Goal: Task Accomplishment & Management: Manage account settings

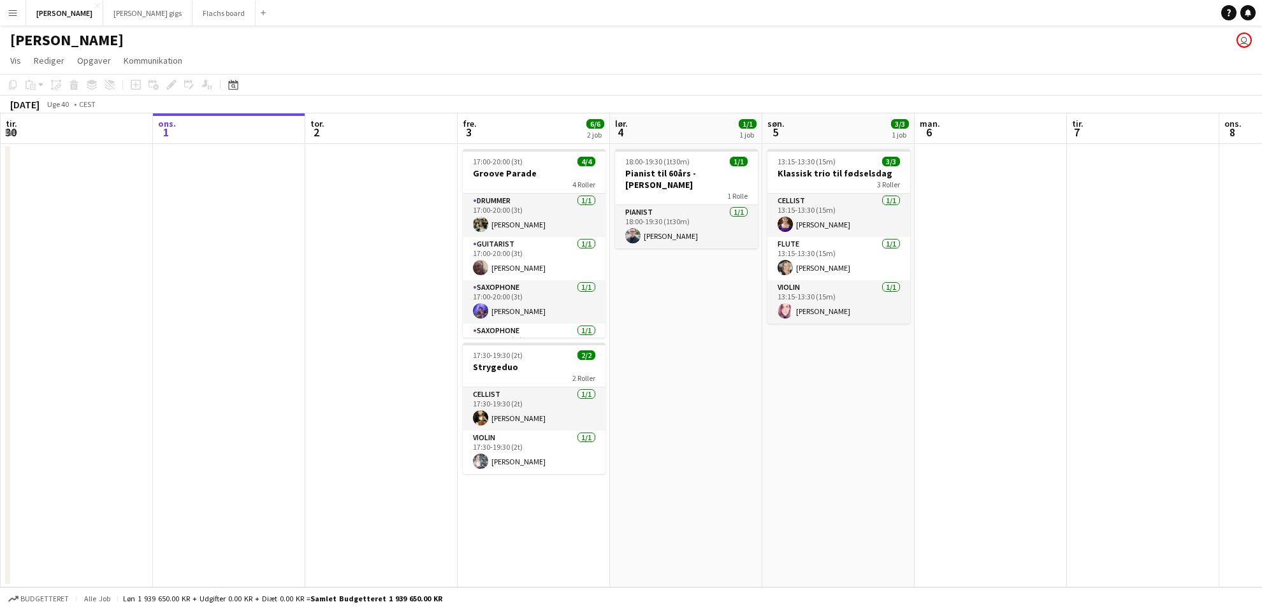
click at [20, 17] on button "Menu" at bounding box center [12, 12] width 25 height 25
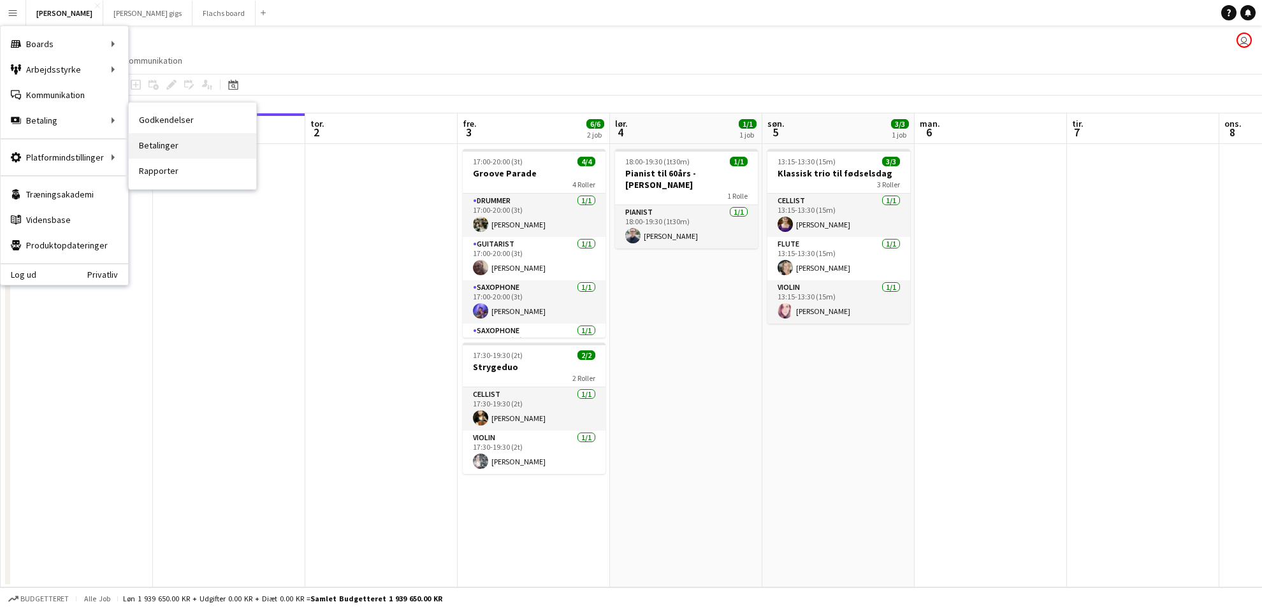
click at [164, 148] on link "Betalinger" at bounding box center [192, 145] width 127 height 25
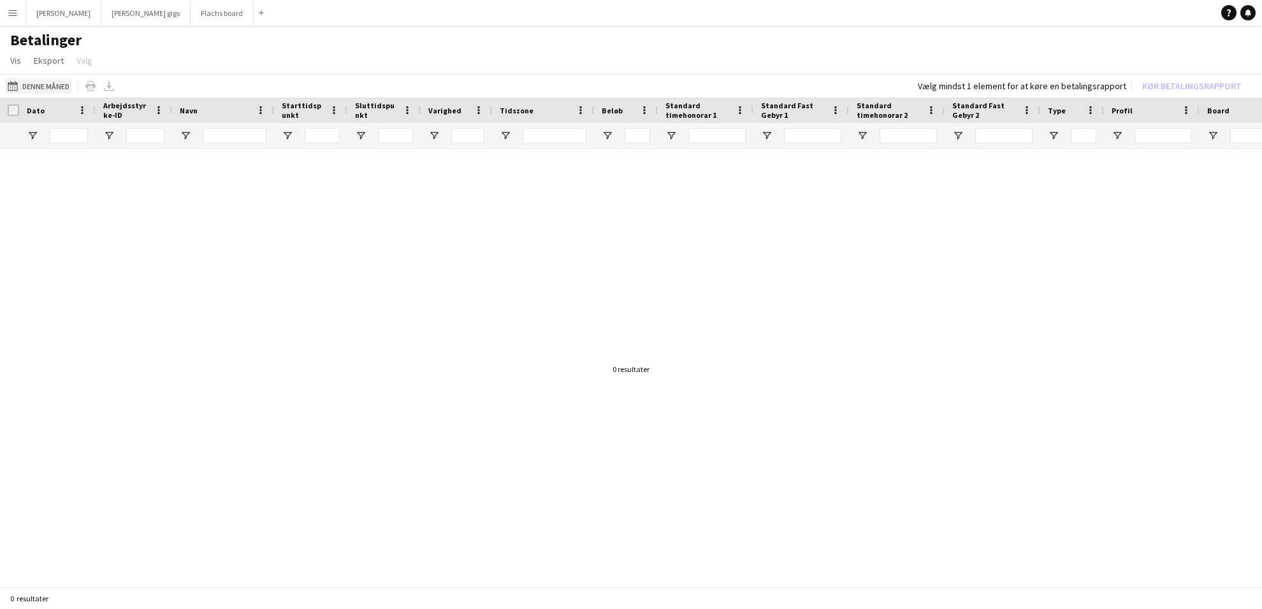
click at [66, 86] on button "Denne måned Denne måned" at bounding box center [38, 85] width 67 height 15
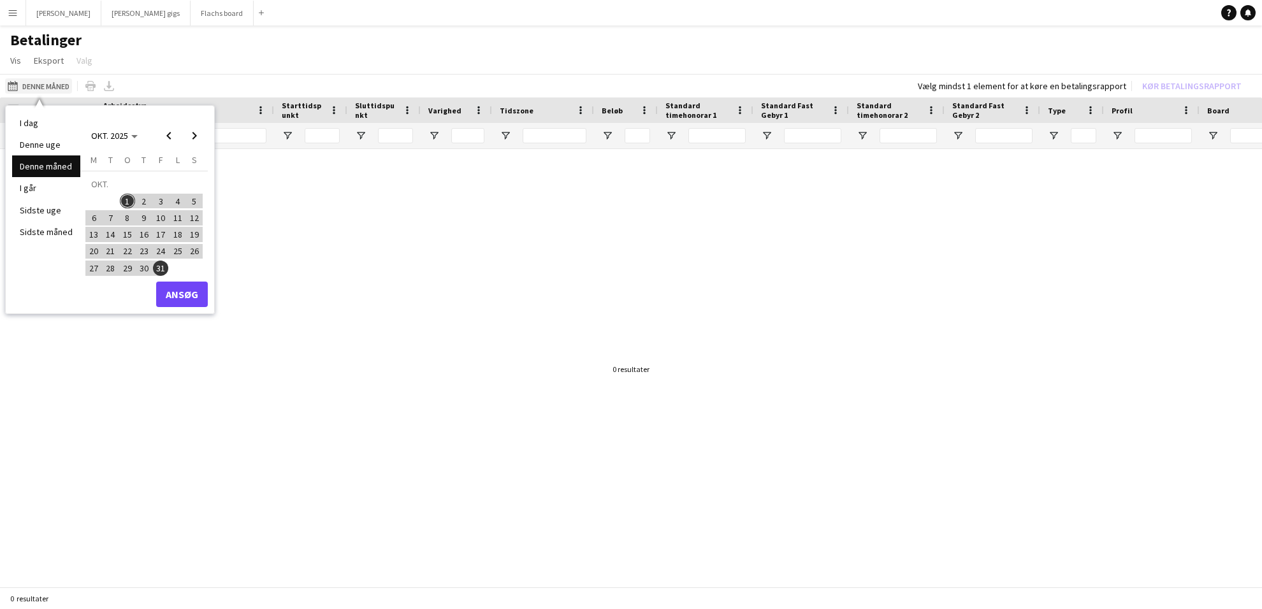
click at [66, 86] on button "Denne måned Denne måned" at bounding box center [38, 85] width 67 height 15
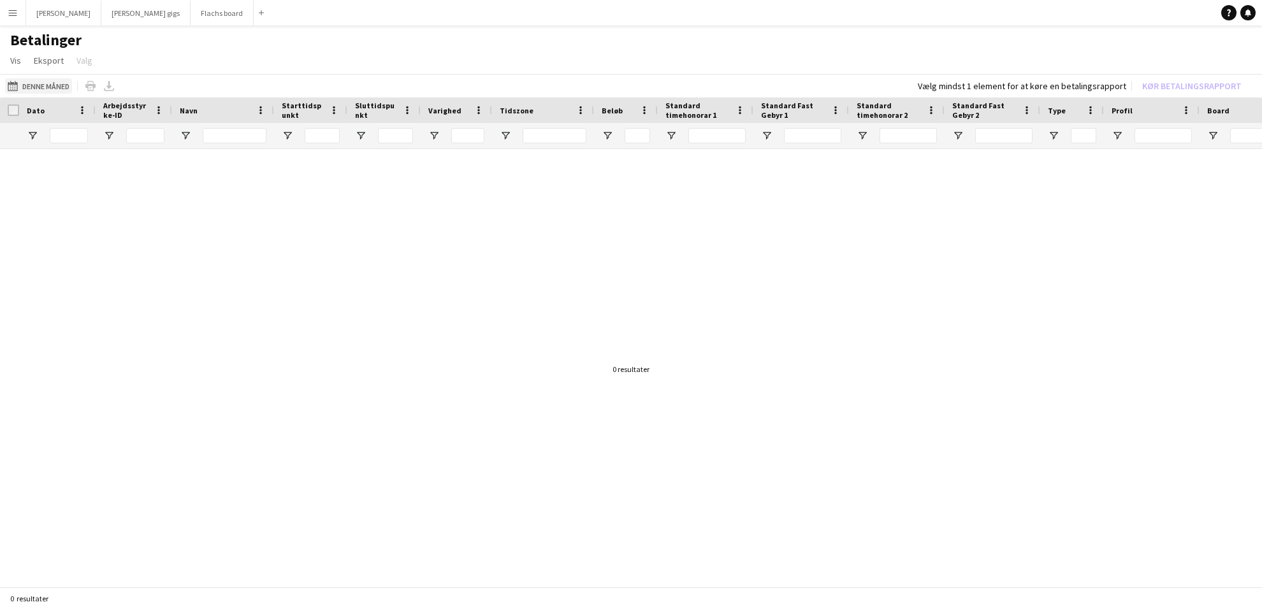
click at [66, 86] on button "Denne måned Denne måned" at bounding box center [38, 85] width 67 height 15
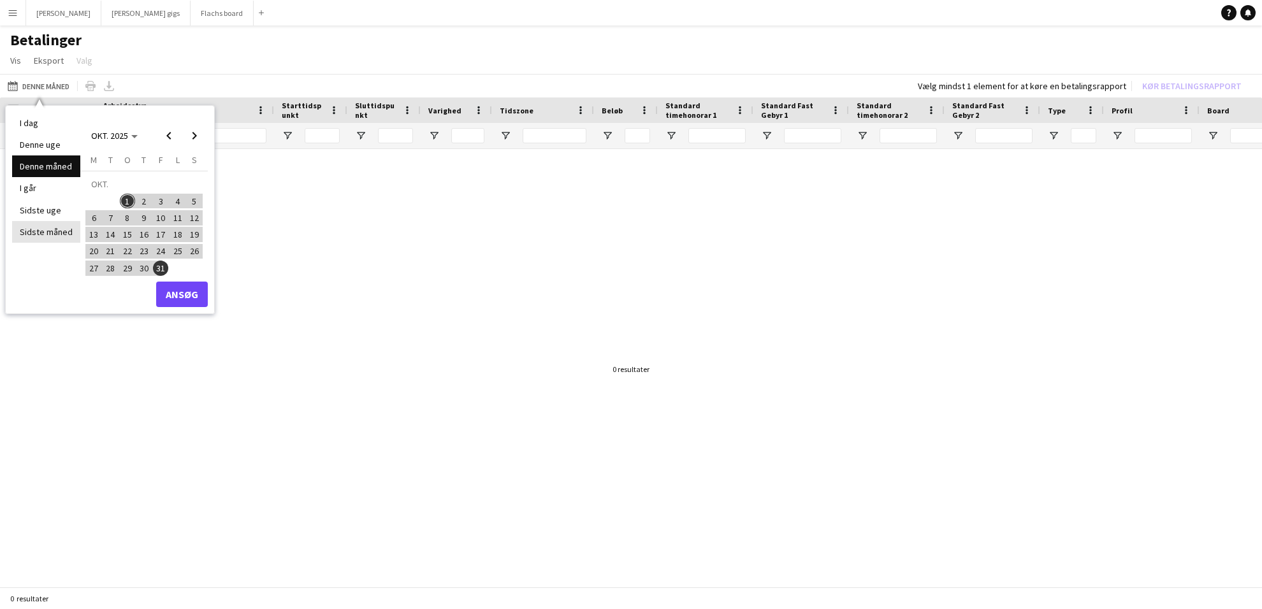
click at [59, 232] on li "Sidste måned" at bounding box center [46, 232] width 68 height 22
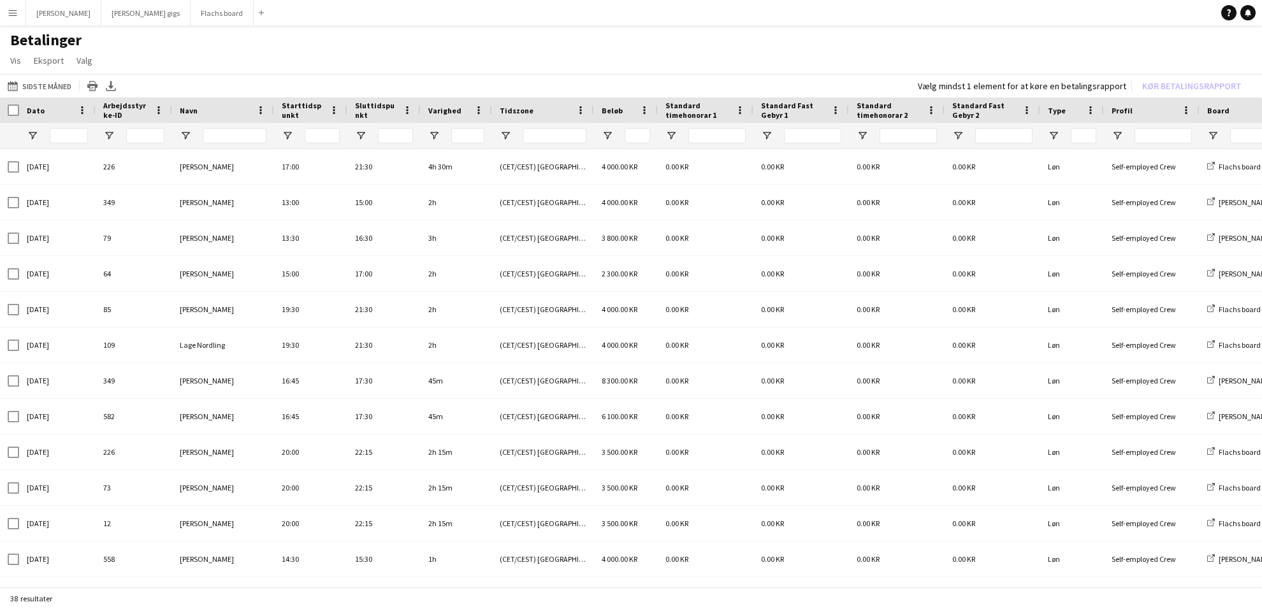
click at [11, 22] on button "Menu" at bounding box center [12, 12] width 25 height 25
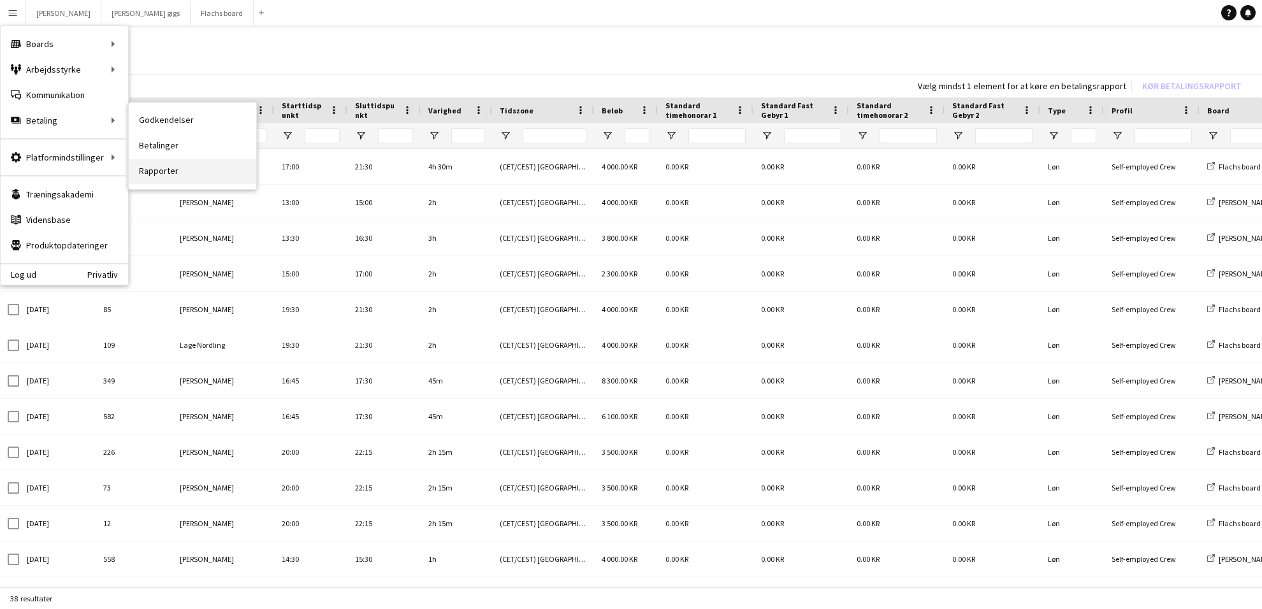
click at [173, 168] on link "Rapporter" at bounding box center [192, 171] width 127 height 25
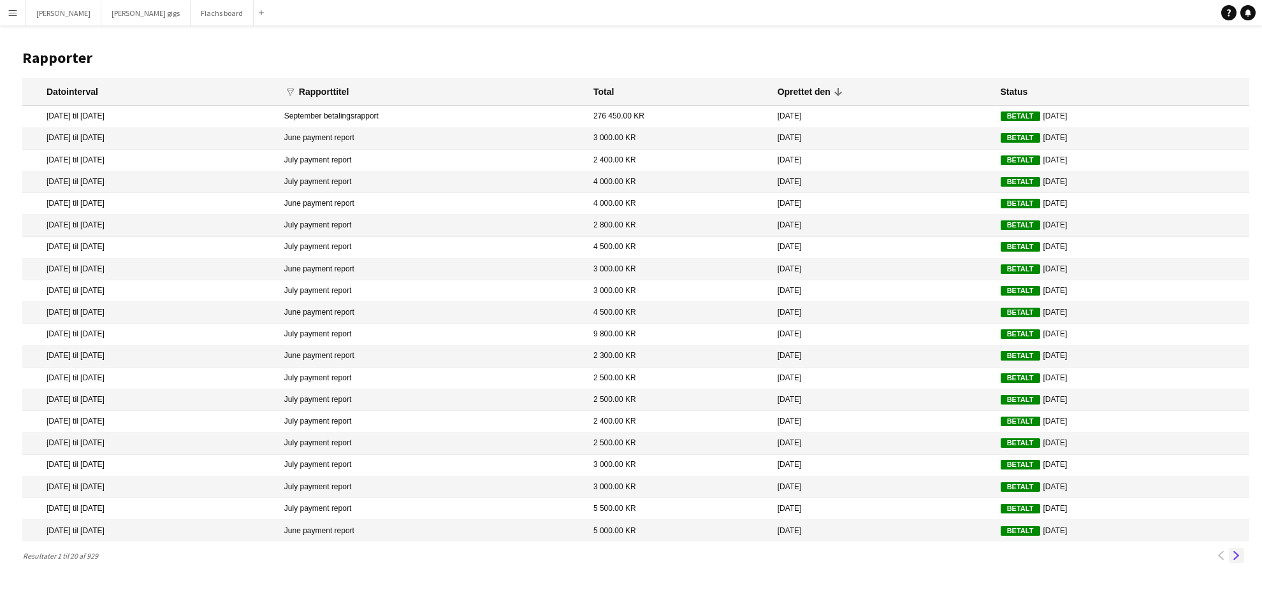
click at [1238, 563] on button "Næste" at bounding box center [1236, 555] width 15 height 15
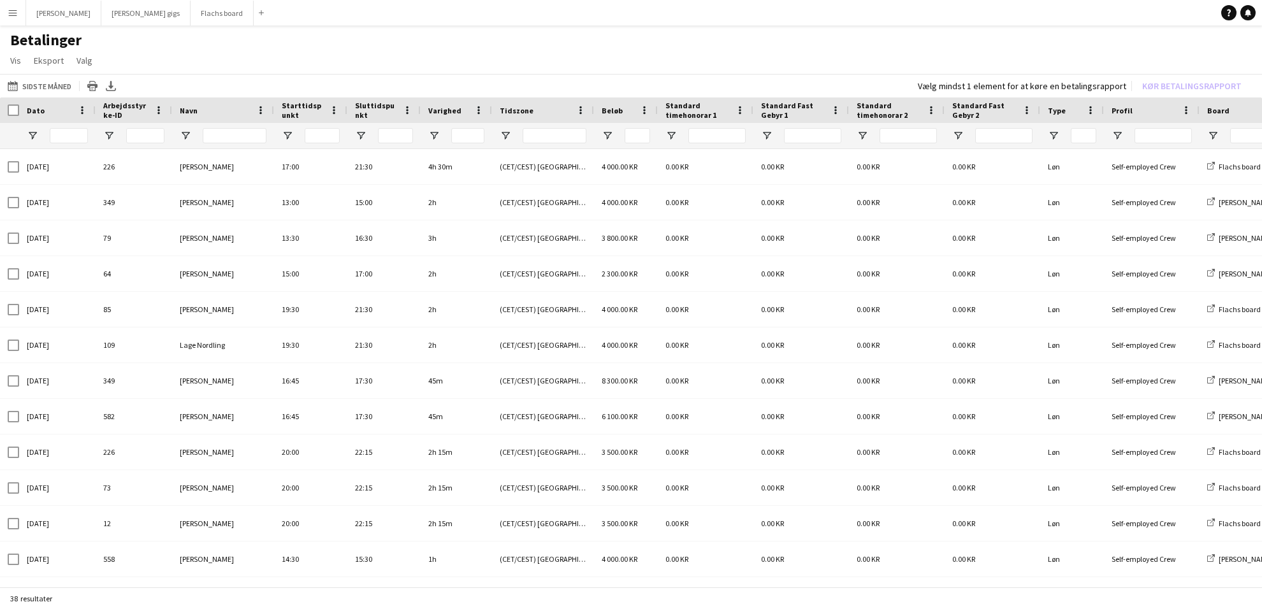
click at [15, 21] on button "Menu" at bounding box center [12, 12] width 25 height 25
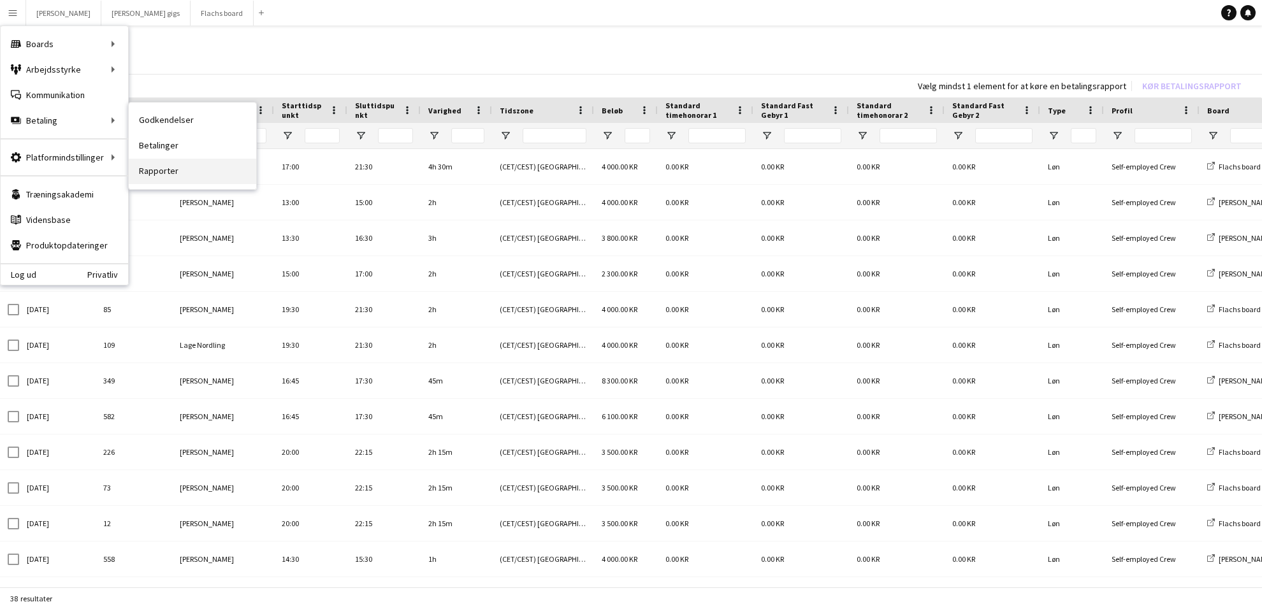
click at [157, 164] on link "Rapporter" at bounding box center [192, 171] width 127 height 25
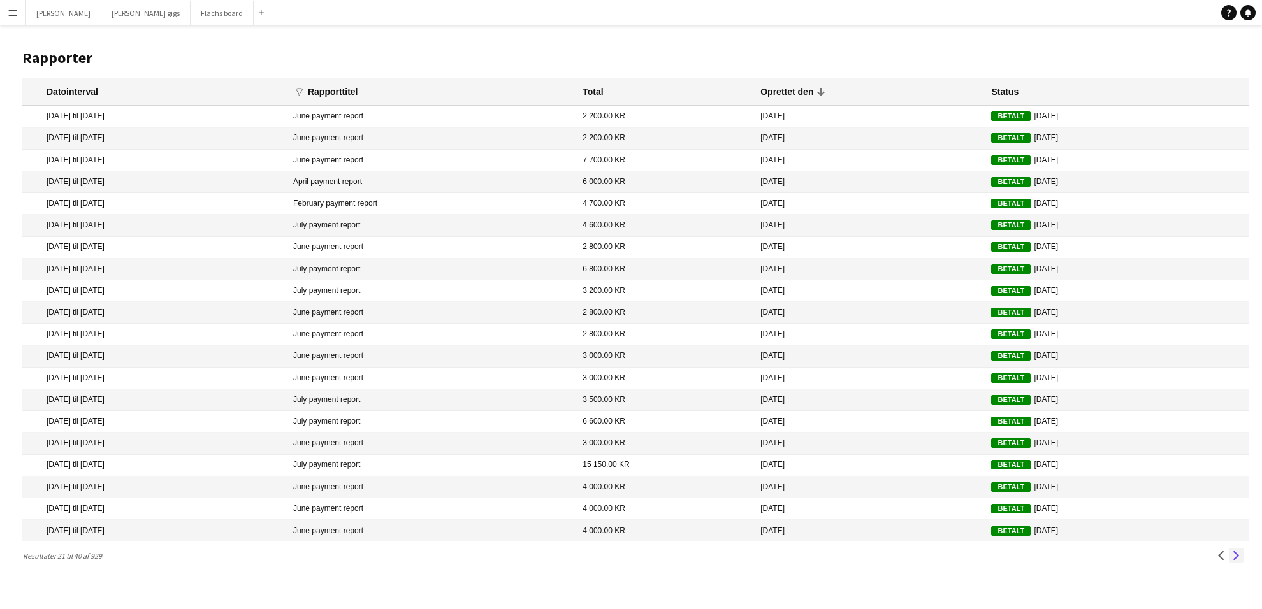
click at [1239, 560] on app-icon "Næste" at bounding box center [1236, 555] width 9 height 9
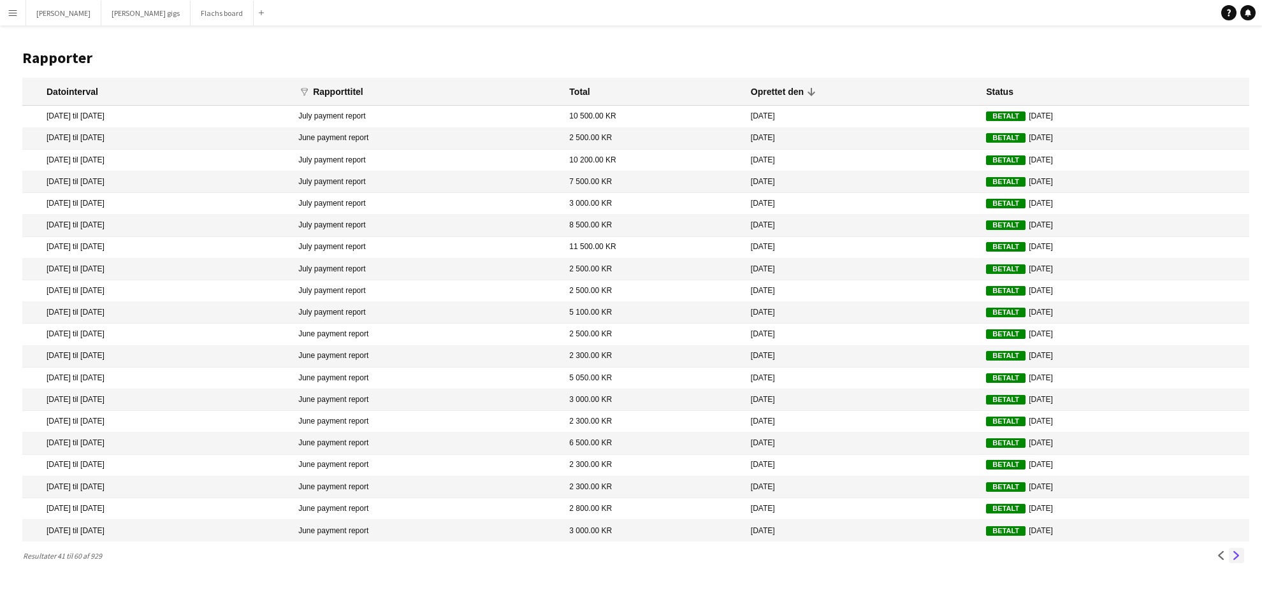
click at [1239, 560] on app-icon "Næste" at bounding box center [1236, 555] width 9 height 9
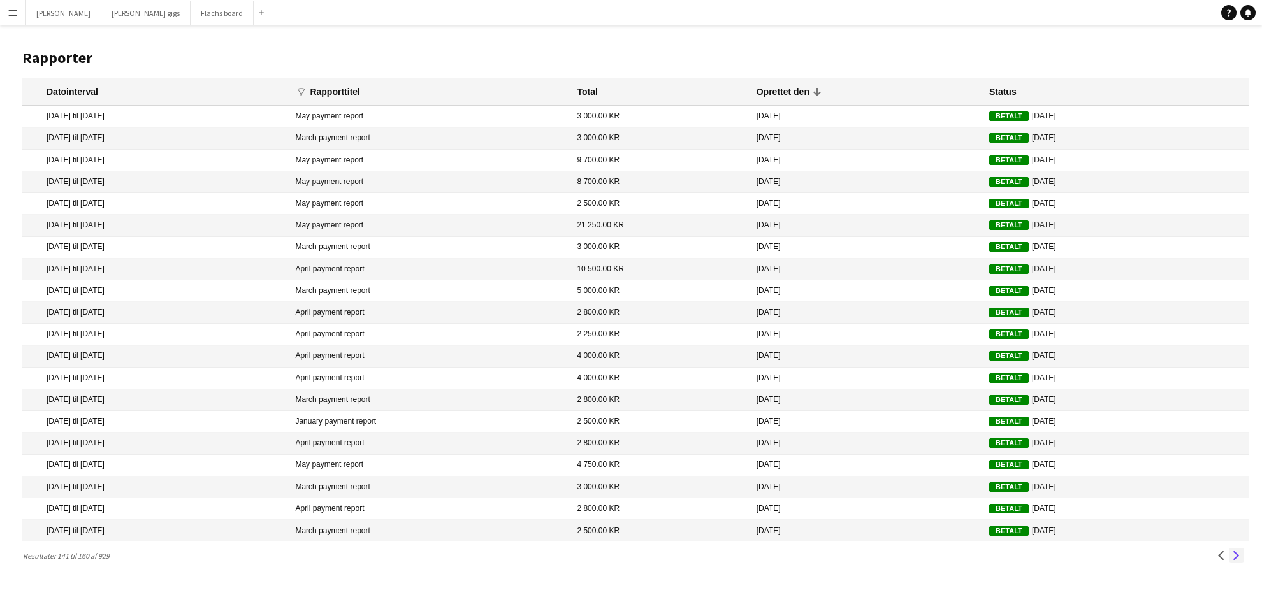
click at [1239, 560] on app-icon "Næste" at bounding box center [1236, 555] width 9 height 9
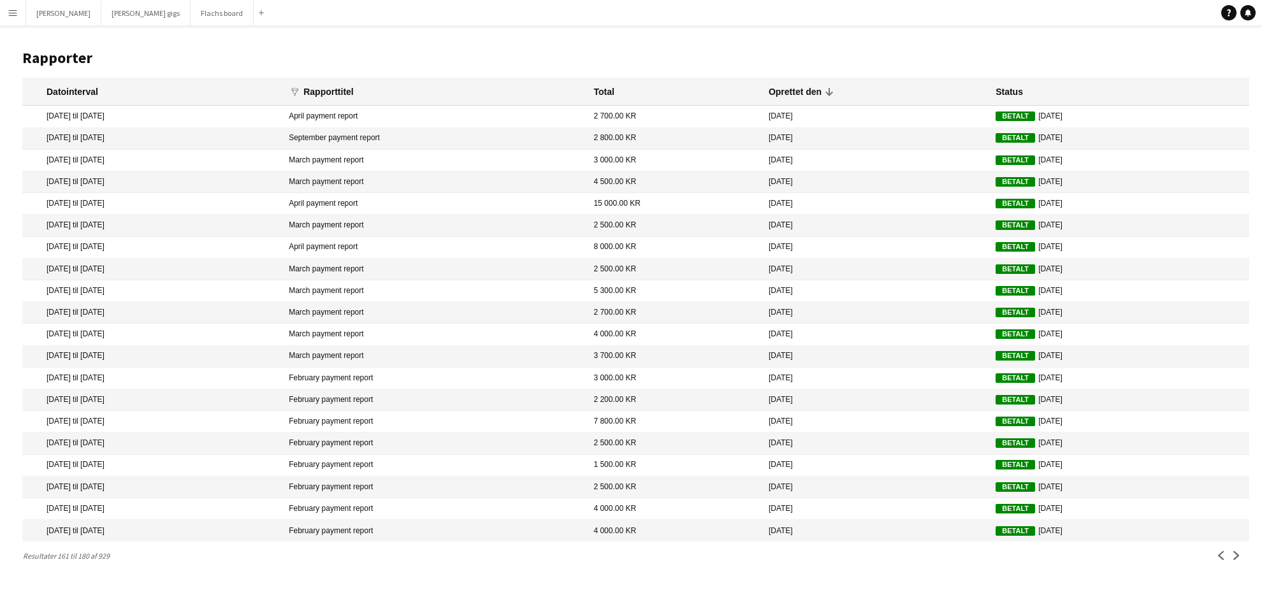
click at [11, 13] on app-icon "Menu" at bounding box center [13, 13] width 10 height 10
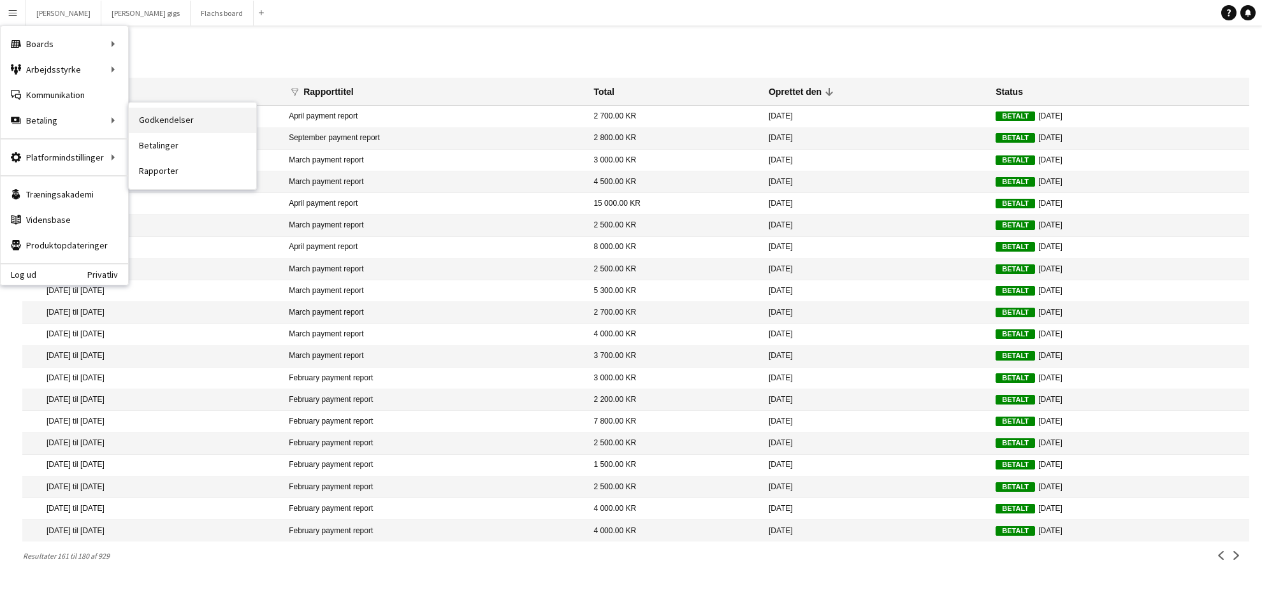
click at [162, 124] on link "Godkendelser" at bounding box center [192, 120] width 127 height 25
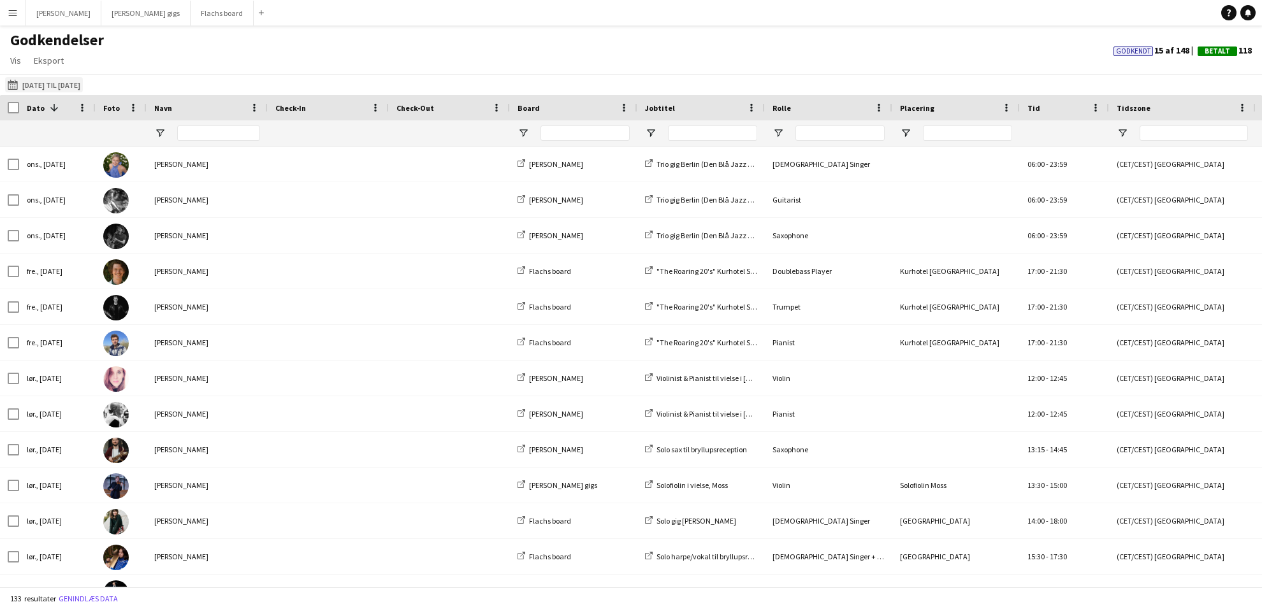
click at [55, 83] on button "[DATE] til [DATE] [DATE] til [DATE]" at bounding box center [44, 84] width 78 height 15
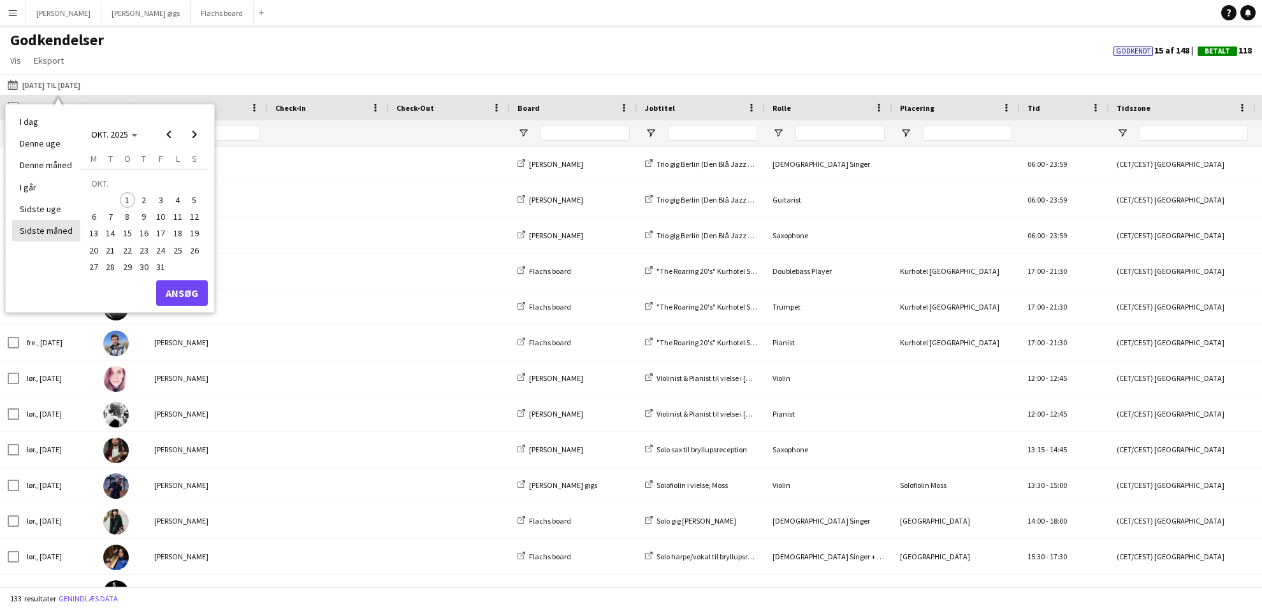
click at [56, 226] on li "Sidste måned" at bounding box center [46, 231] width 68 height 22
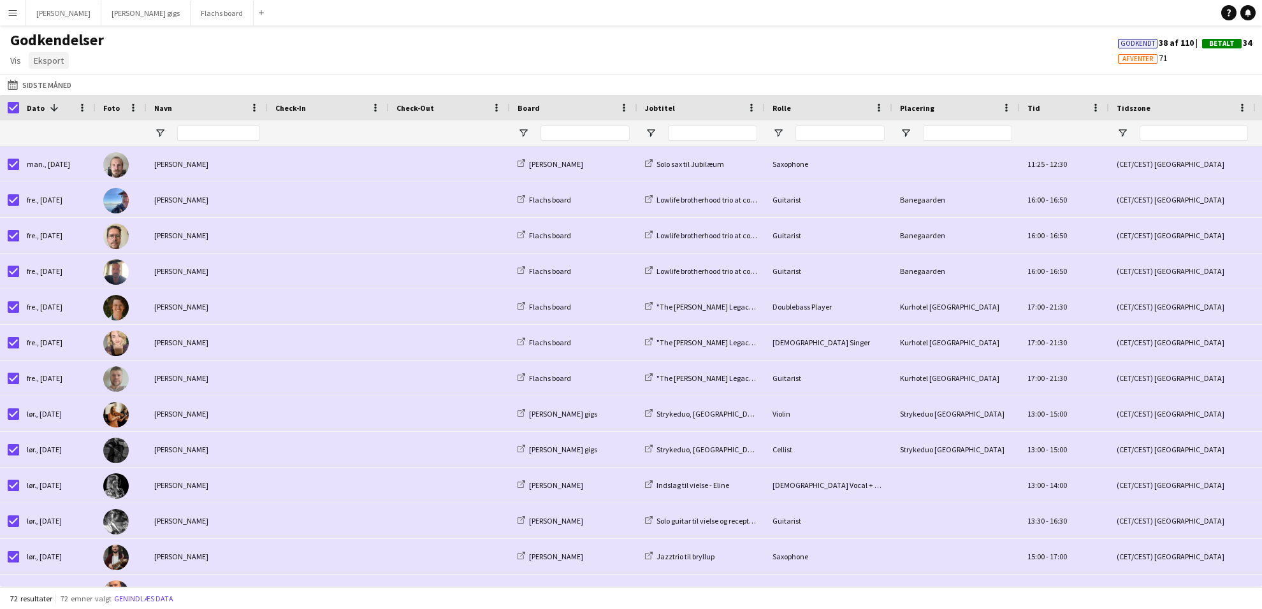
click at [52, 60] on span "Eksport" at bounding box center [49, 60] width 30 height 11
click at [66, 80] on link "Eksporter som XLSX" at bounding box center [77, 88] width 97 height 27
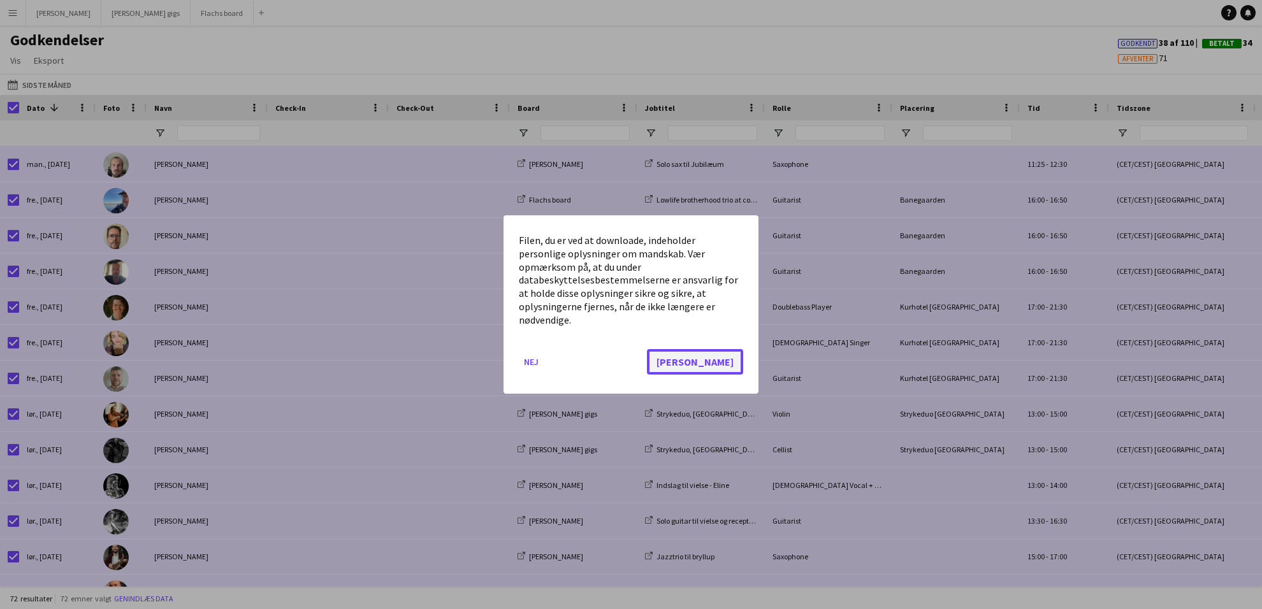
click at [738, 358] on button "[PERSON_NAME]" at bounding box center [695, 361] width 96 height 25
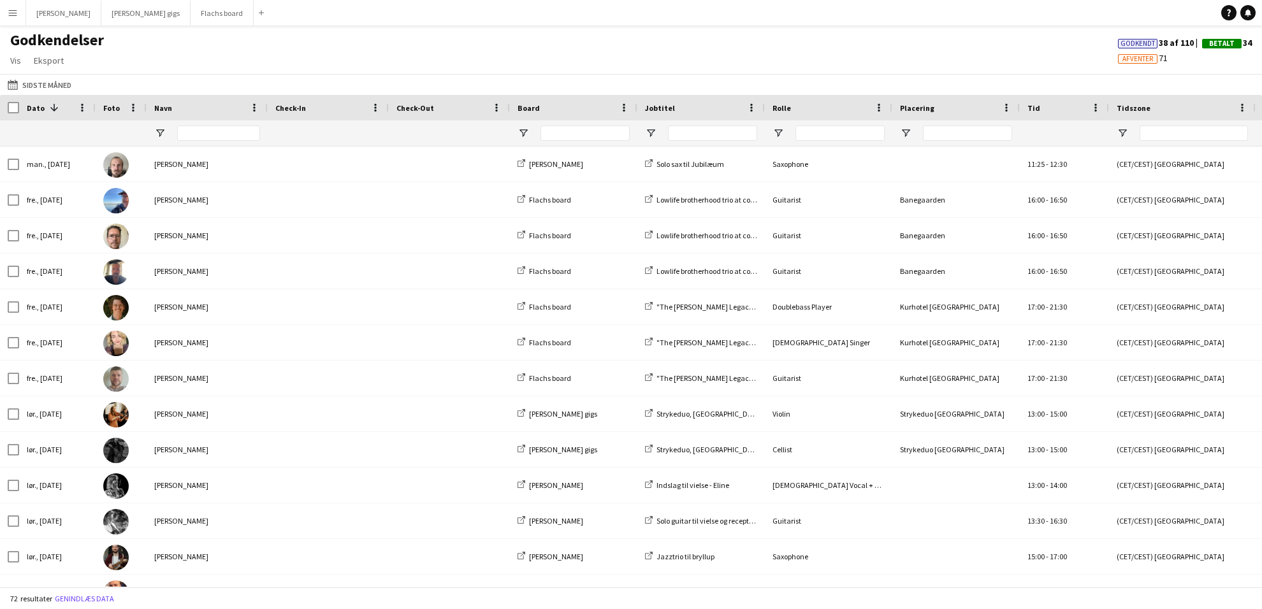
click at [13, 16] on app-icon "Menu" at bounding box center [13, 13] width 10 height 10
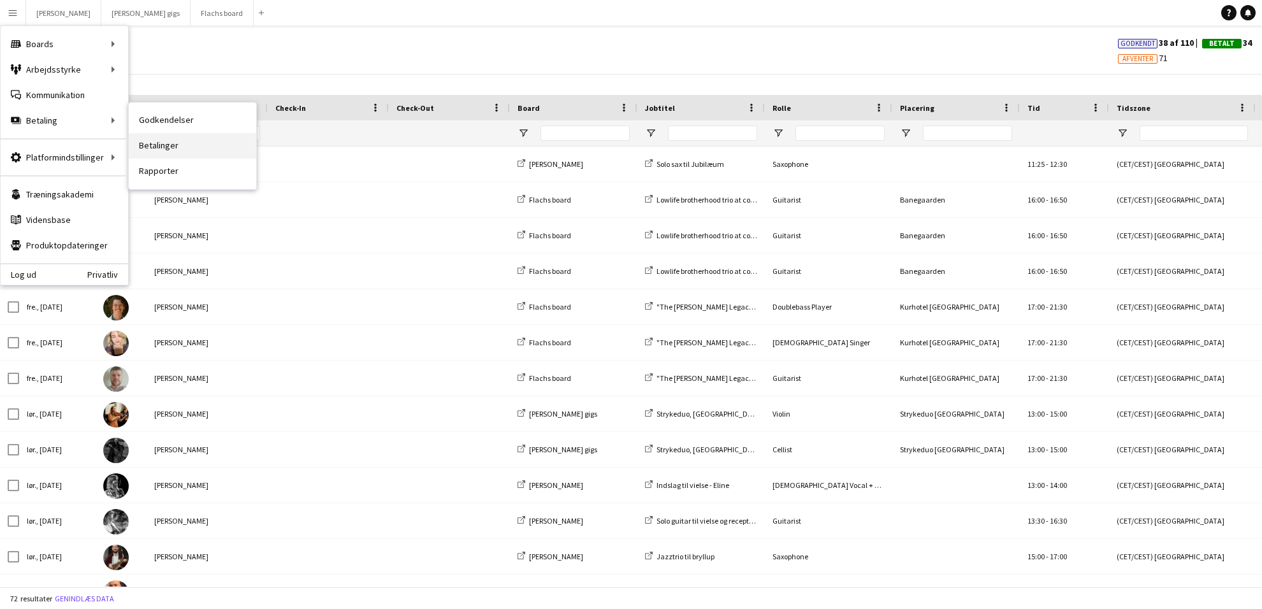
click at [143, 139] on link "Betalinger" at bounding box center [192, 145] width 127 height 25
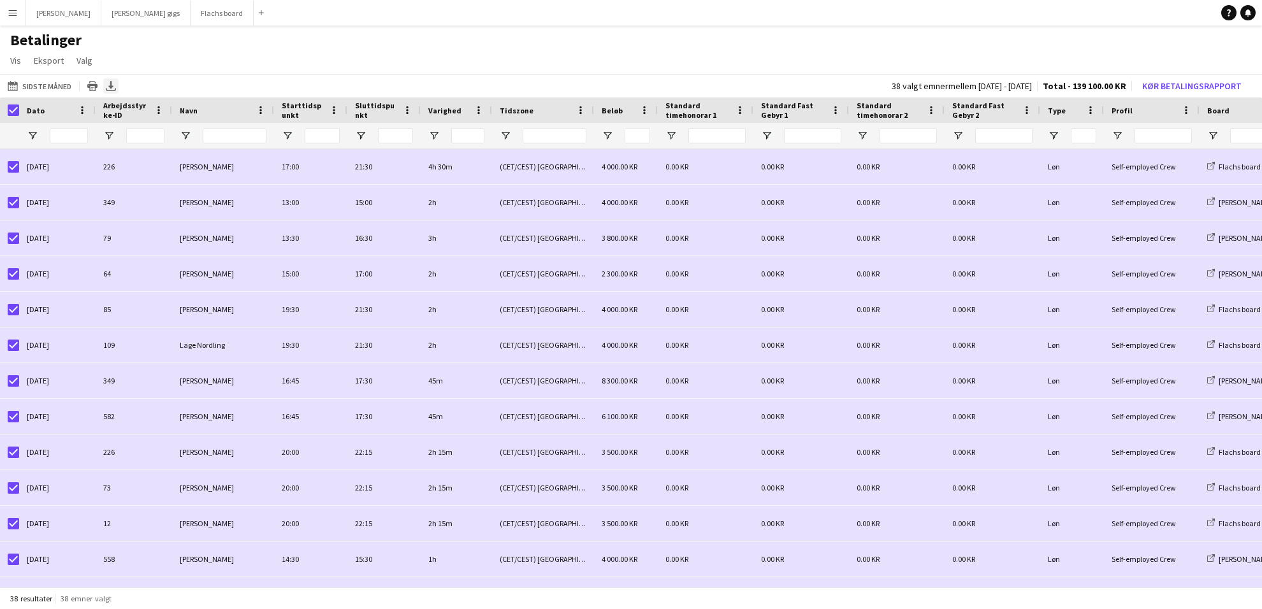
click at [115, 81] on icon "Eksporter XLSX" at bounding box center [111, 86] width 10 height 10
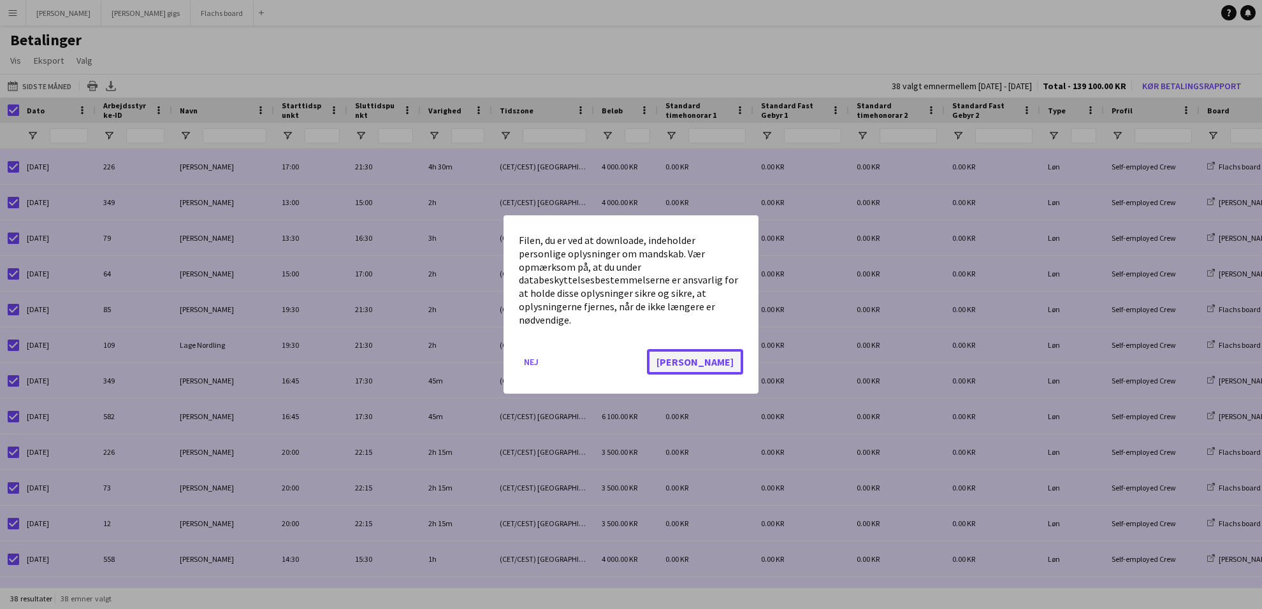
click at [732, 363] on button "[PERSON_NAME]" at bounding box center [695, 361] width 96 height 25
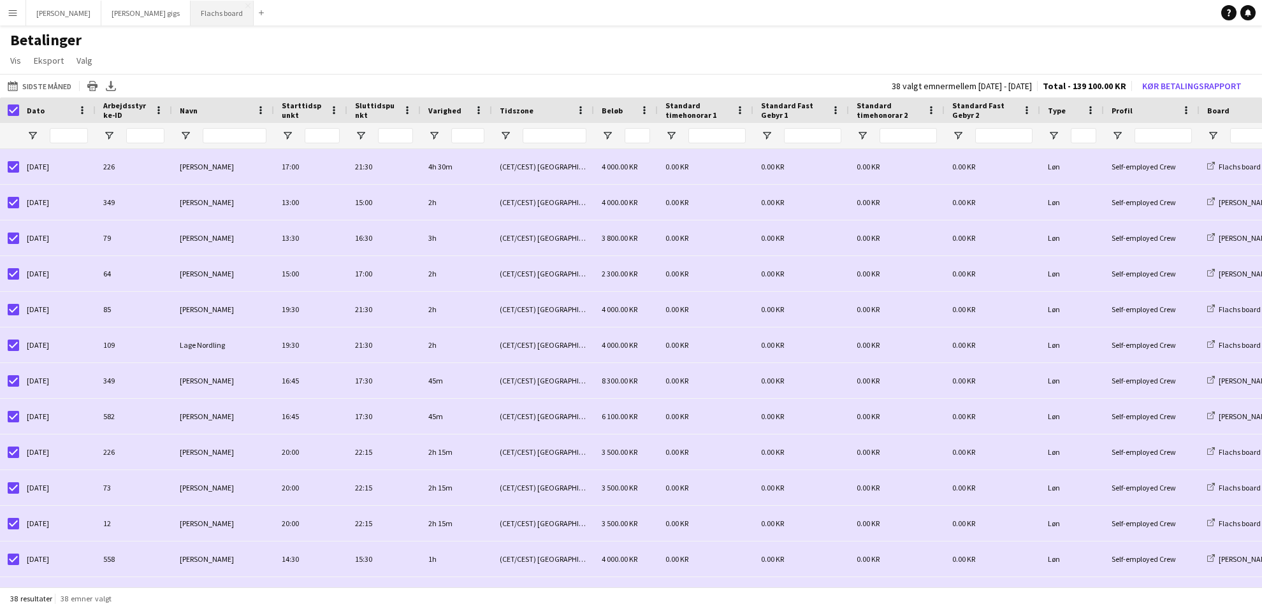
click at [191, 11] on button "Flachs board Luk" at bounding box center [222, 13] width 63 height 25
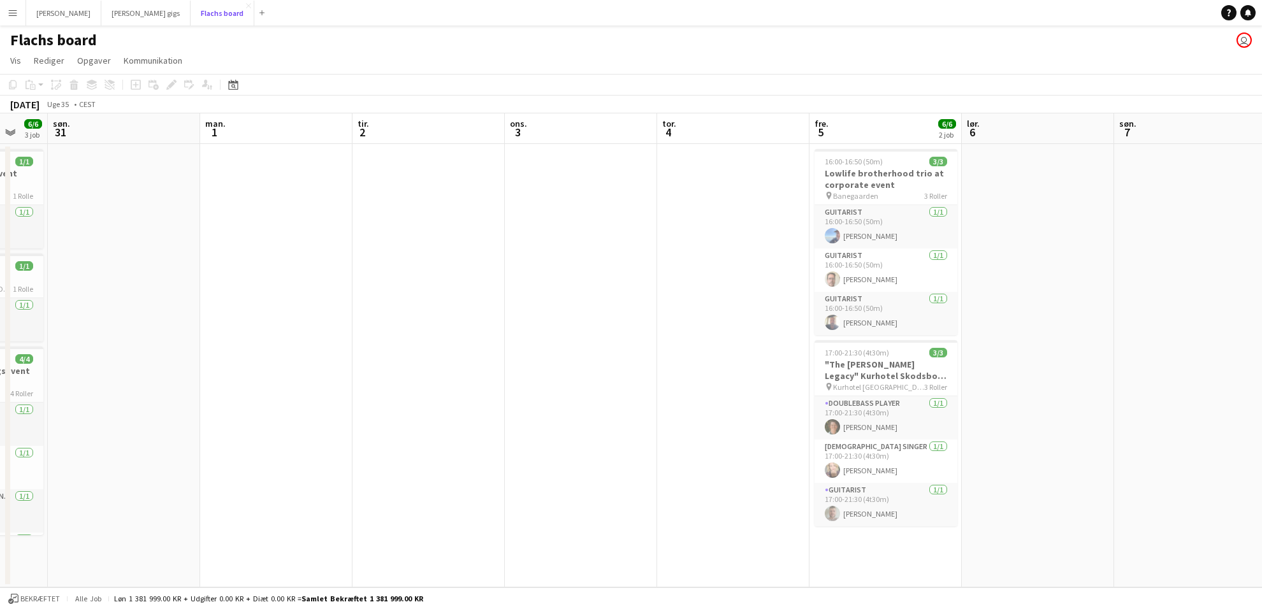
scroll to position [0, 559]
click at [13, 11] on app-icon "Menu" at bounding box center [13, 13] width 10 height 10
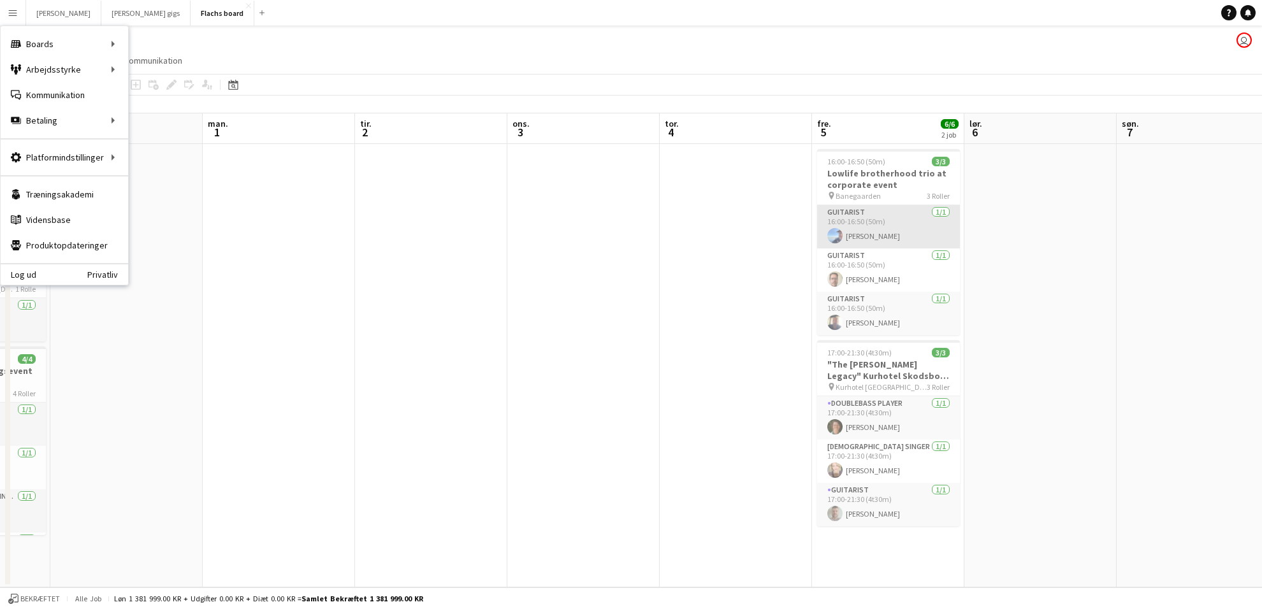
click at [883, 234] on app-card-role "Guitarist [DATE] 16:00-16:50 (50m) [PERSON_NAME]" at bounding box center [888, 226] width 143 height 43
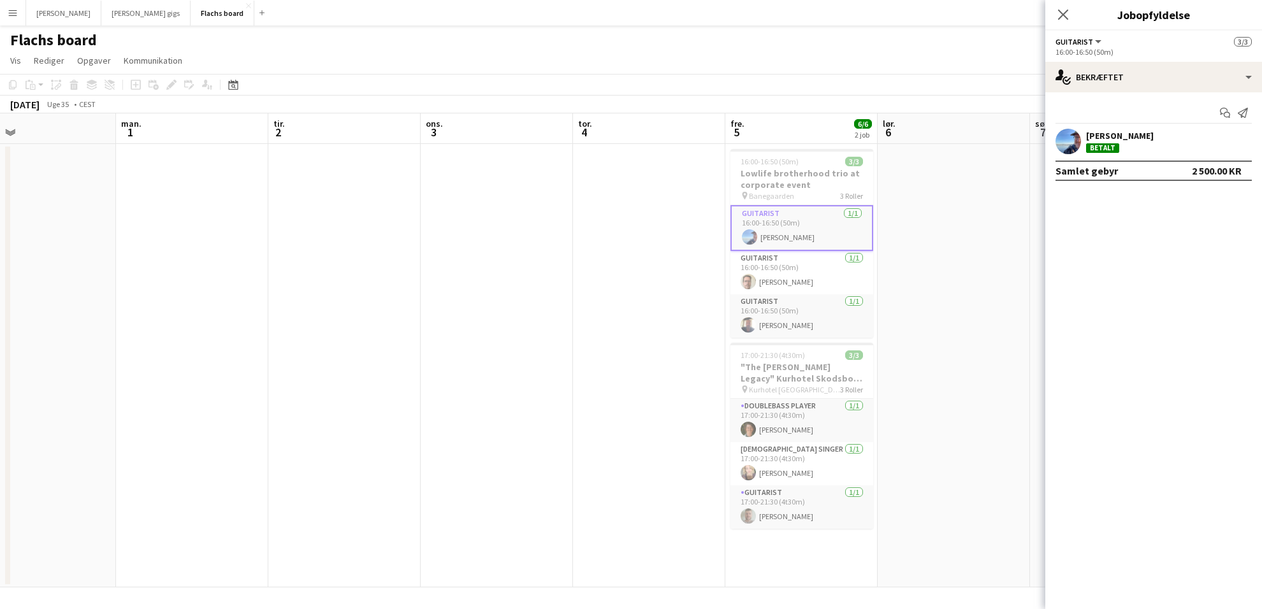
scroll to position [0, 346]
click at [836, 254] on app-card-role "Guitarist [DATE] 16:00-16:50 (50m) [PERSON_NAME]" at bounding box center [796, 272] width 143 height 43
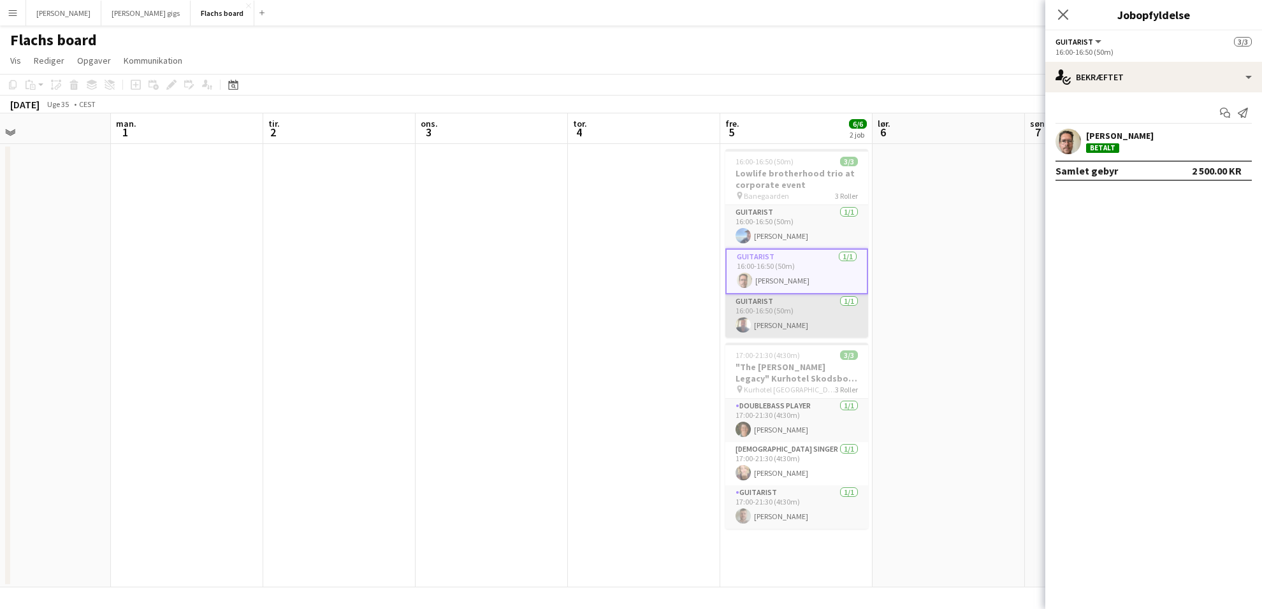
click at [828, 303] on app-card-role "Guitarist [DATE] 16:00-16:50 (50m) [PERSON_NAME]" at bounding box center [796, 315] width 143 height 43
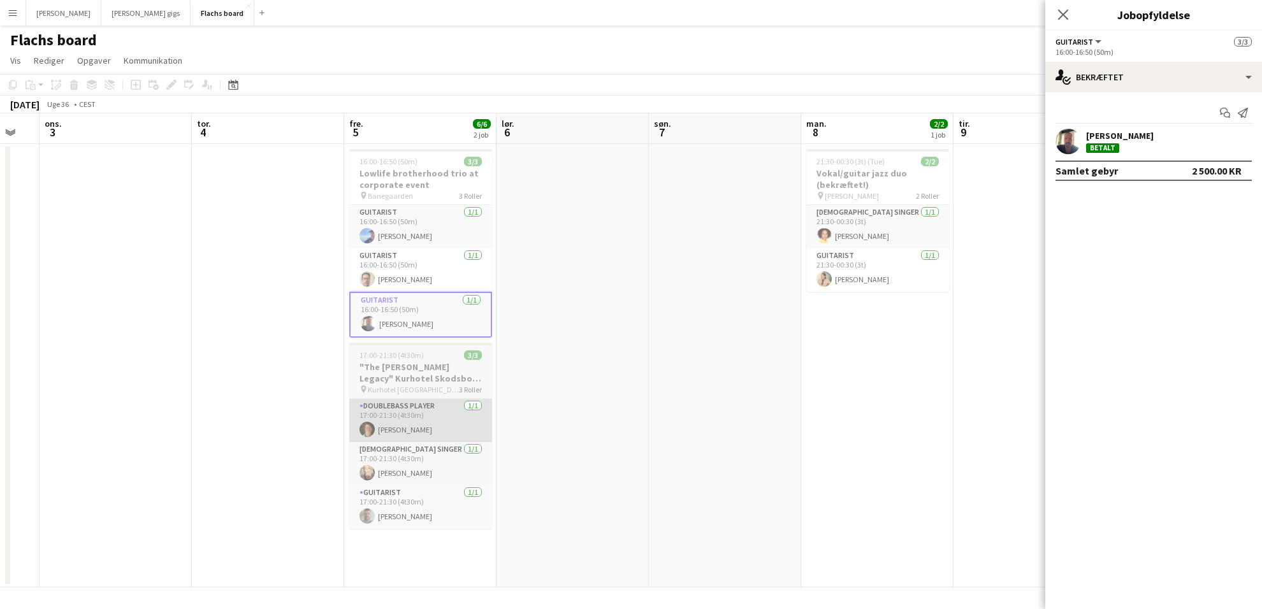
scroll to position [0, 447]
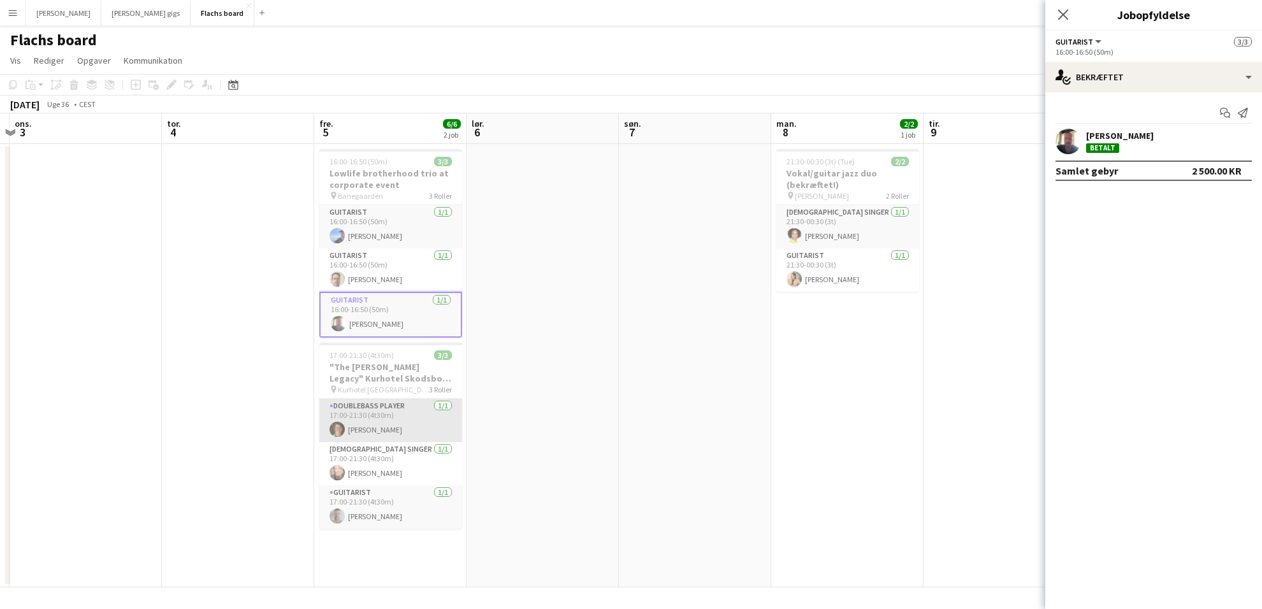
click at [412, 407] on app-card-role "Doublebass Player [DATE] 17:00-21:30 (4t30m) [PERSON_NAME]" at bounding box center [390, 420] width 143 height 43
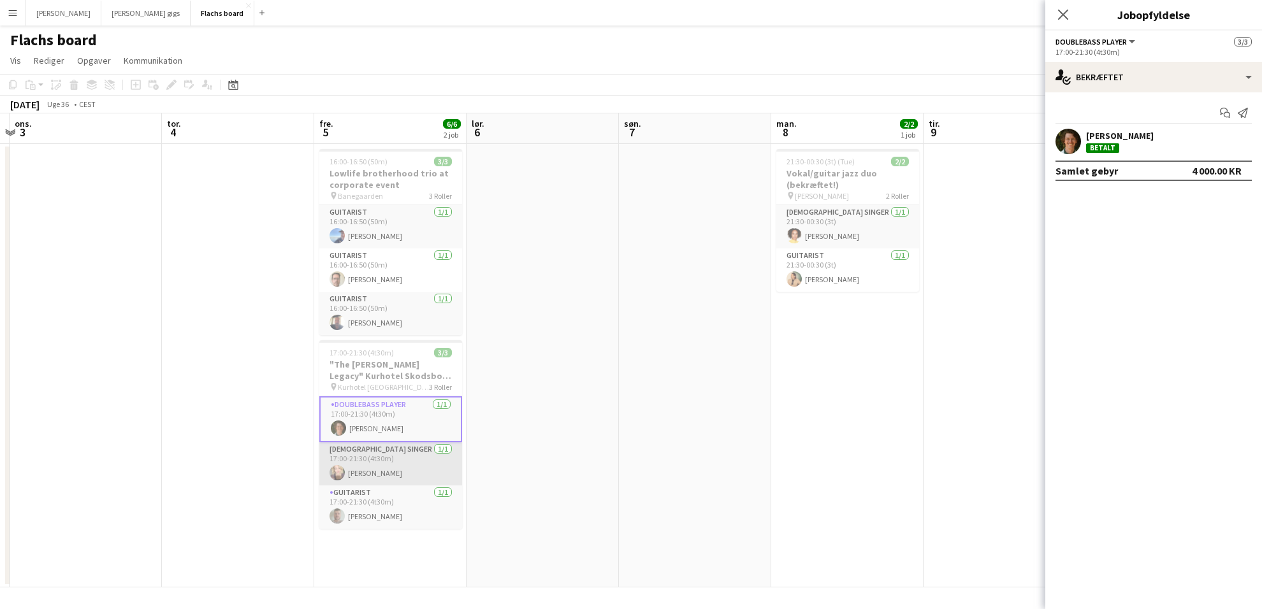
click at [411, 447] on app-card-role "[DEMOGRAPHIC_DATA] Singer [DATE] 17:00-21:30 (4t30m) [PERSON_NAME]" at bounding box center [390, 463] width 143 height 43
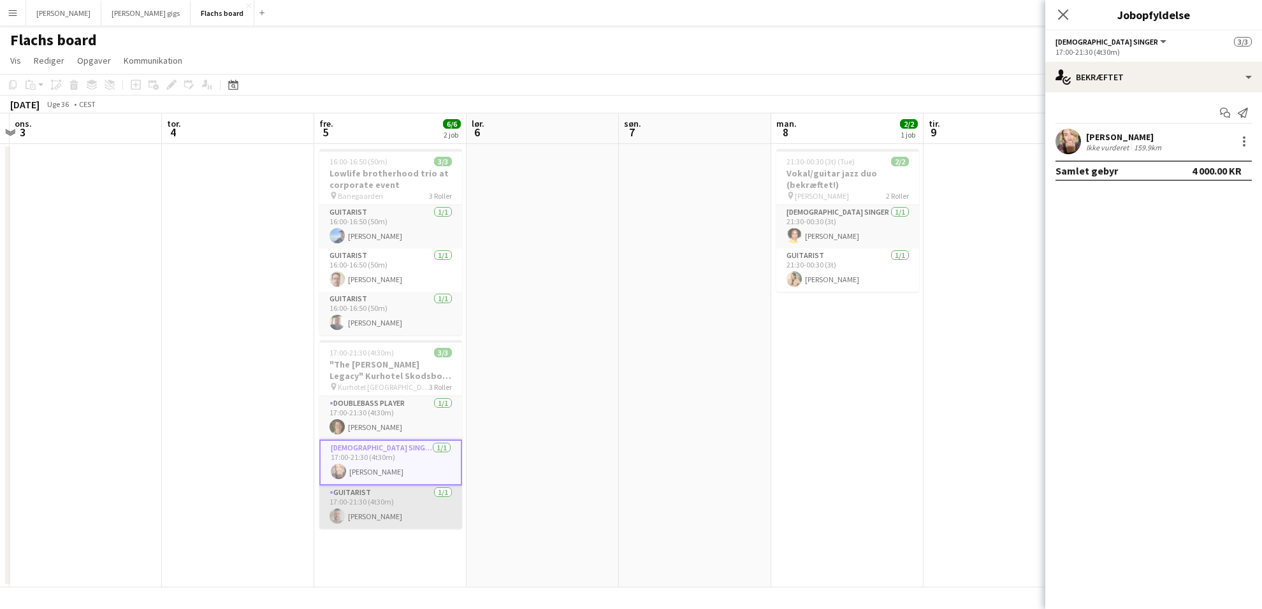
click at [411, 486] on app-card-role "Guitarist [DATE] 17:00-21:30 (4t30m) [PERSON_NAME]" at bounding box center [390, 507] width 143 height 43
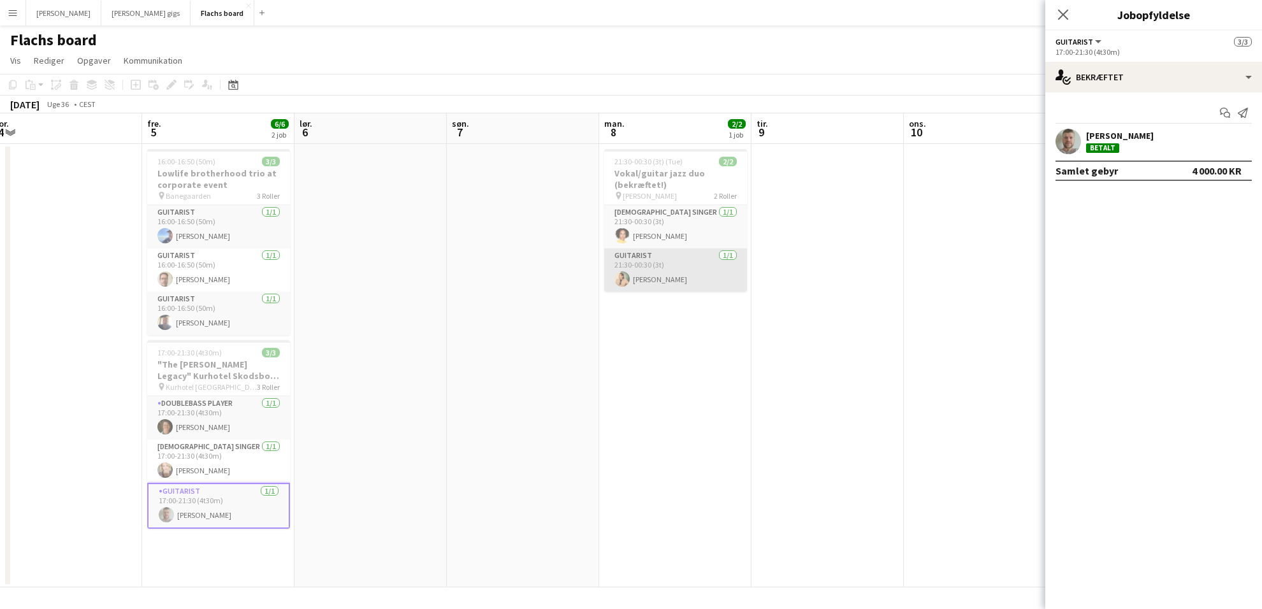
scroll to position [0, 334]
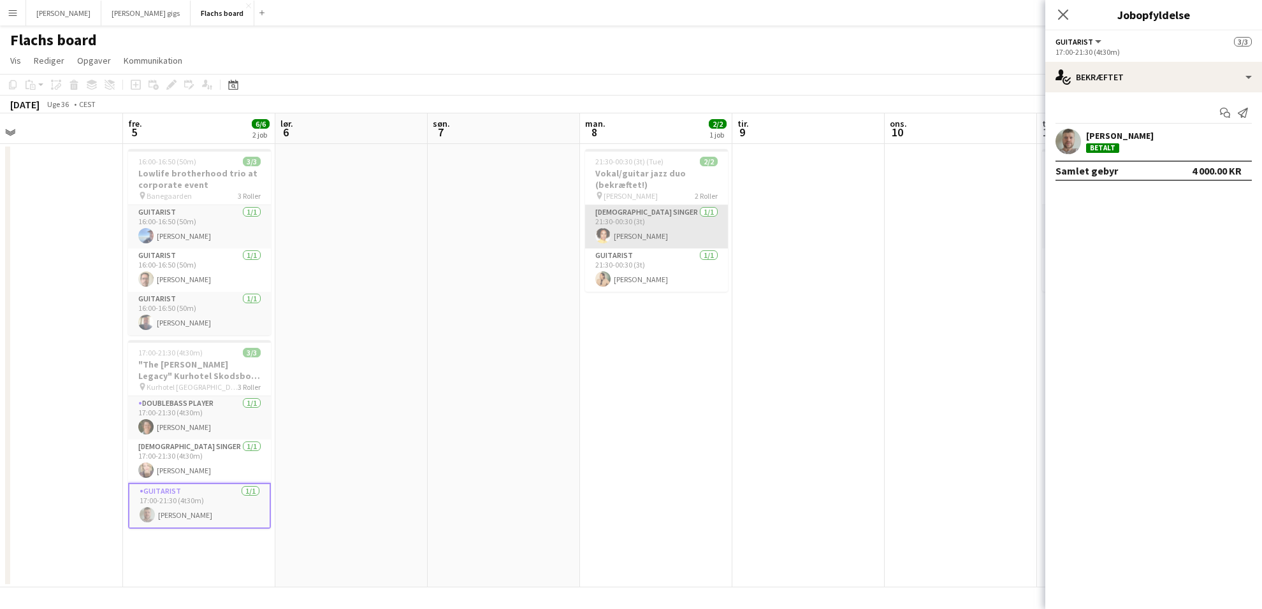
click at [675, 236] on app-card-role "[DEMOGRAPHIC_DATA] Singer [DATE] 21:30-00:30 (3t) [PERSON_NAME]" at bounding box center [656, 226] width 143 height 43
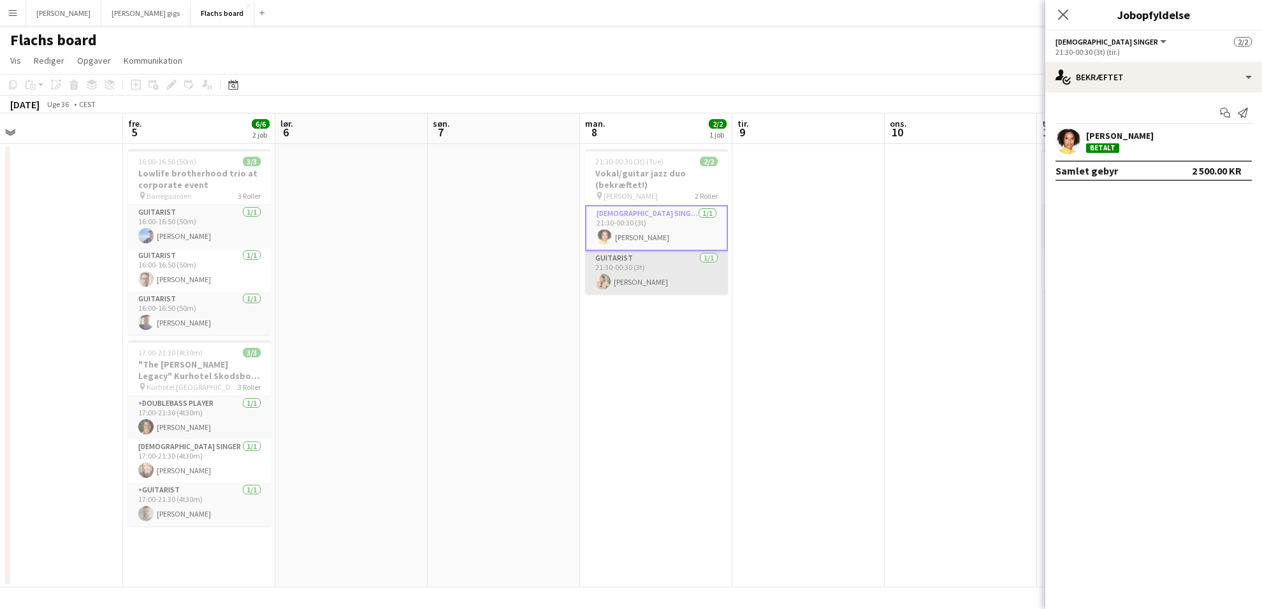
click at [674, 267] on app-card-role "Guitarist [DATE] 21:30-00:30 (3t) [PERSON_NAME]" at bounding box center [656, 272] width 143 height 43
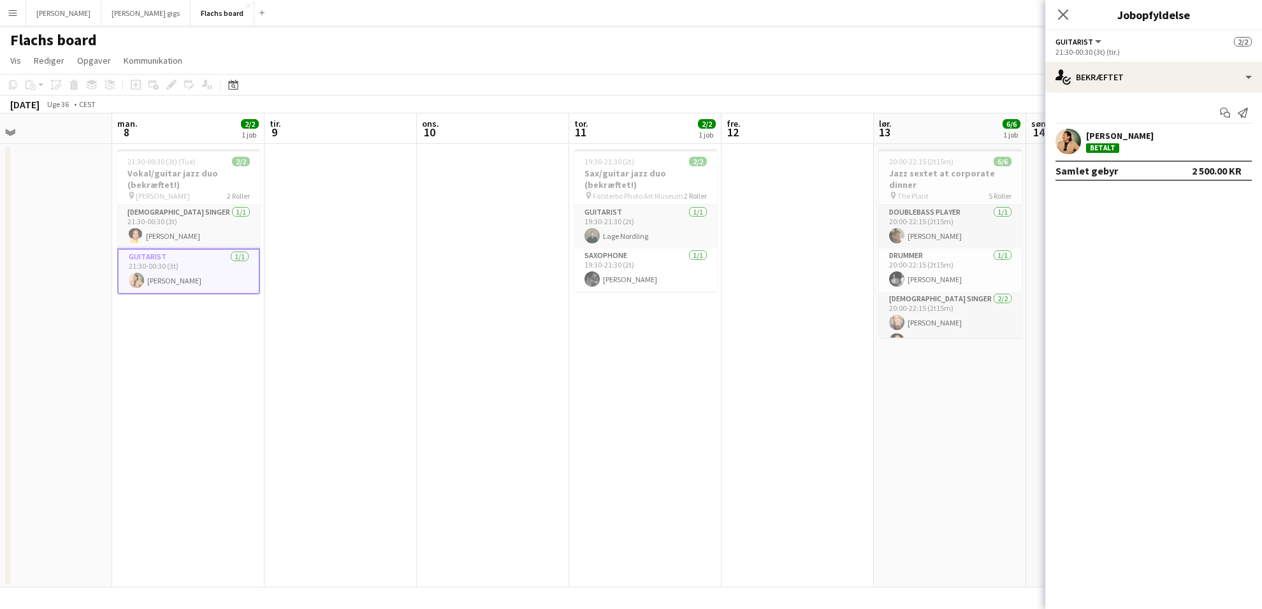
scroll to position [0, 495]
click at [704, 225] on app-card-role "Guitarist [DATE] 19:30-21:30 (2t) [GEOGRAPHIC_DATA]" at bounding box center [648, 226] width 143 height 43
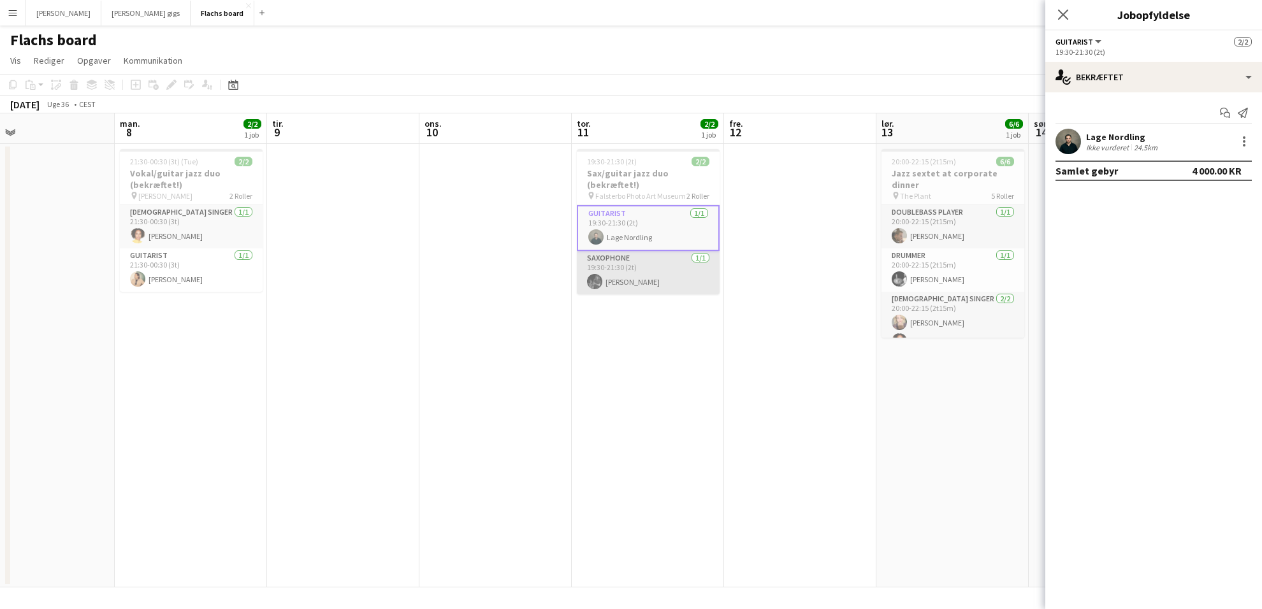
click at [693, 268] on app-card-role "Saxophone [DATE] 19:30-21:30 (2t) [PERSON_NAME]" at bounding box center [648, 272] width 143 height 43
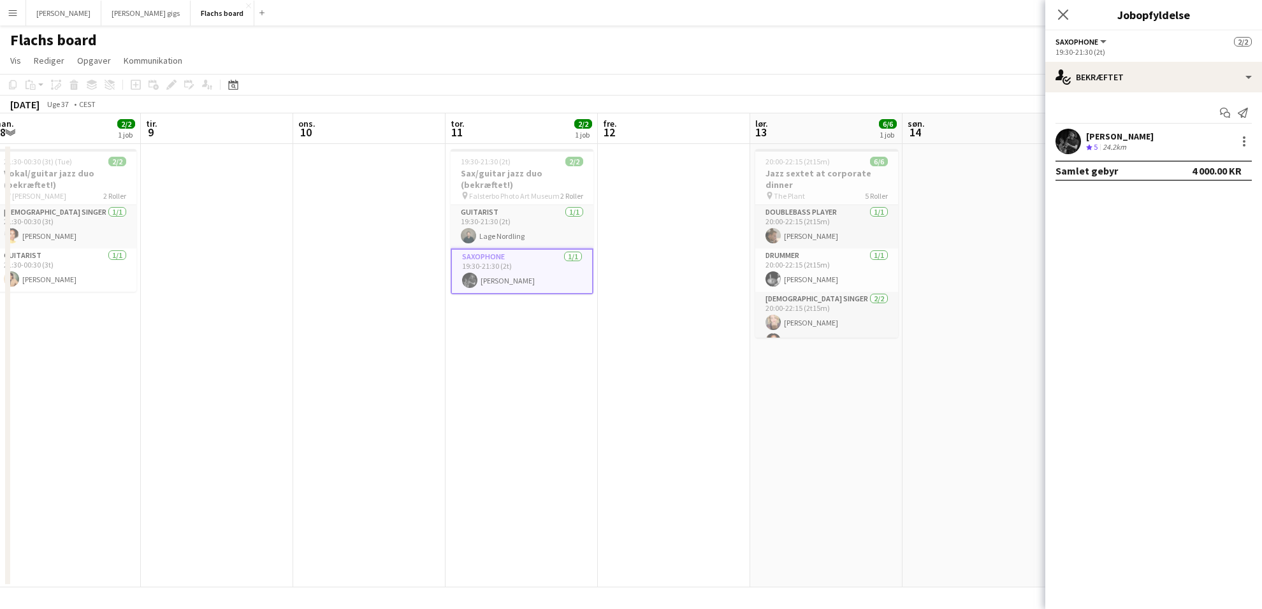
scroll to position [0, 324]
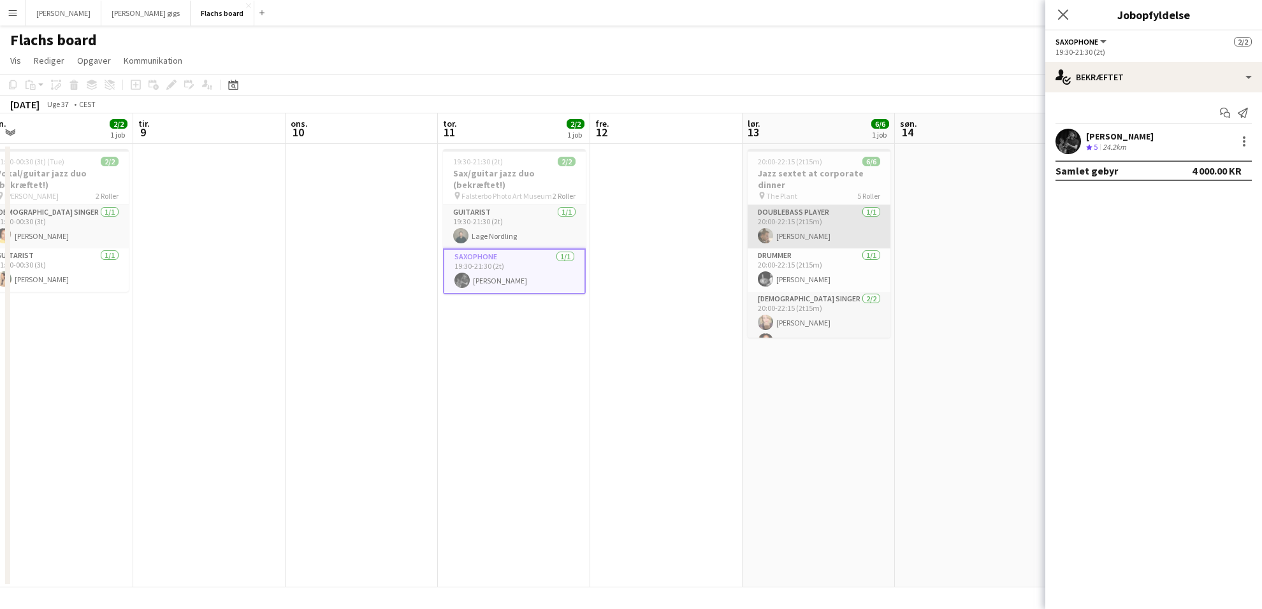
click at [822, 208] on app-card-role "Doublebass Player [DATE] 20:00-22:15 (2t15m) [PERSON_NAME]" at bounding box center [818, 226] width 143 height 43
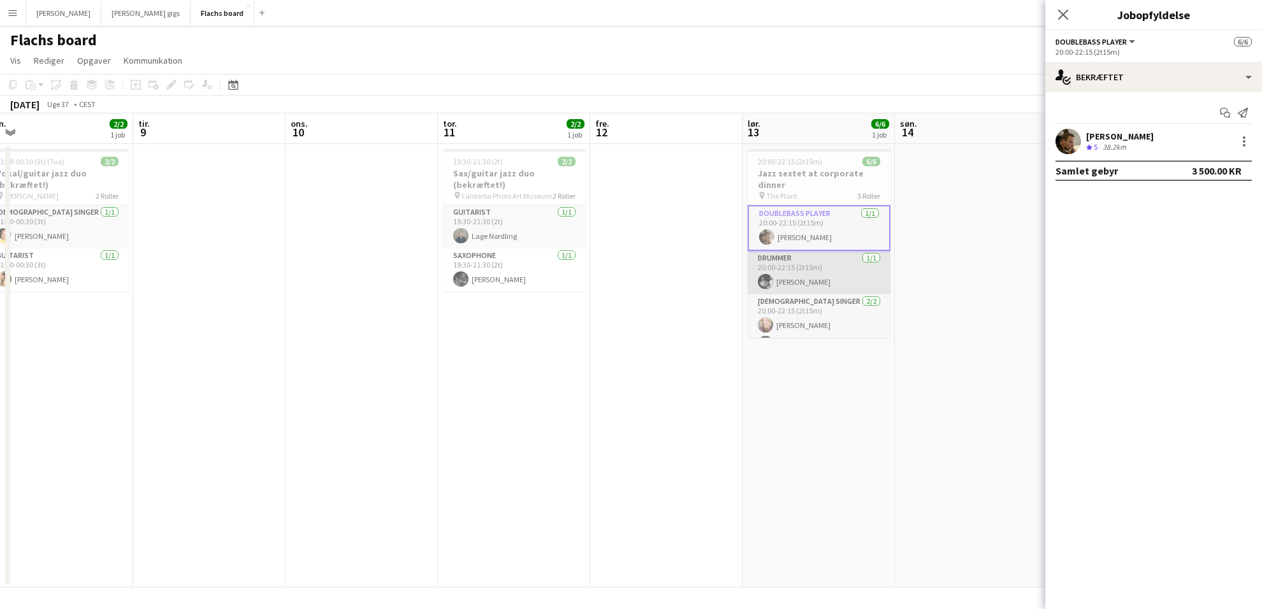
click at [820, 251] on app-card-role "Drummer [DATE] 20:00-22:15 (2t15m) [PERSON_NAME]" at bounding box center [818, 272] width 143 height 43
click at [830, 170] on h3 "Jazz sextet at corporate dinner" at bounding box center [818, 179] width 143 height 23
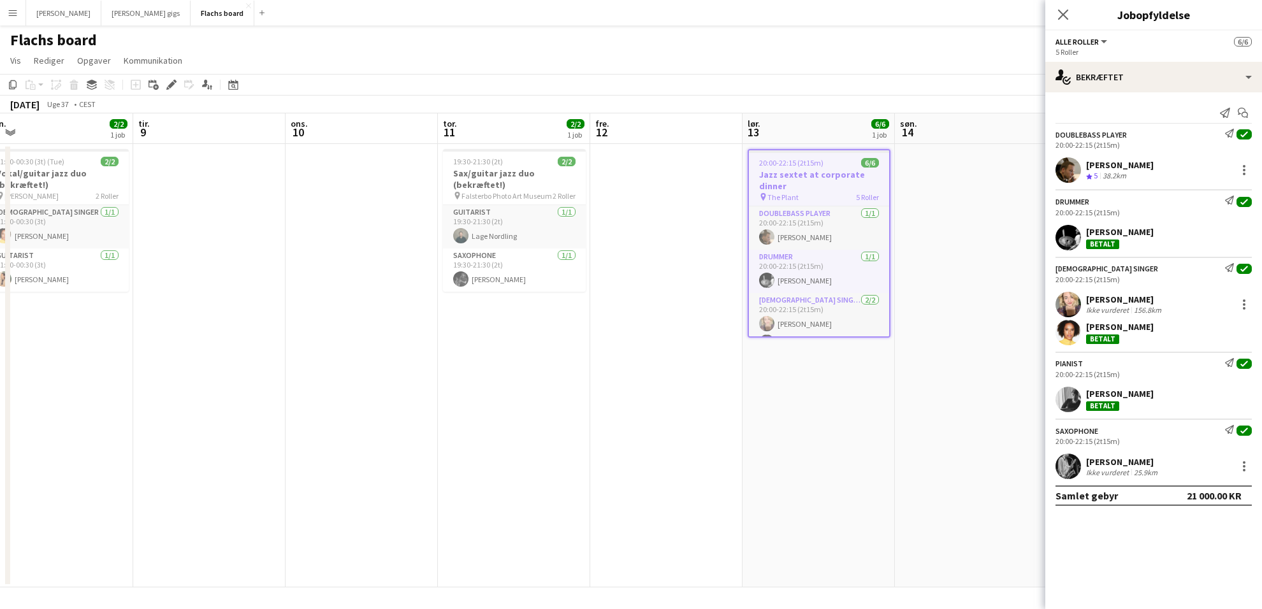
click at [943, 250] on app-date-cell at bounding box center [971, 366] width 152 height 444
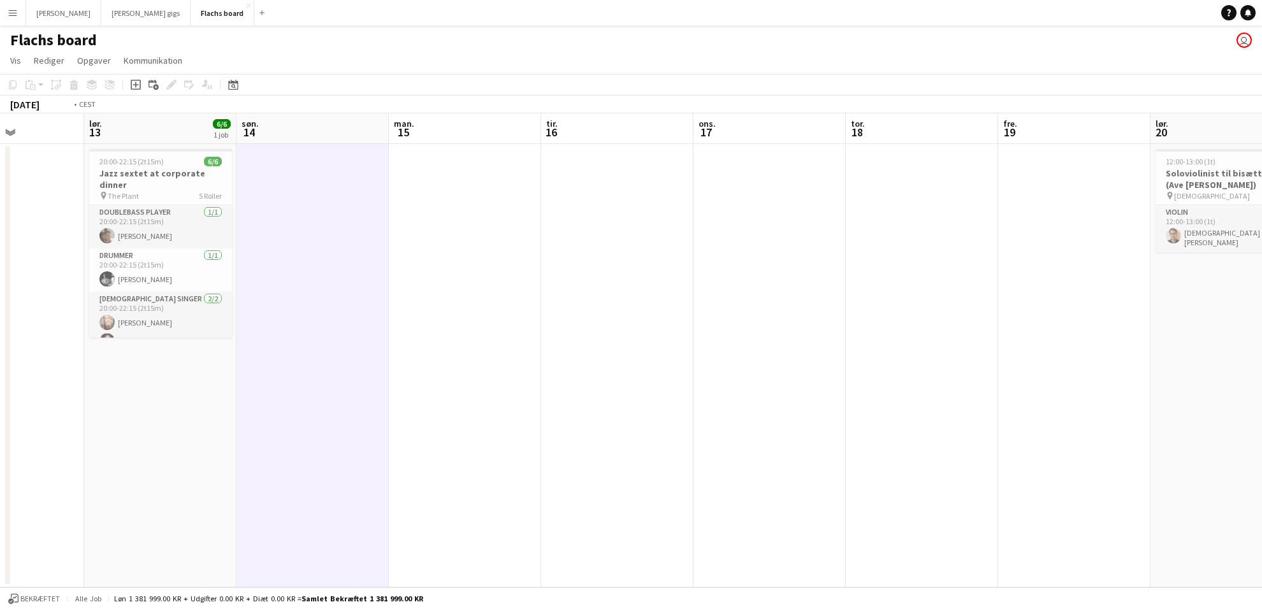
scroll to position [0, 346]
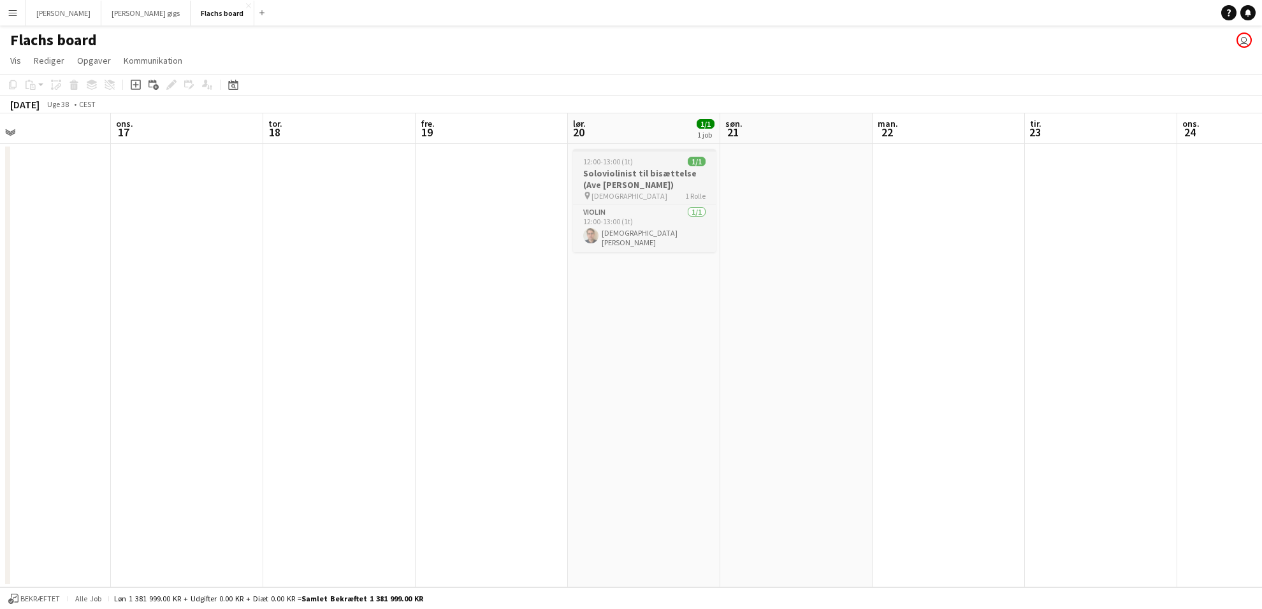
click at [667, 173] on h3 "Soloviolinist til bisættelse (Ave [PERSON_NAME])" at bounding box center [644, 179] width 143 height 23
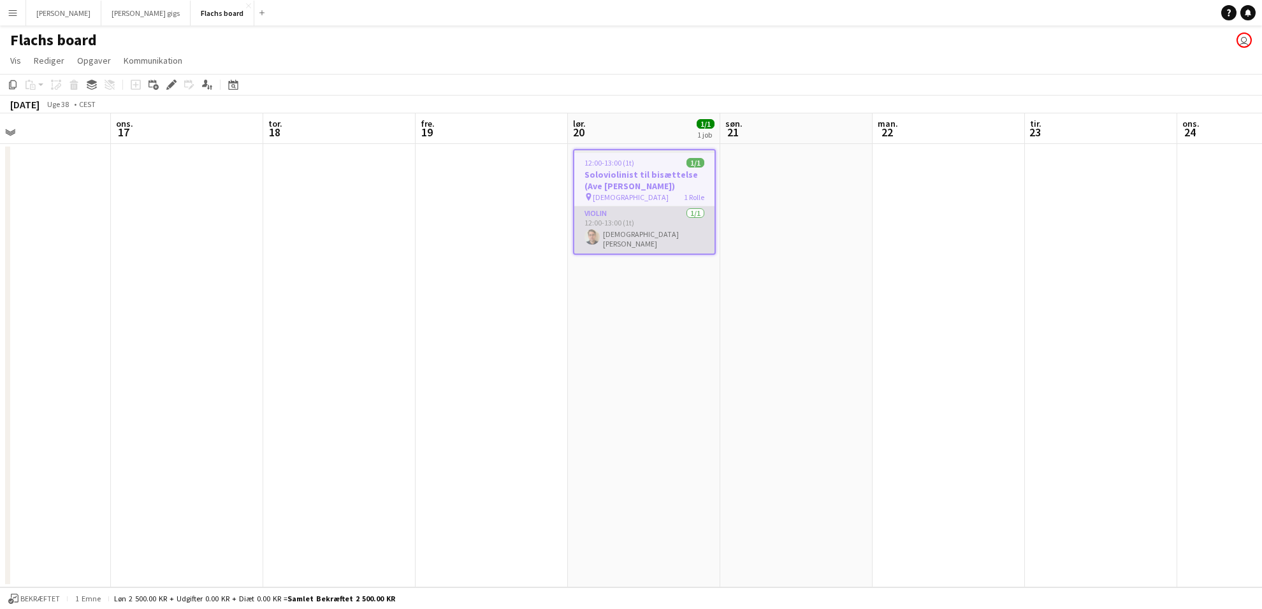
click at [670, 233] on app-card-role "Violin [DATE] 12:00-13:00 (1t) [PERSON_NAME]" at bounding box center [644, 229] width 140 height 47
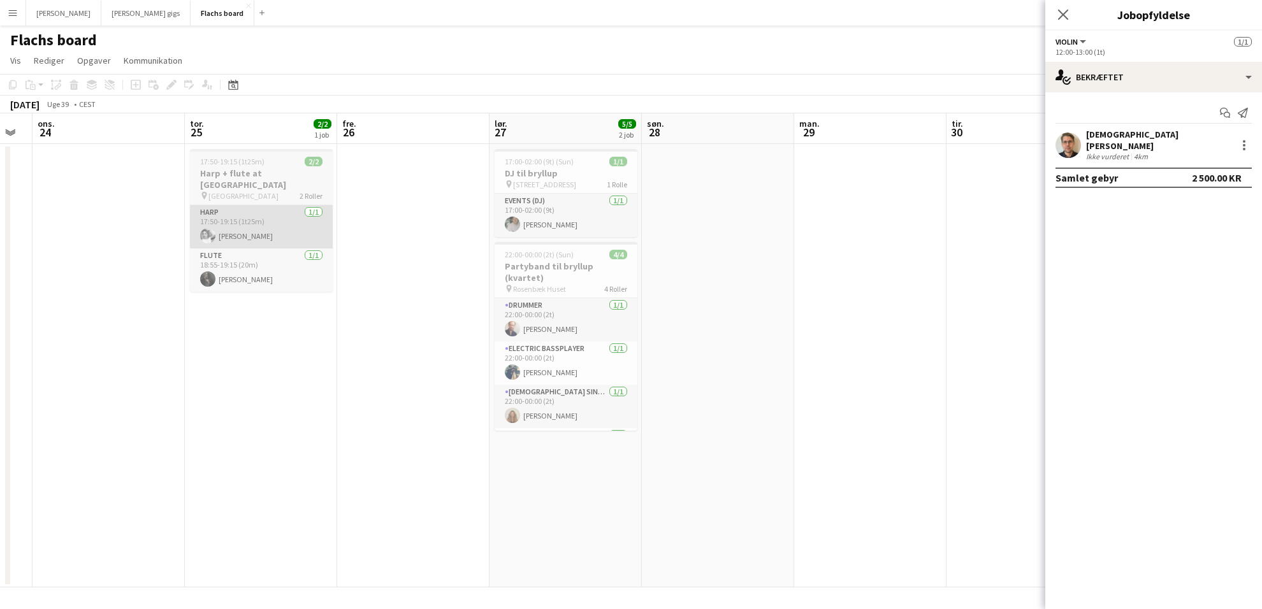
scroll to position [0, 487]
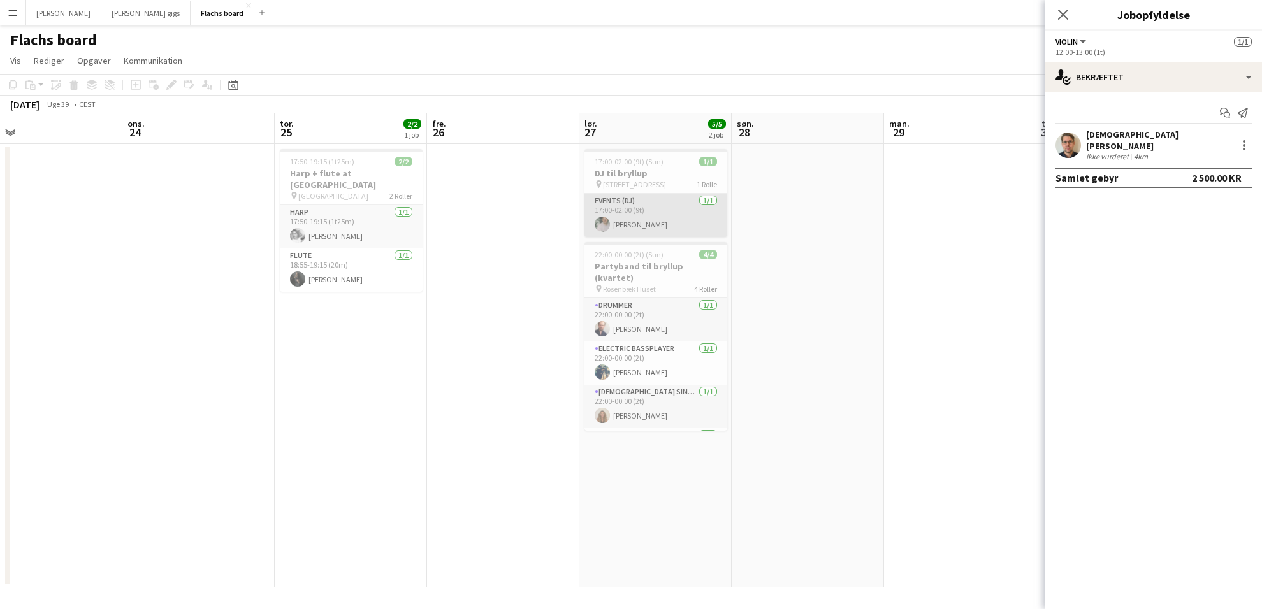
click at [694, 205] on app-card-role "Events (DJ) [DATE] 17:00-02:00 (9t) [PERSON_NAME]" at bounding box center [655, 215] width 143 height 43
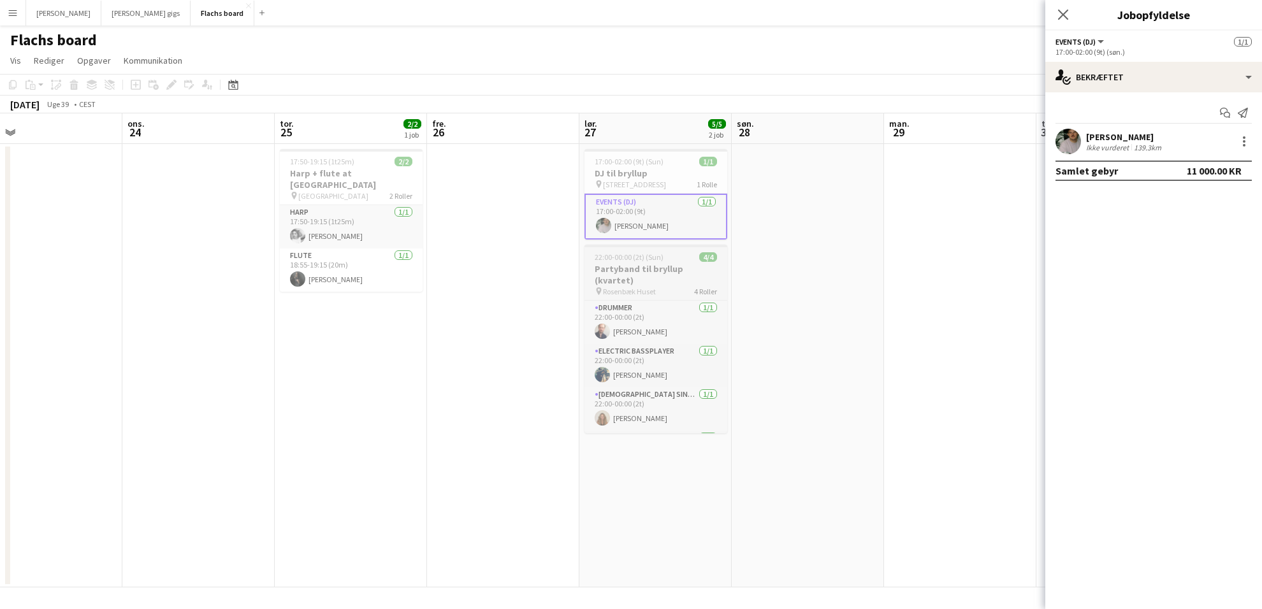
click at [679, 260] on div "22:00-00:00 (2t) (Sun) 4/4" at bounding box center [655, 257] width 143 height 10
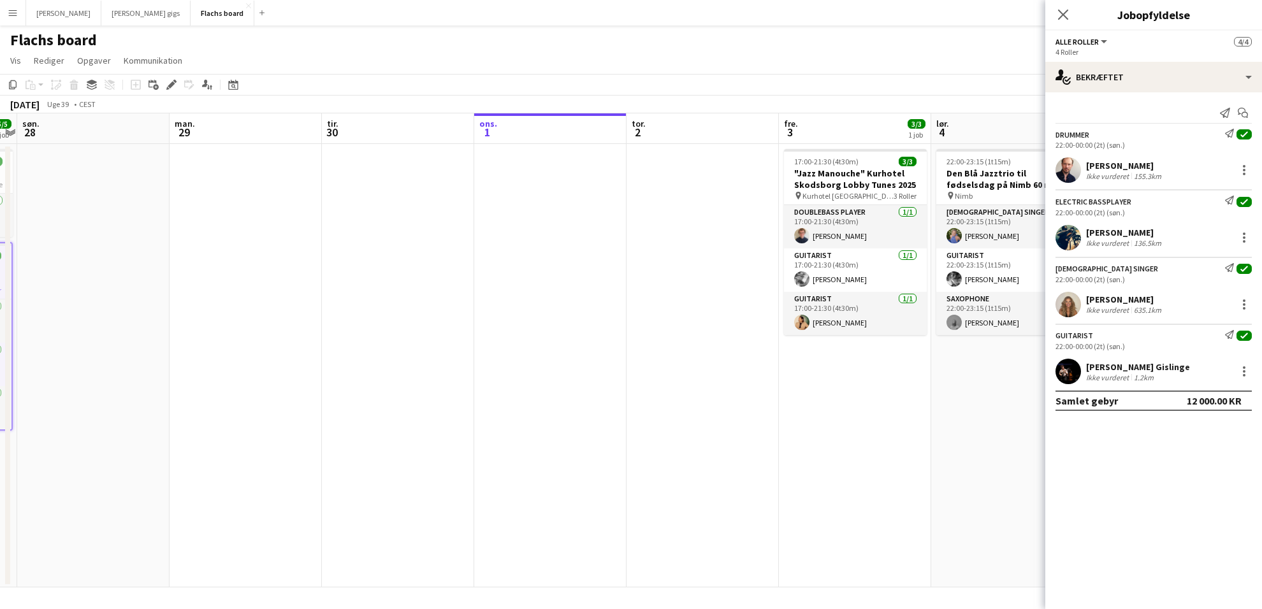
scroll to position [0, 383]
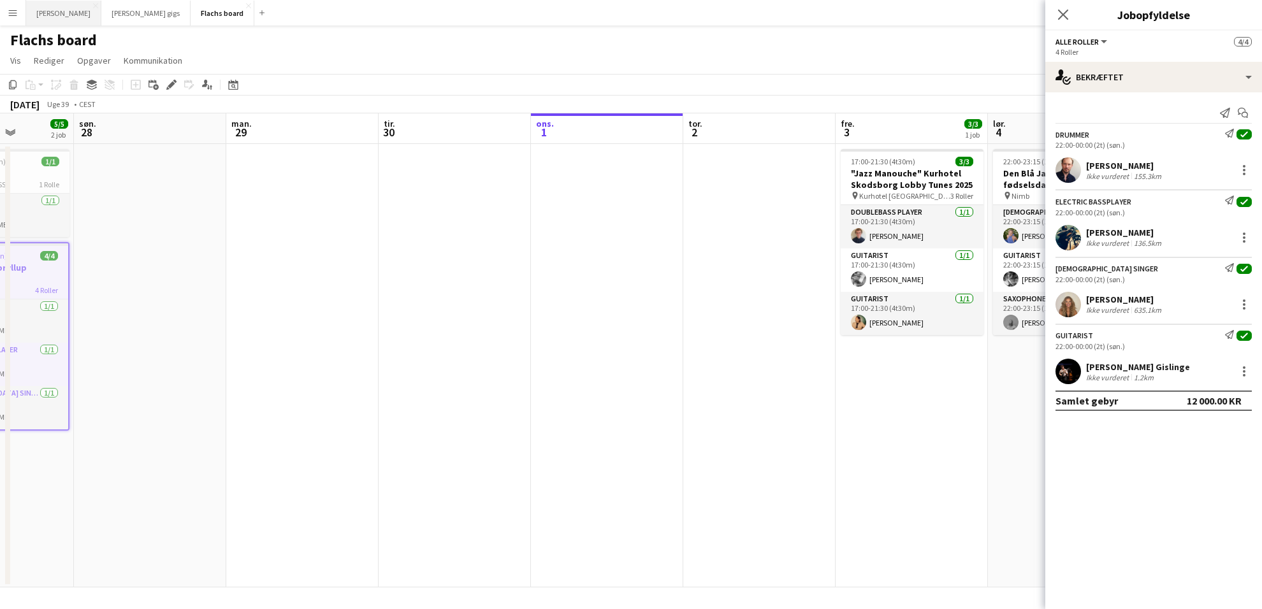
click at [40, 14] on button "Asger Gigs Luk" at bounding box center [63, 13] width 75 height 25
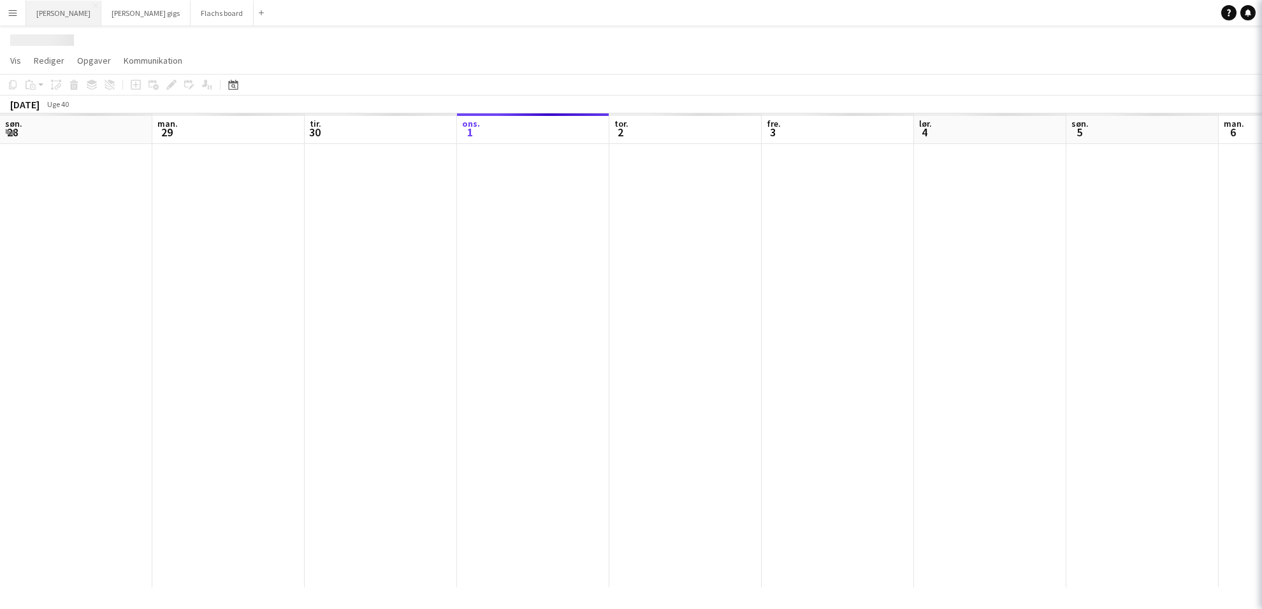
scroll to position [0, 304]
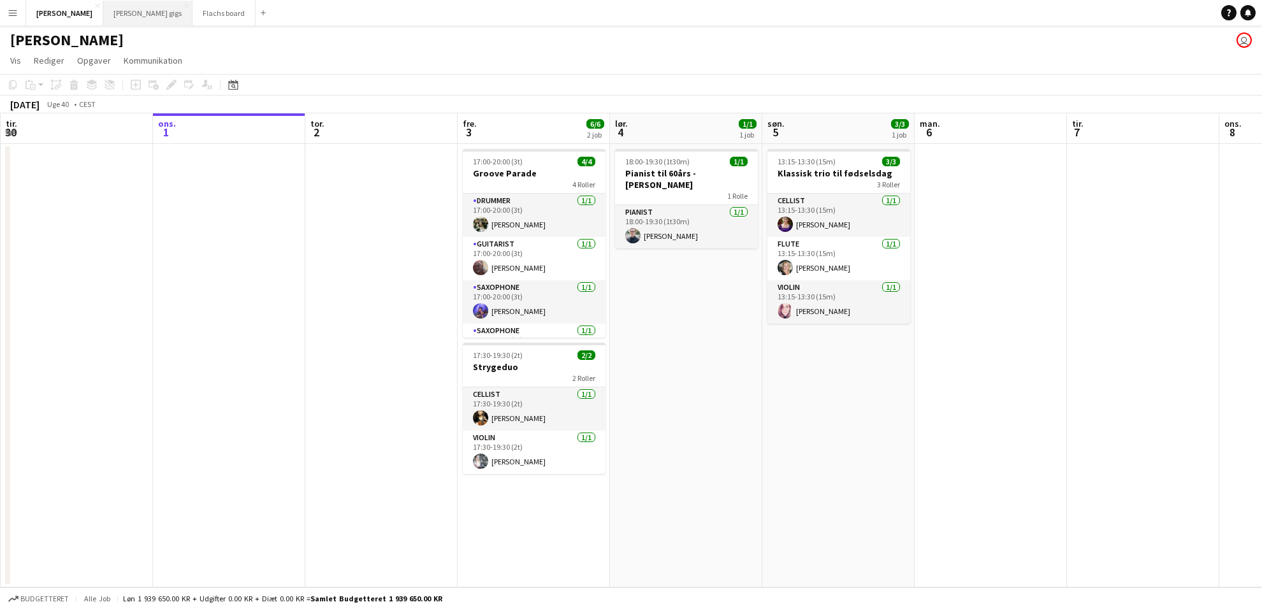
click at [113, 19] on button "[PERSON_NAME] gigs Luk" at bounding box center [147, 13] width 89 height 25
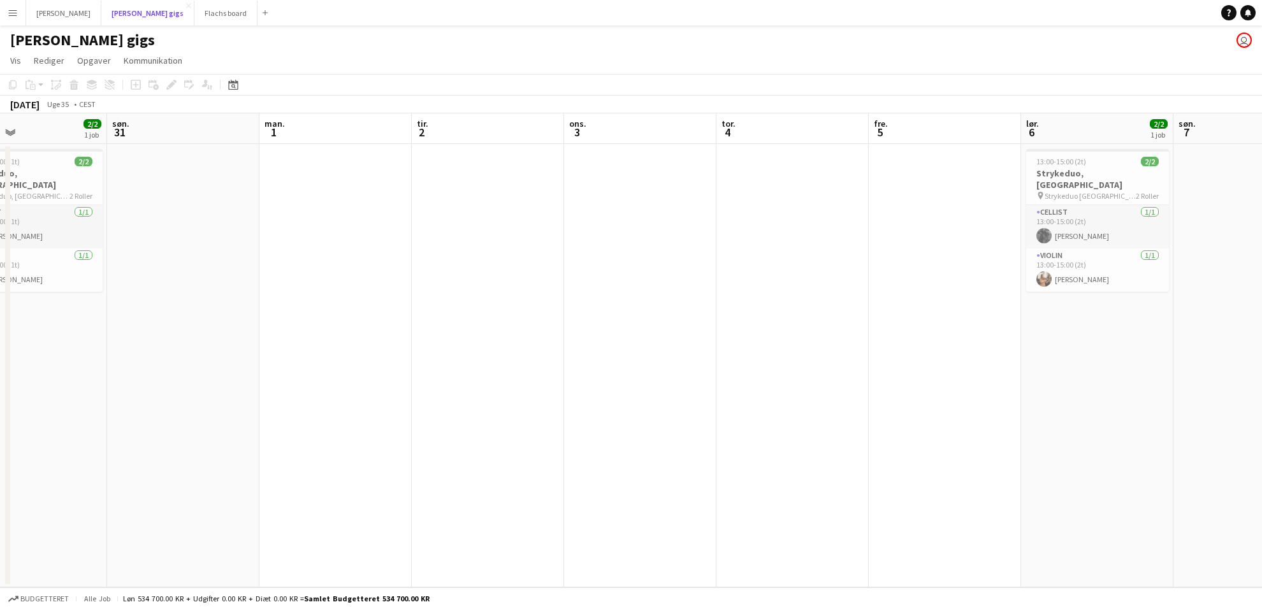
scroll to position [0, 572]
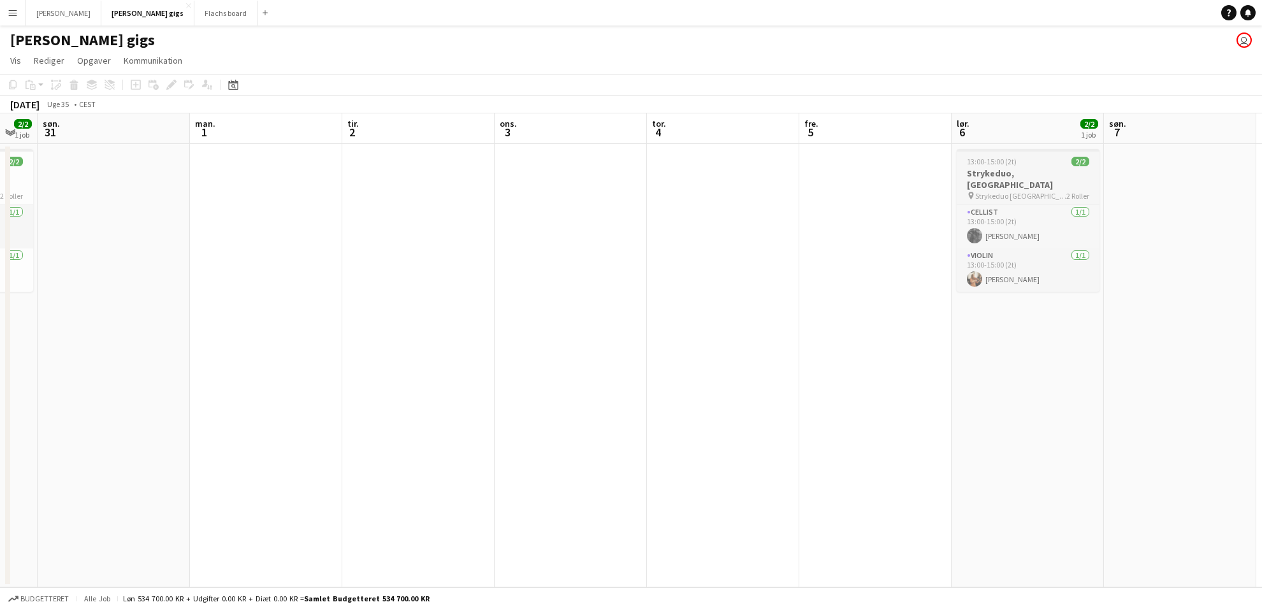
click at [980, 175] on h3 "Strykeduo, [GEOGRAPHIC_DATA]" at bounding box center [1028, 179] width 143 height 23
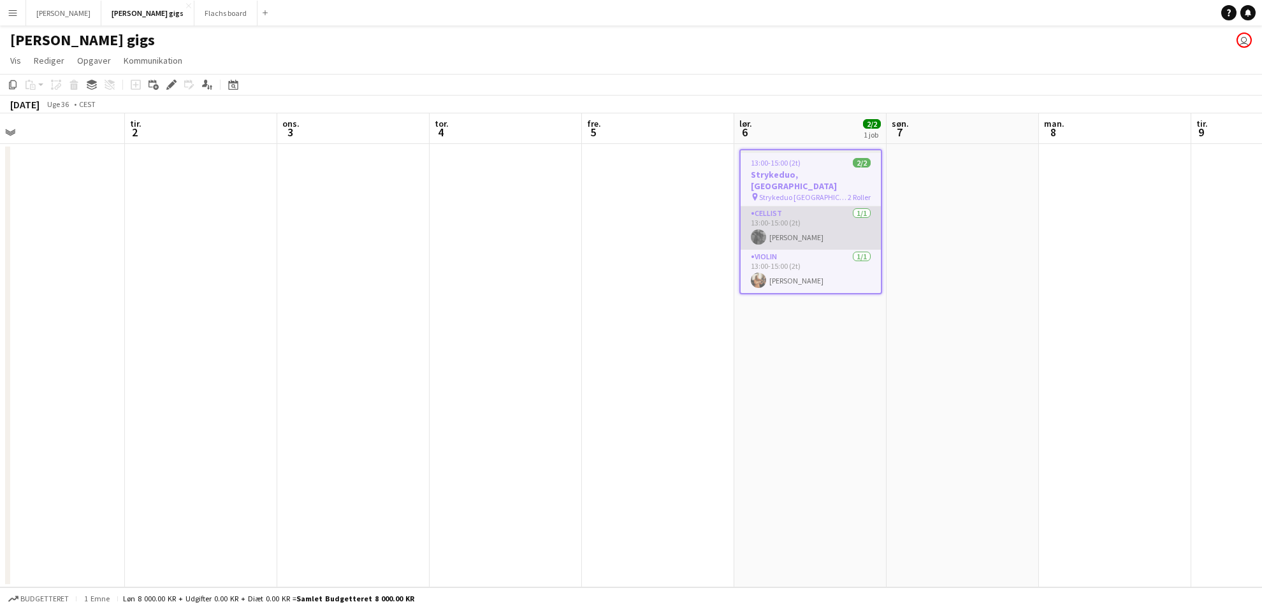
click at [857, 219] on app-card-role "Cellist [DATE] 13:00-15:00 (2t) [PERSON_NAME]" at bounding box center [810, 227] width 140 height 43
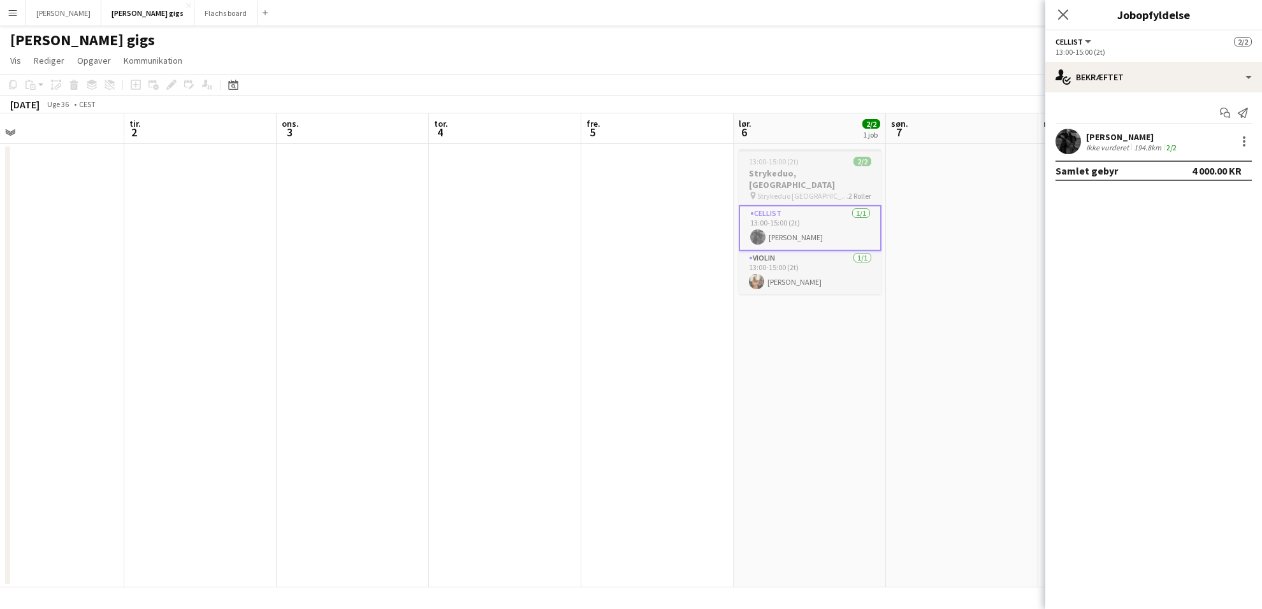
click at [834, 191] on div "pin Strykeduo Oslo 2 Roller" at bounding box center [810, 196] width 143 height 10
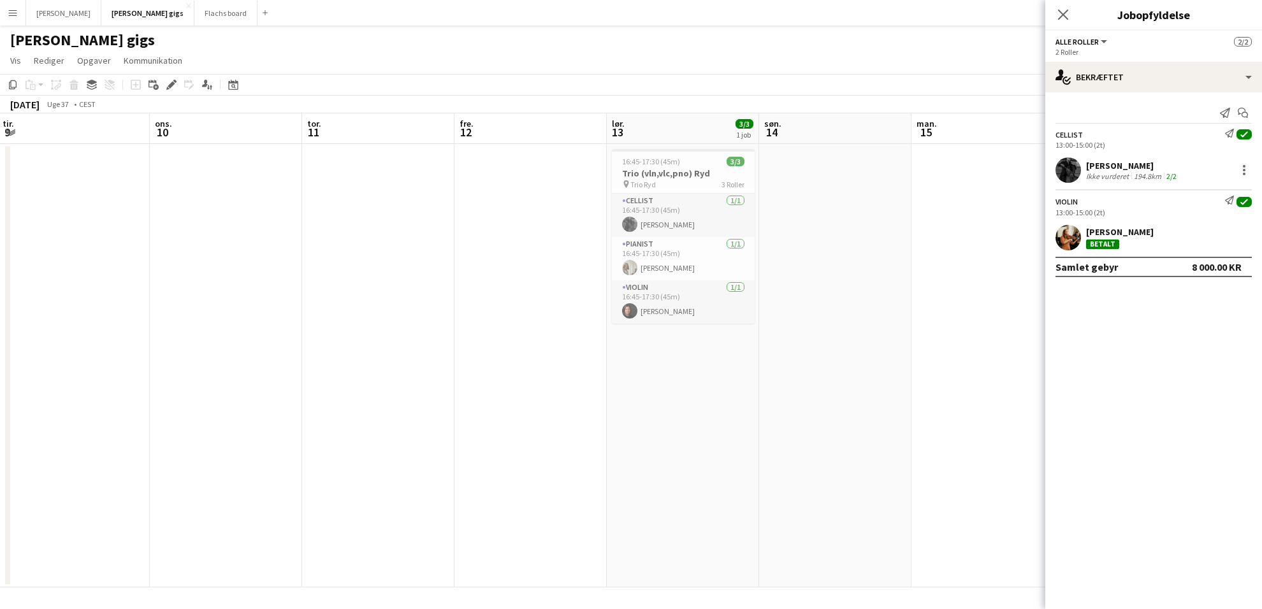
scroll to position [0, 519]
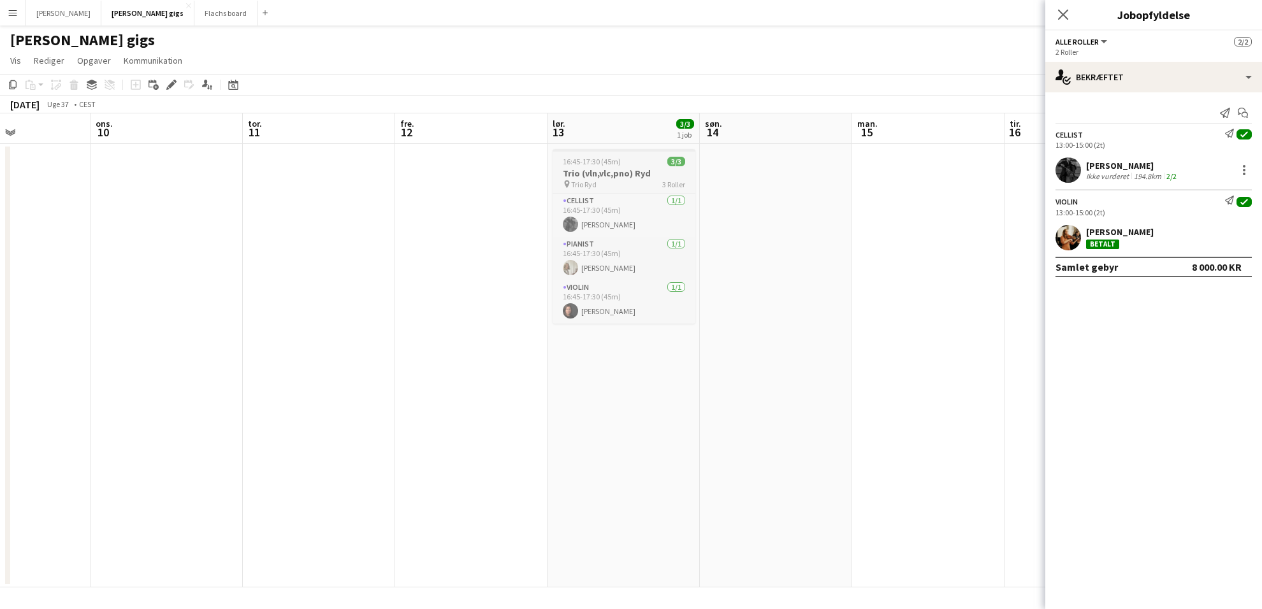
click at [667, 174] on h3 "Trio (vln,vlc,pno) Ryd" at bounding box center [623, 173] width 143 height 11
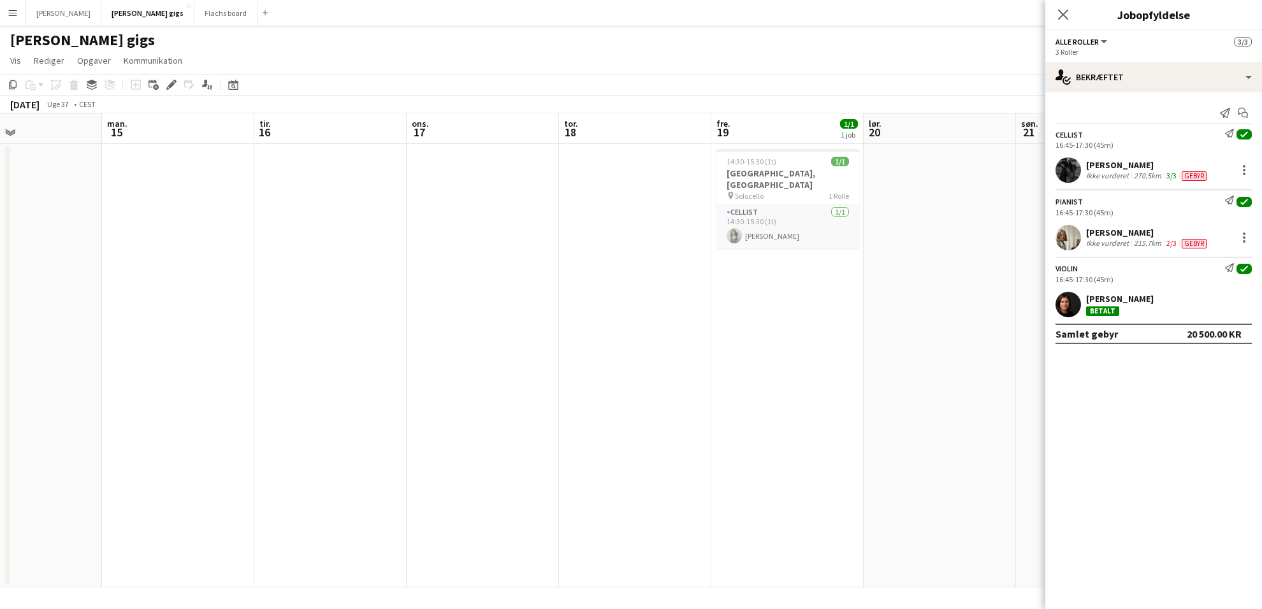
scroll to position [0, 414]
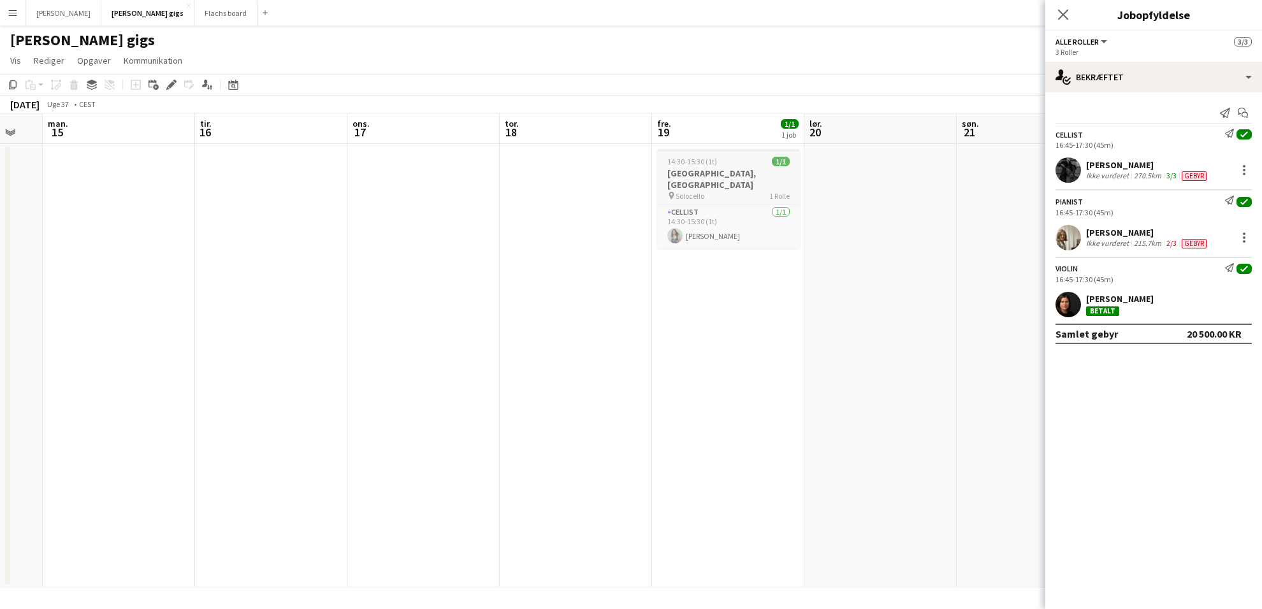
click at [752, 177] on h3 "[GEOGRAPHIC_DATA], [GEOGRAPHIC_DATA]" at bounding box center [728, 179] width 143 height 23
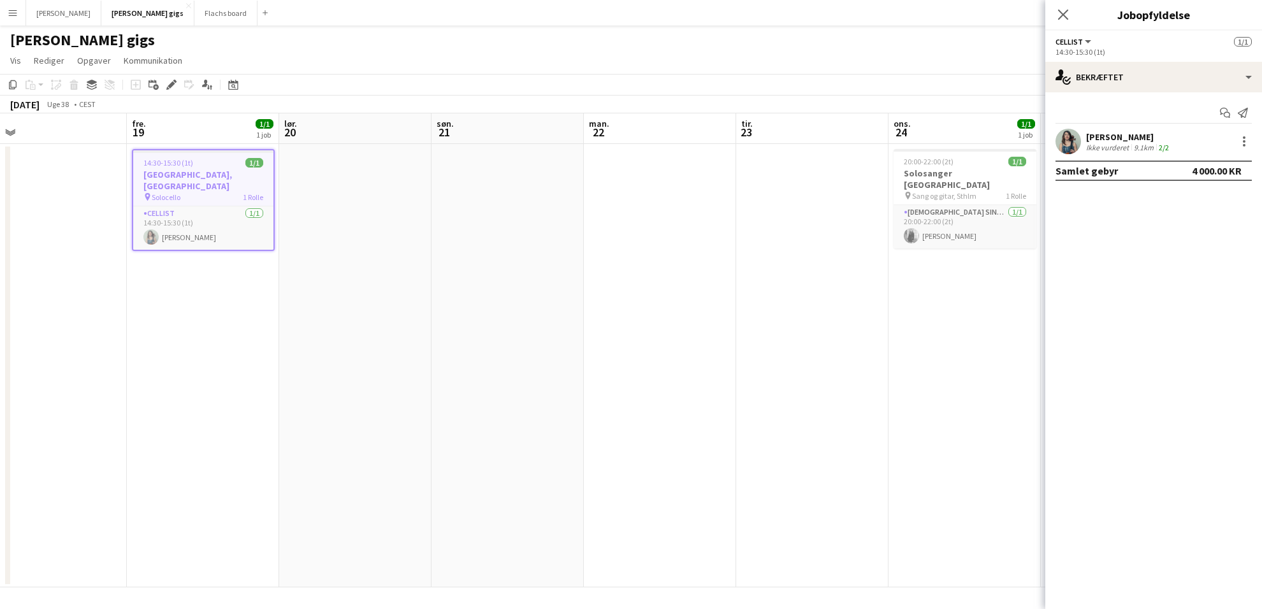
scroll to position [0, 413]
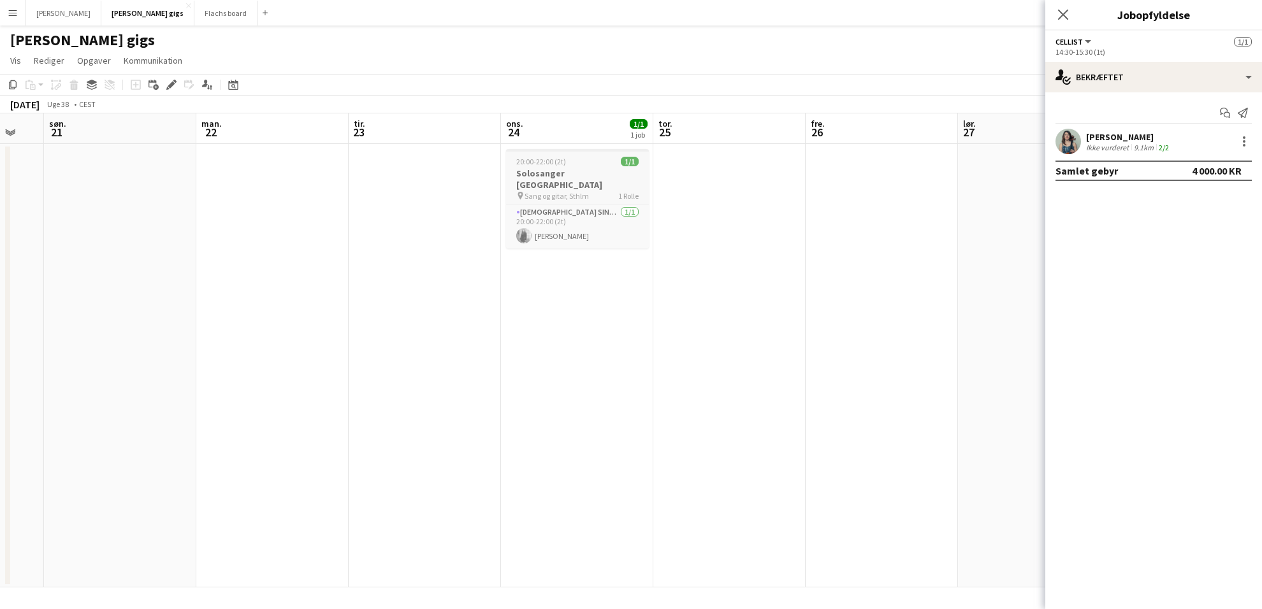
click at [581, 191] on span "Sang og gitar, Sthlm" at bounding box center [556, 196] width 64 height 10
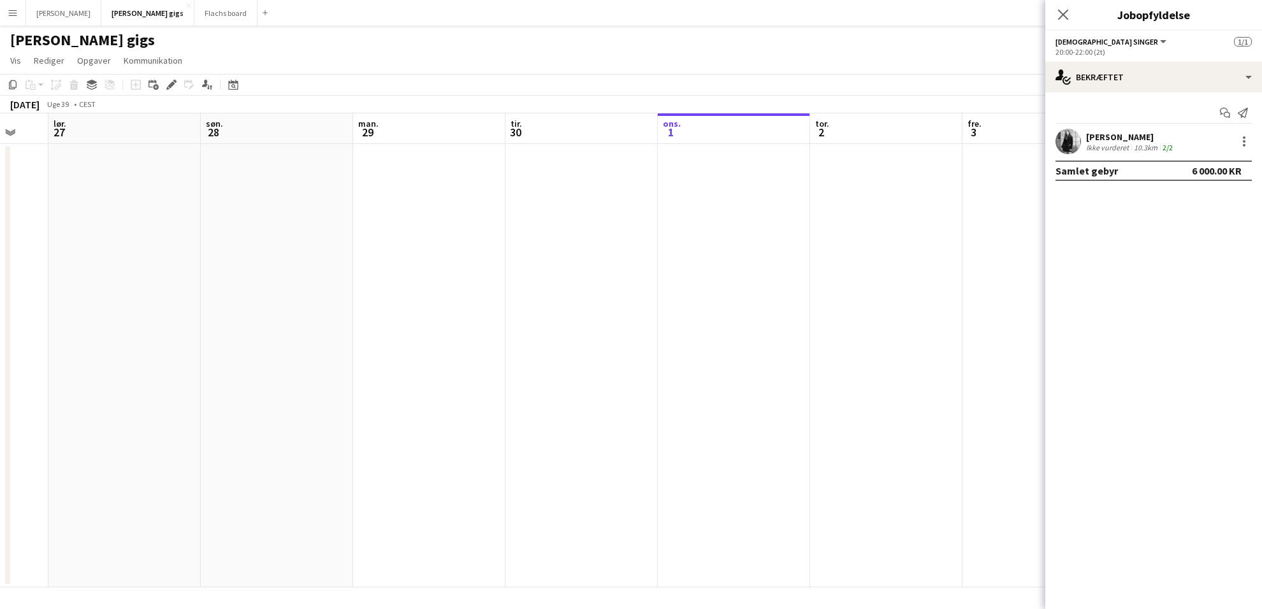
scroll to position [0, 391]
click at [49, 18] on button "Asger Gigs Luk" at bounding box center [63, 13] width 75 height 25
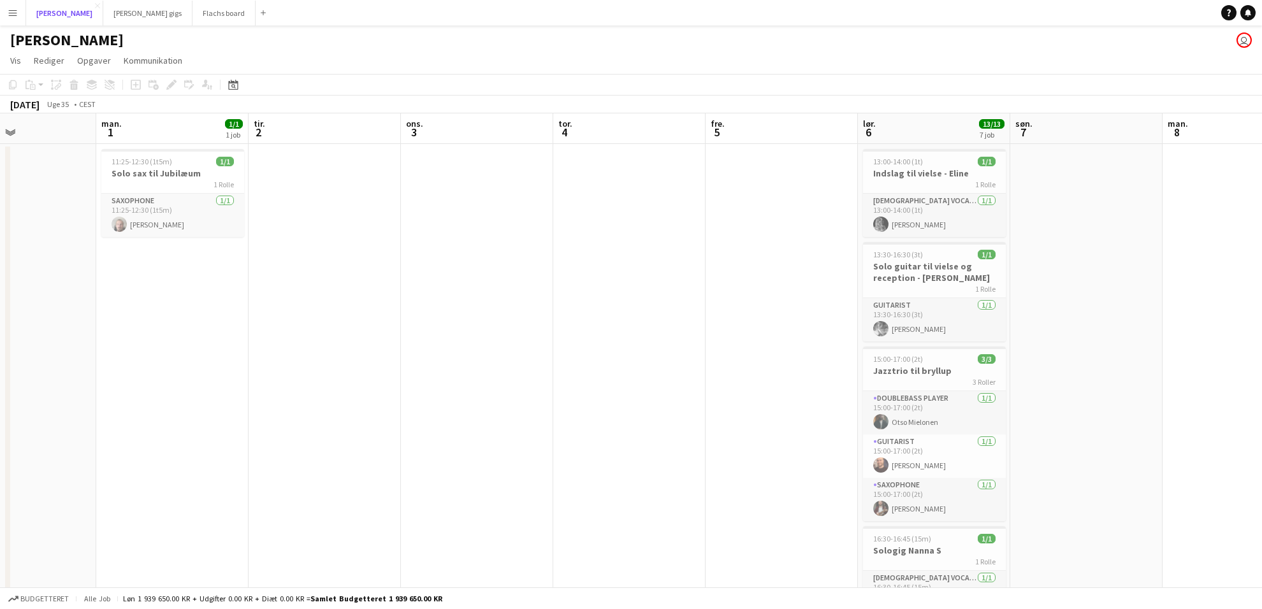
scroll to position [0, 360]
click at [157, 210] on app-card-role "Saxophone [DATE] 11:25-12:30 (1t5m) [PERSON_NAME]" at bounding box center [173, 215] width 143 height 43
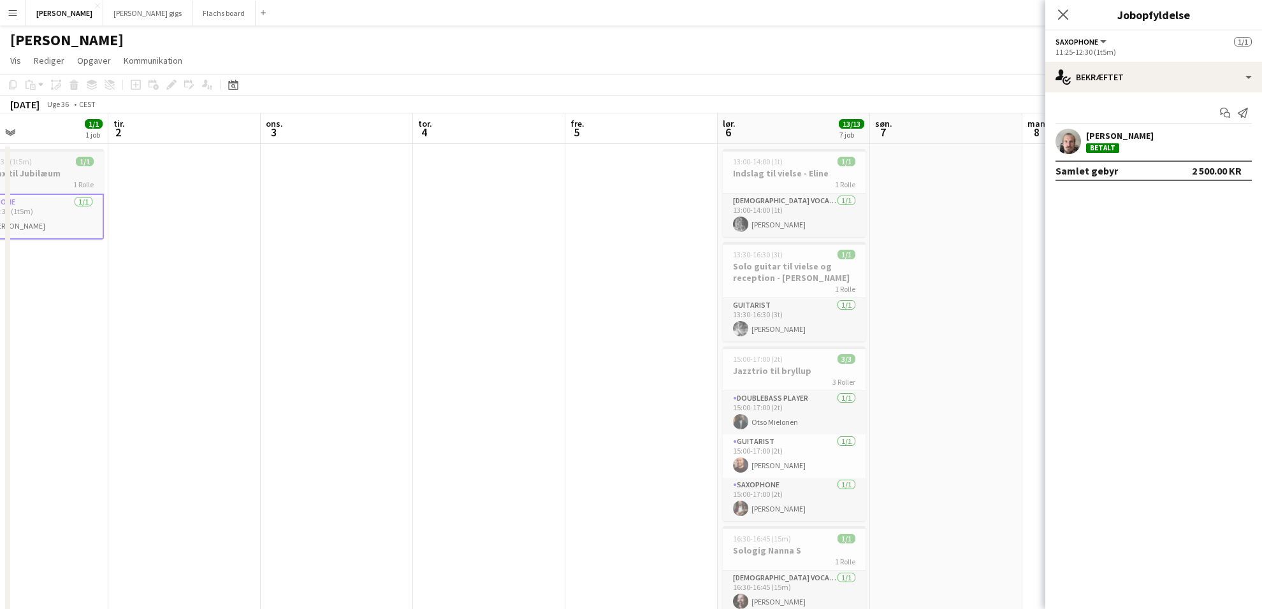
scroll to position [0, 339]
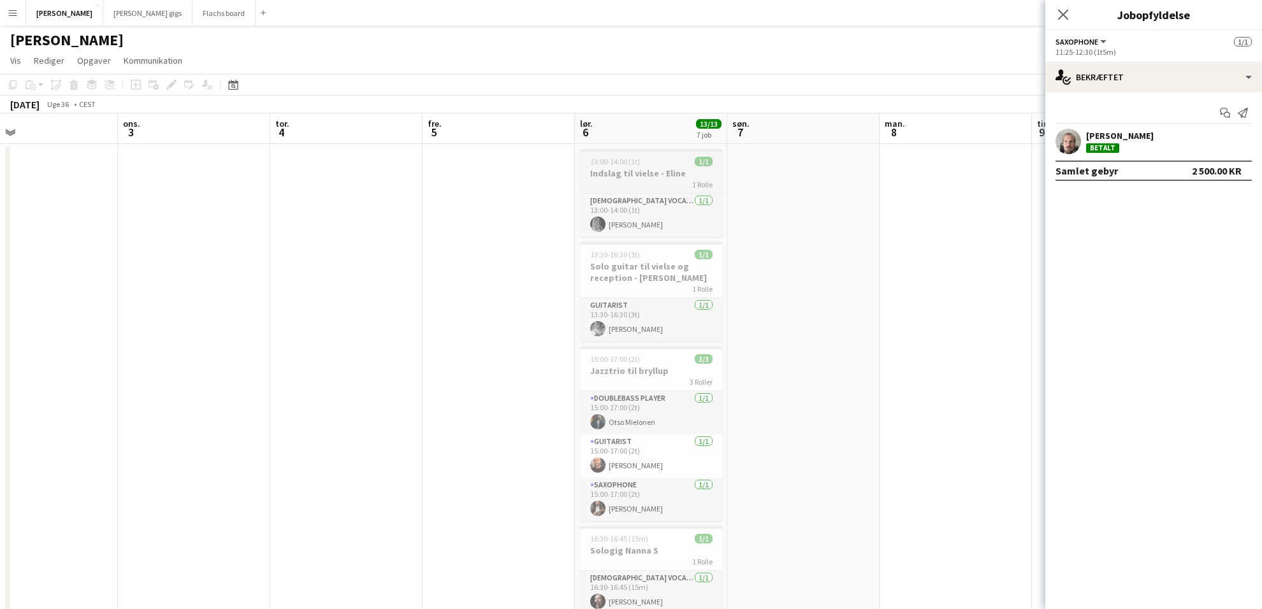
click at [640, 159] on div "13:00-14:00 (1t) 1/1" at bounding box center [651, 162] width 143 height 10
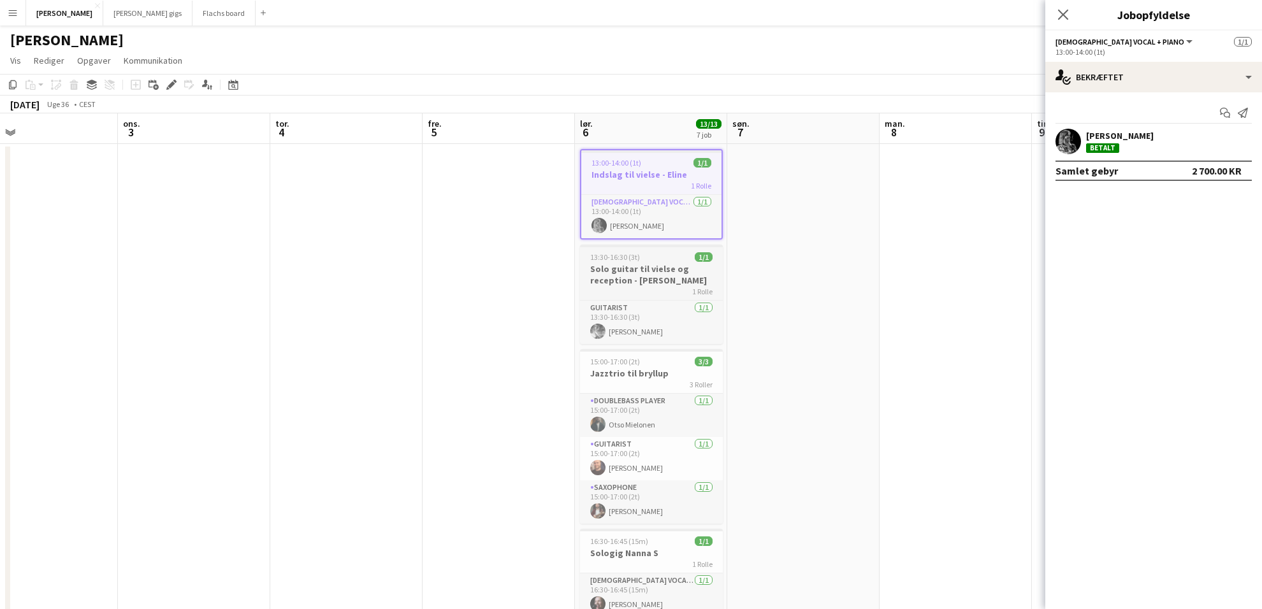
click at [649, 267] on h3 "Solo guitar til vielse og reception - [PERSON_NAME]" at bounding box center [651, 274] width 143 height 23
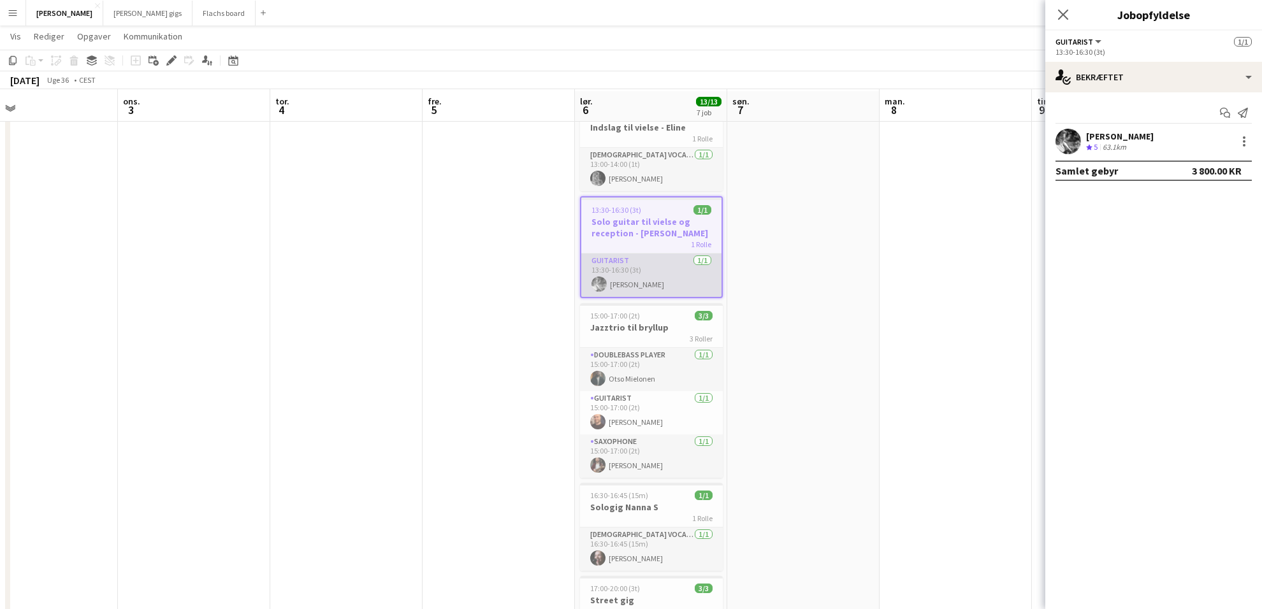
scroll to position [47, 0]
click at [658, 316] on div "15:00-17:00 (2t) 3/3" at bounding box center [651, 314] width 143 height 10
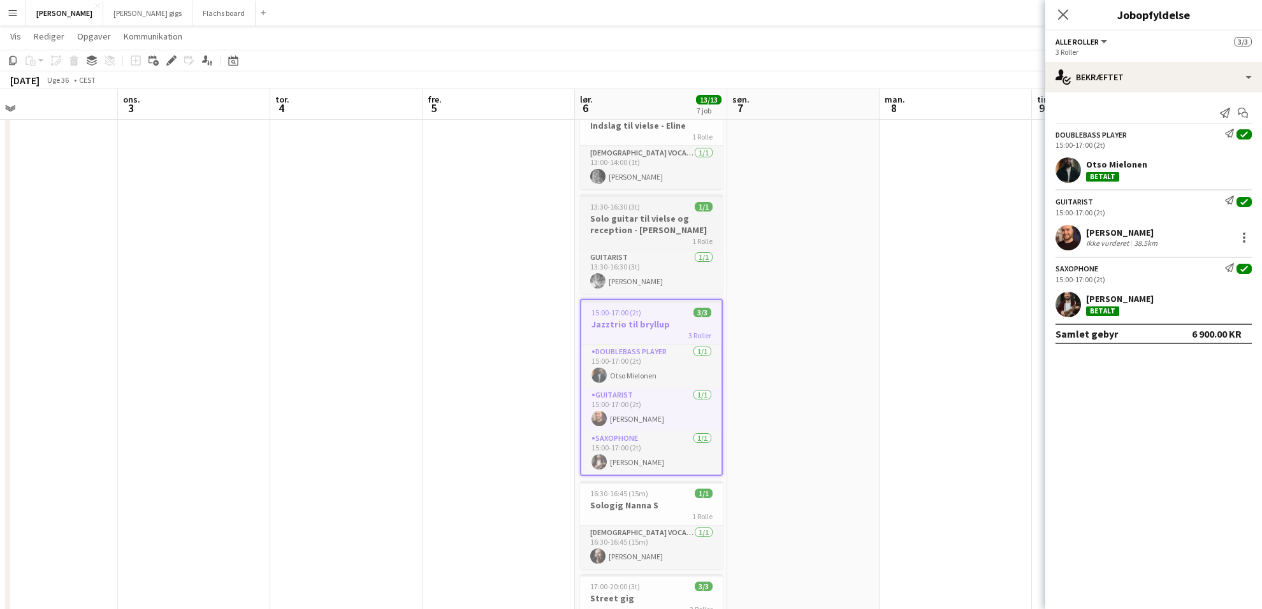
click at [651, 223] on h3 "Solo guitar til vielse og reception - [PERSON_NAME]" at bounding box center [651, 224] width 143 height 23
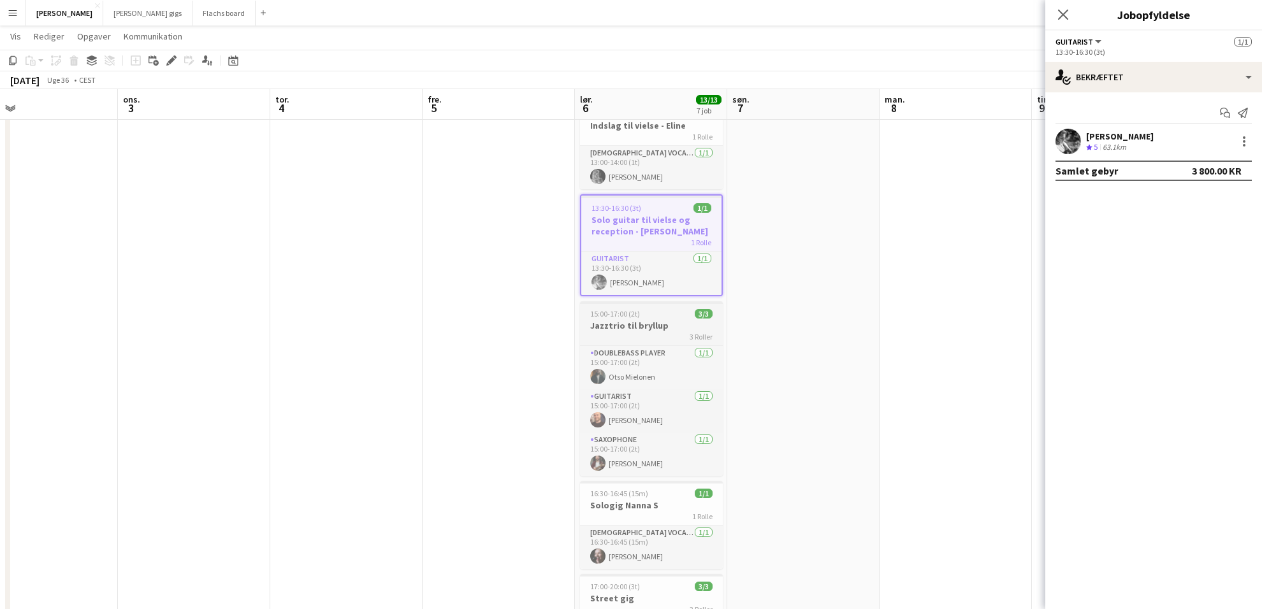
click at [657, 322] on h3 "Jazztrio til bryllup" at bounding box center [651, 325] width 143 height 11
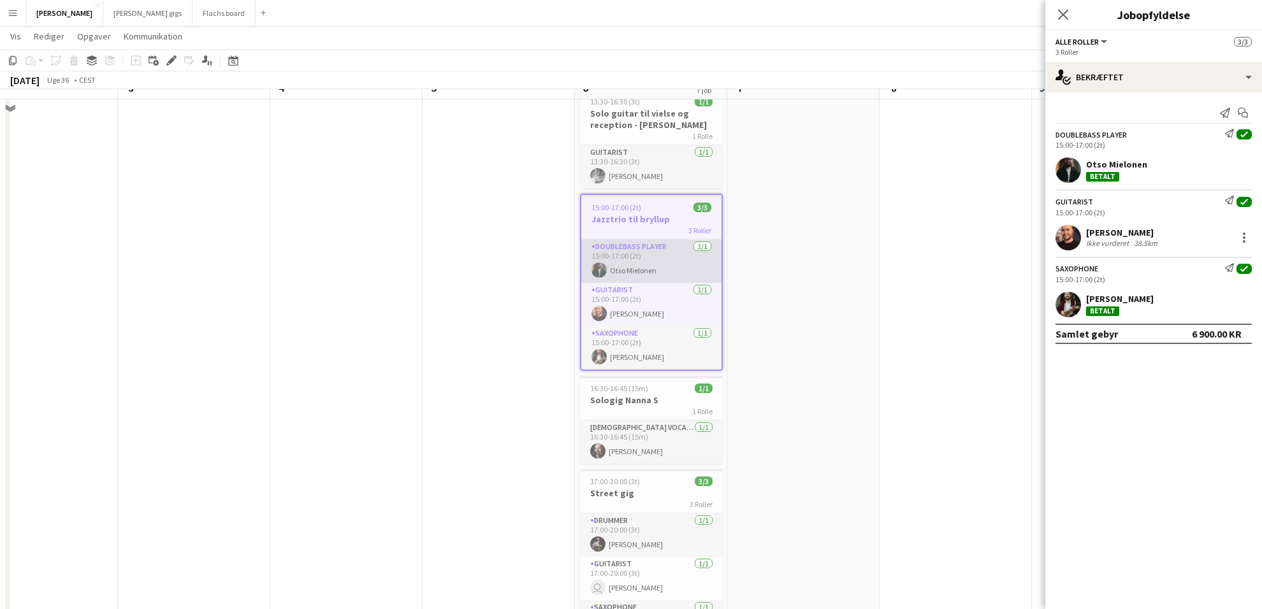
scroll to position [154, 0]
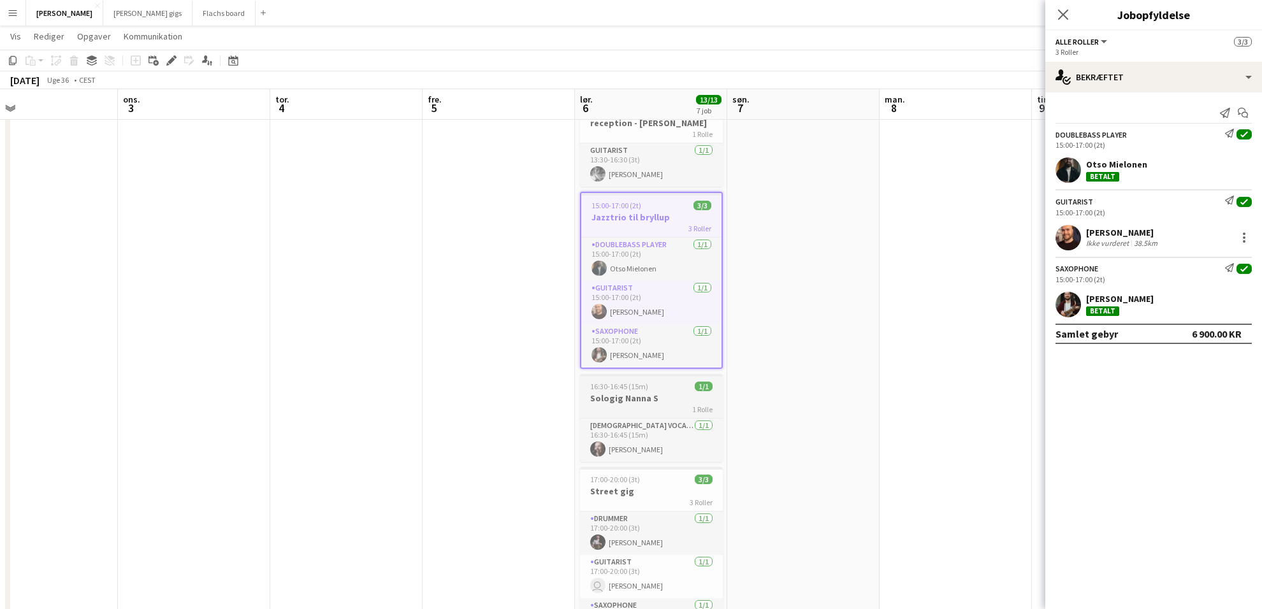
click at [661, 395] on h3 "Sologig Nanna S" at bounding box center [651, 398] width 143 height 11
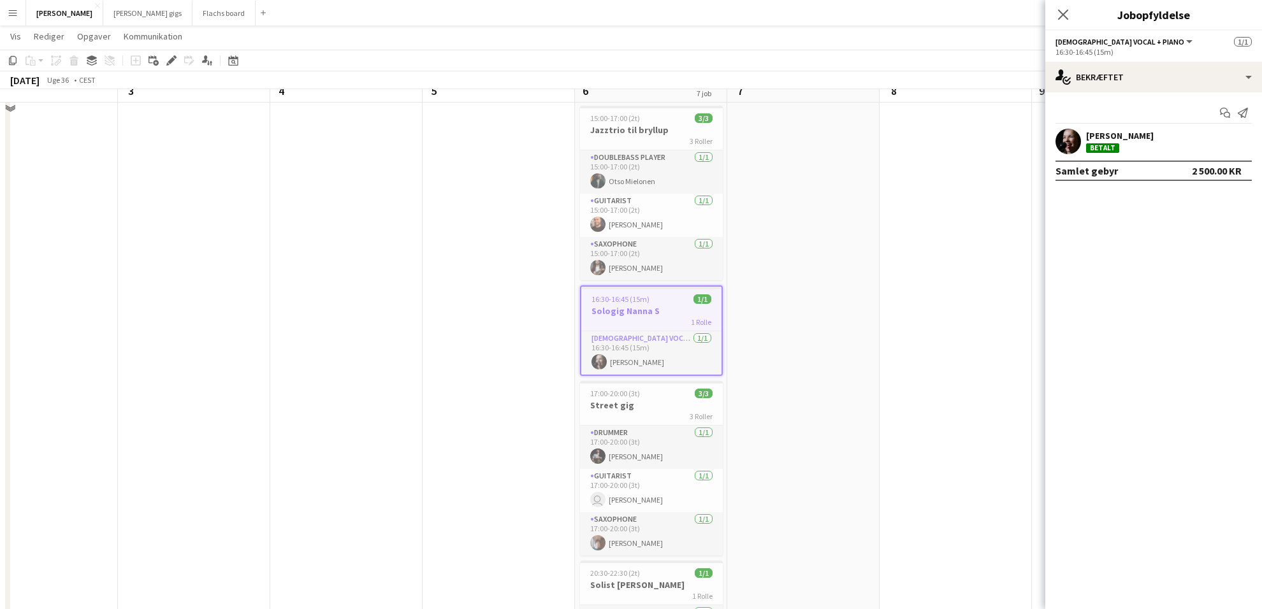
scroll to position [242, 0]
click at [658, 397] on h3 "Street gig" at bounding box center [651, 402] width 143 height 11
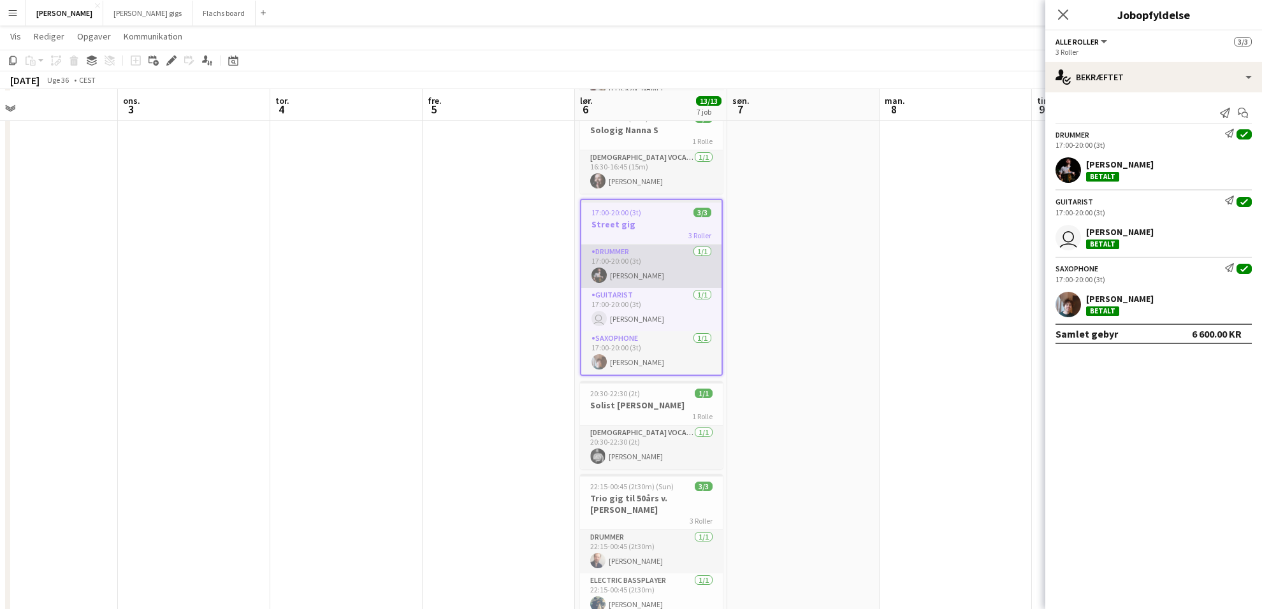
scroll to position [421, 0]
click at [659, 403] on h3 "Solist [PERSON_NAME]" at bounding box center [651, 403] width 143 height 11
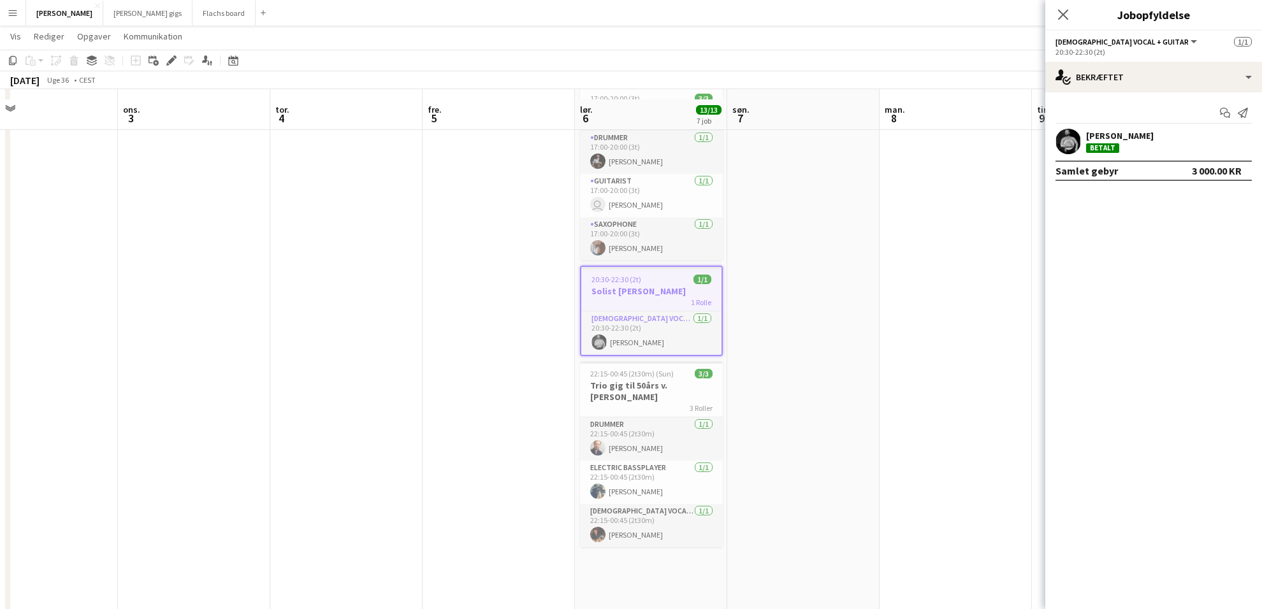
scroll to position [543, 0]
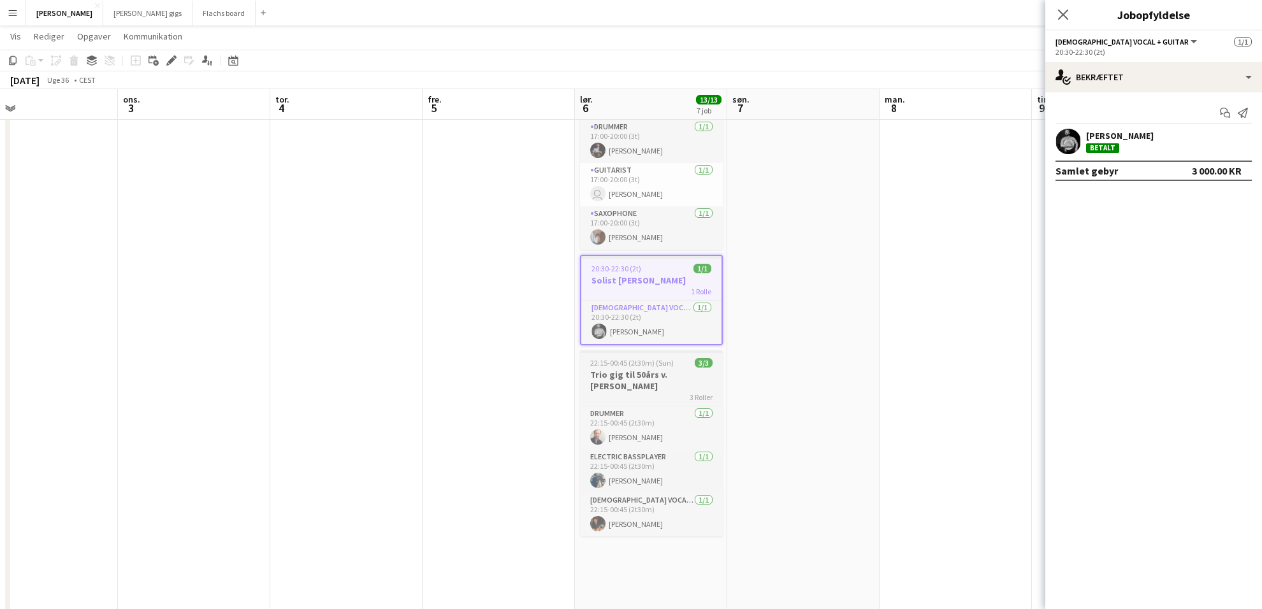
click at [647, 371] on h3 "Trio gig til 50års v. [PERSON_NAME]" at bounding box center [651, 380] width 143 height 23
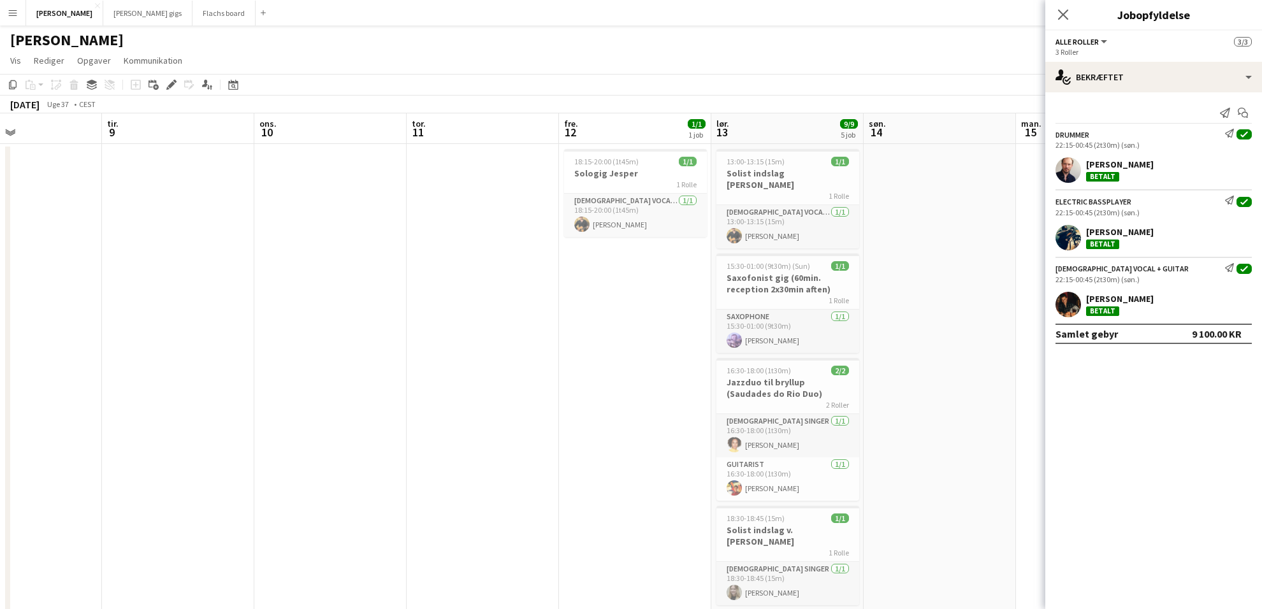
scroll to position [0, 390]
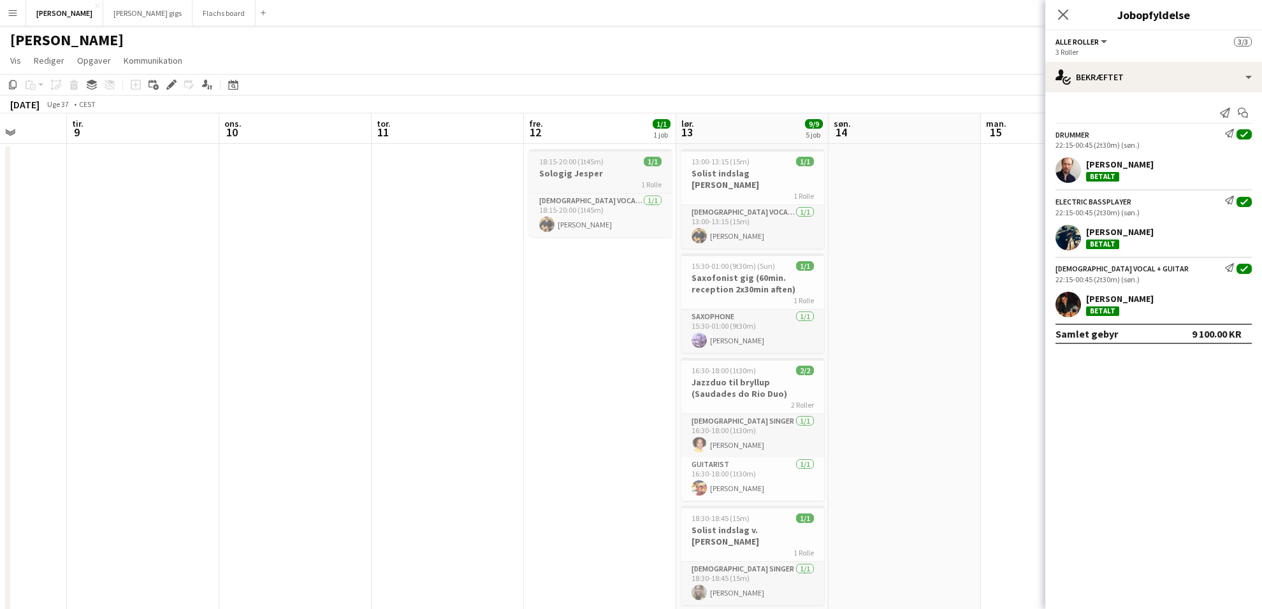
click at [585, 173] on h3 "Sologig Jesper" at bounding box center [600, 173] width 143 height 11
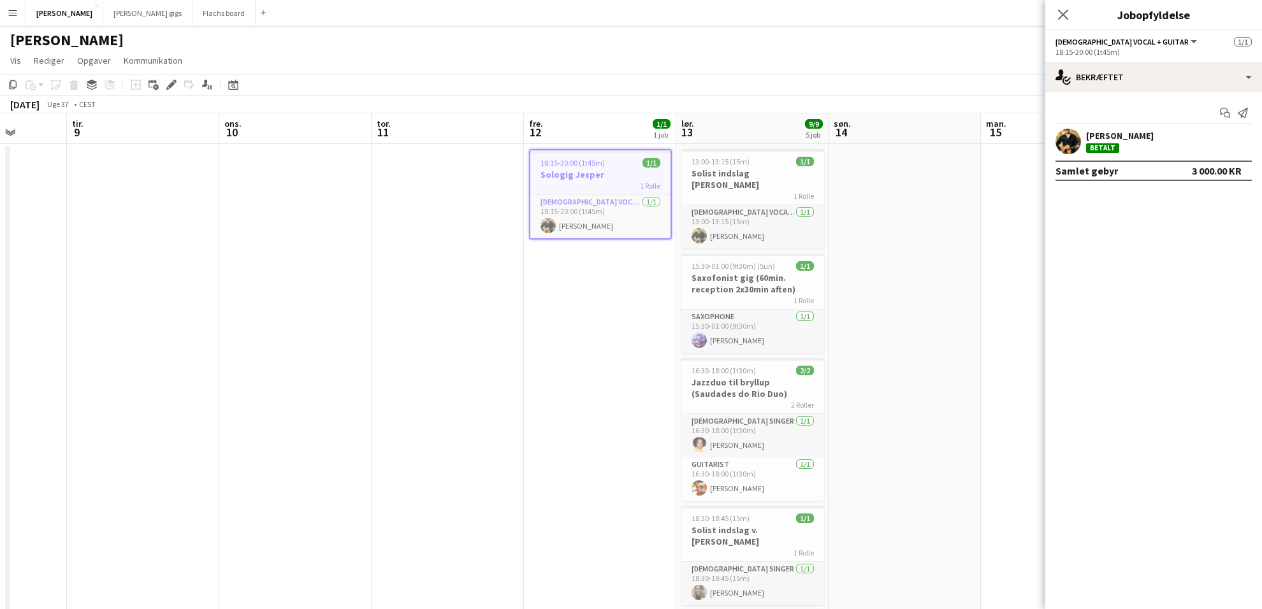
scroll to position [0, 487]
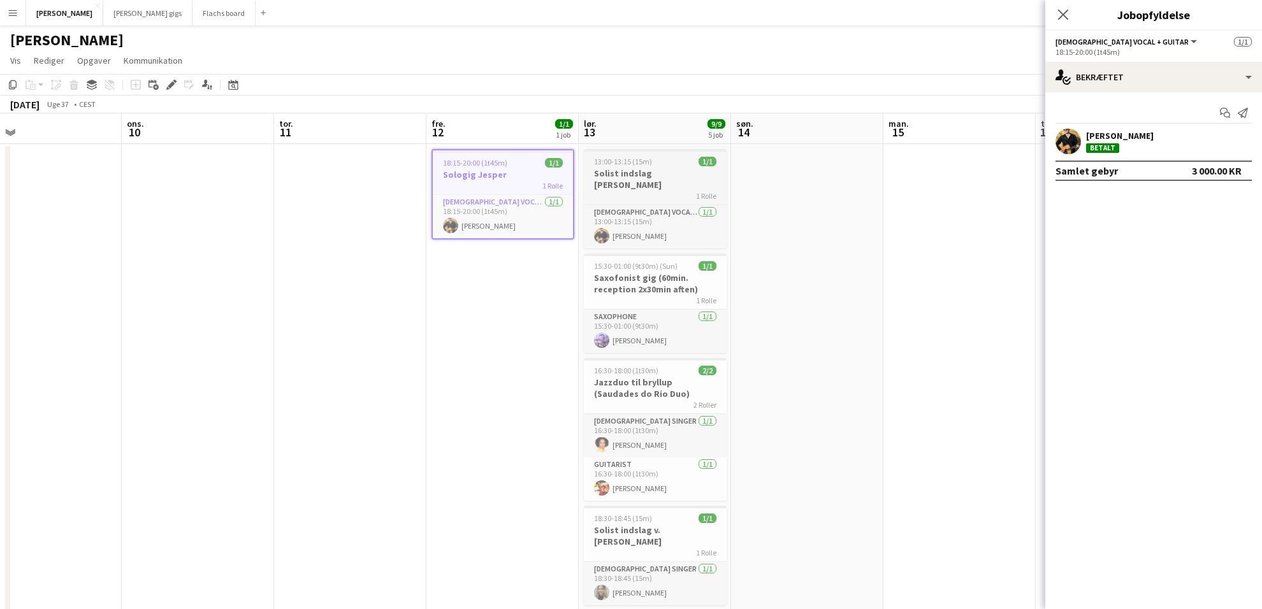
click at [623, 169] on h3 "Solist indslag [PERSON_NAME]" at bounding box center [655, 179] width 143 height 23
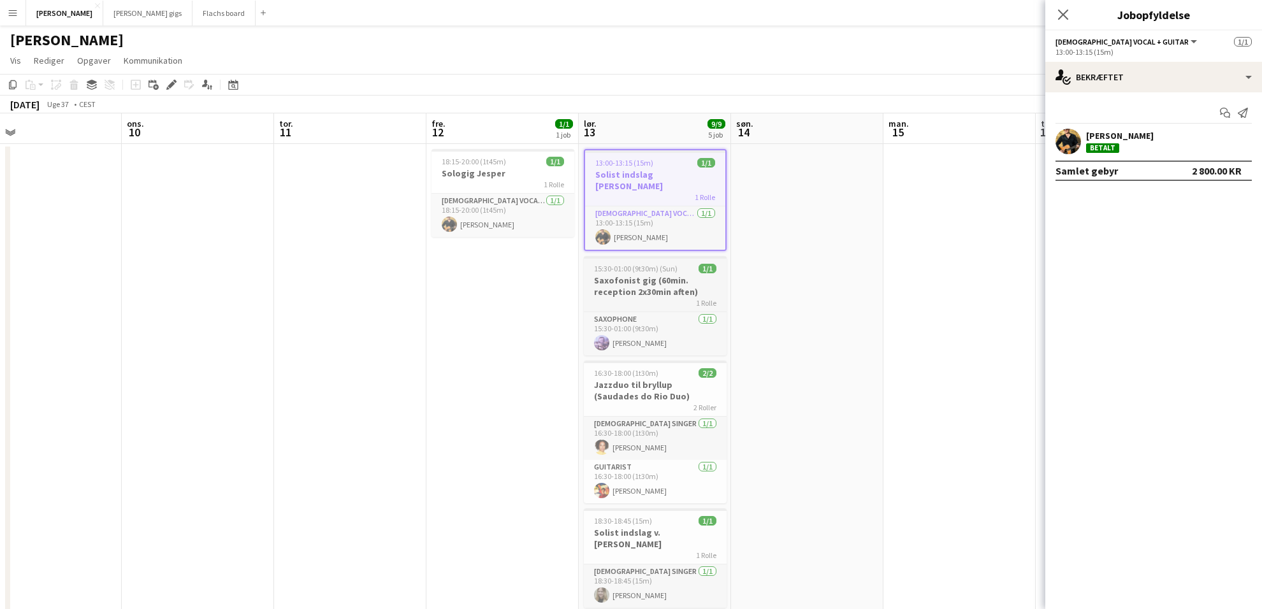
click at [656, 275] on h3 "Saxofonist gig (60min. reception 2x30min aften)" at bounding box center [655, 286] width 143 height 23
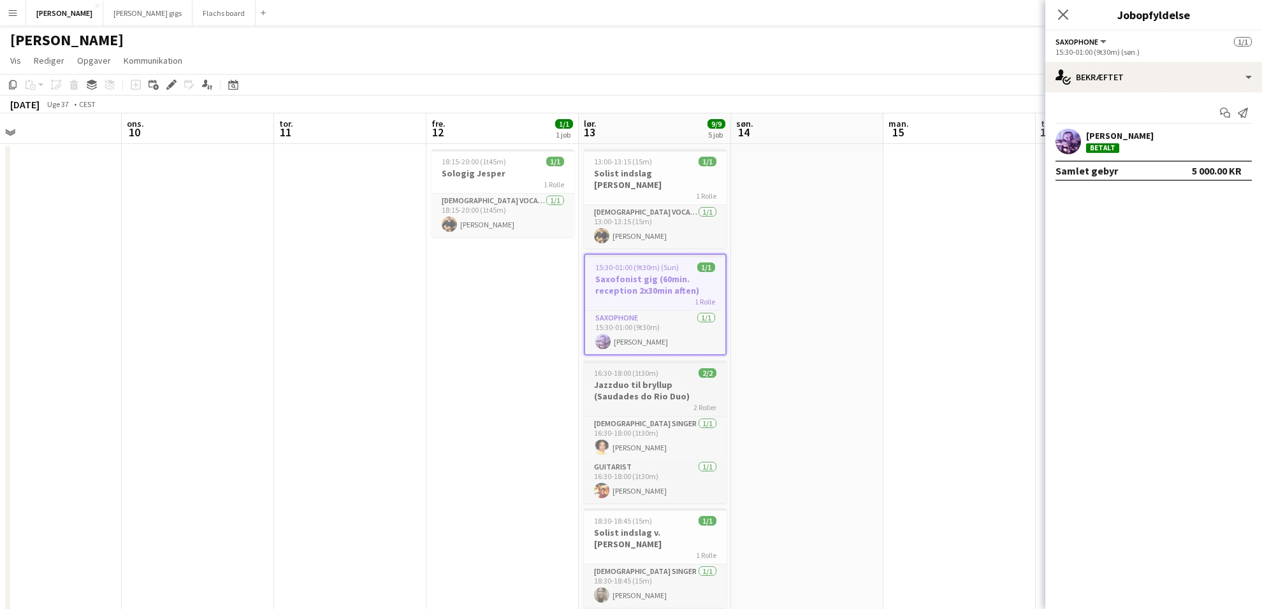
click at [679, 379] on h3 "Jazzduo til bryllup (Saudades do Rio Duo)" at bounding box center [655, 390] width 143 height 23
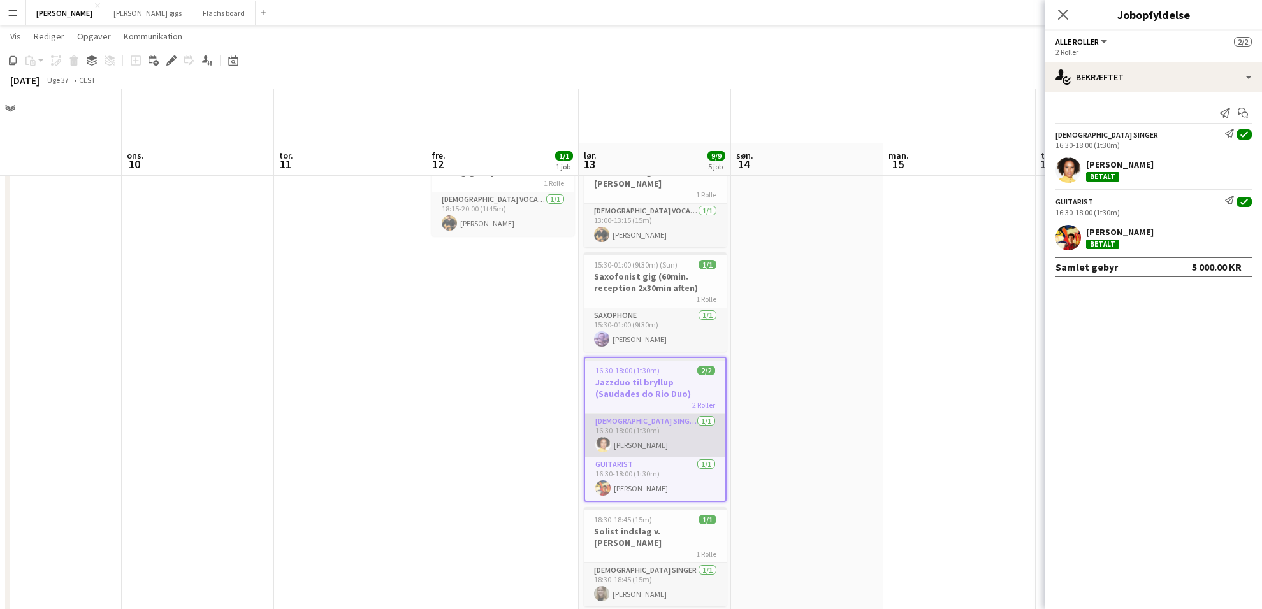
scroll to position [101, 0]
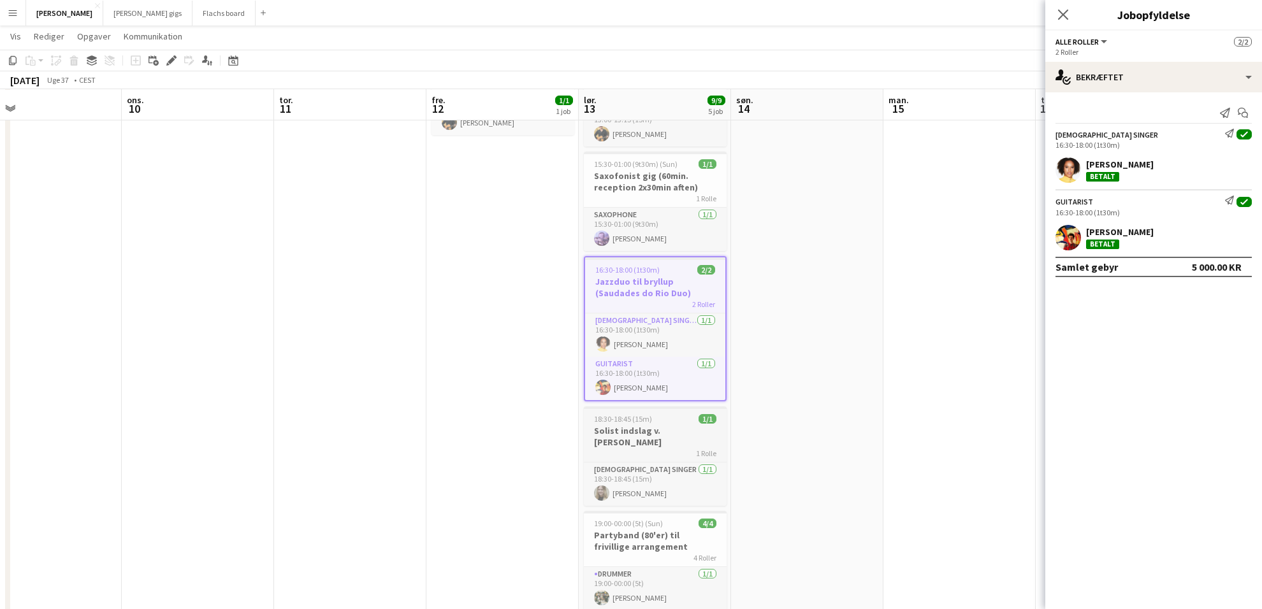
click at [677, 414] on div "18:30-18:45 (15m) 1/1" at bounding box center [655, 419] width 143 height 10
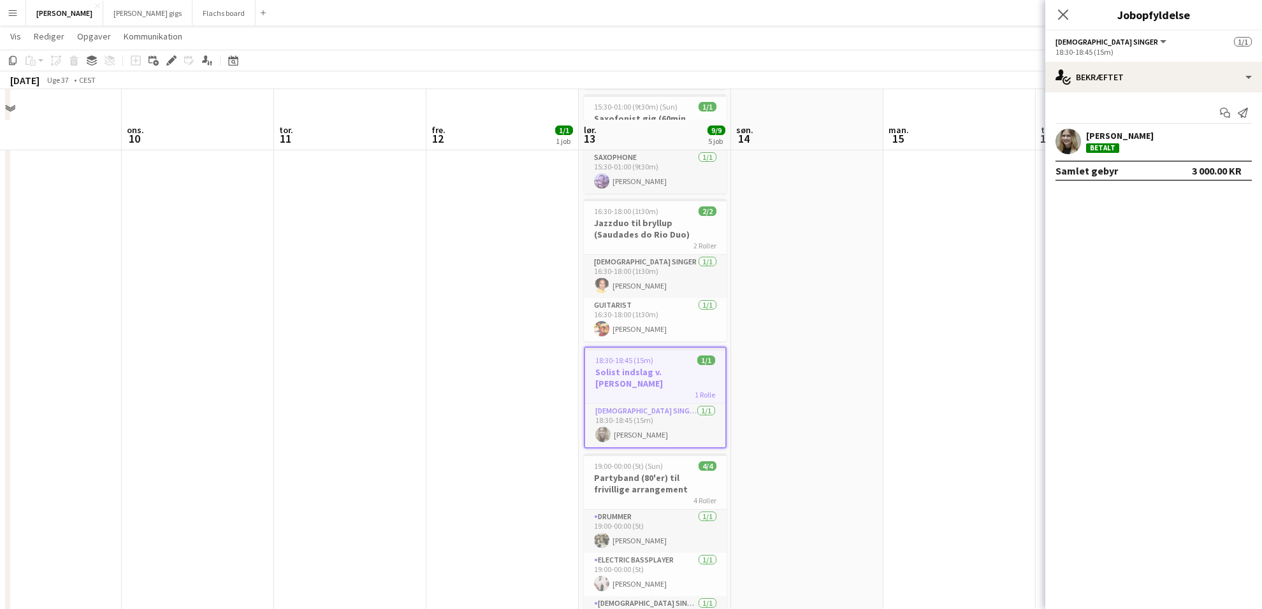
scroll to position [190, 0]
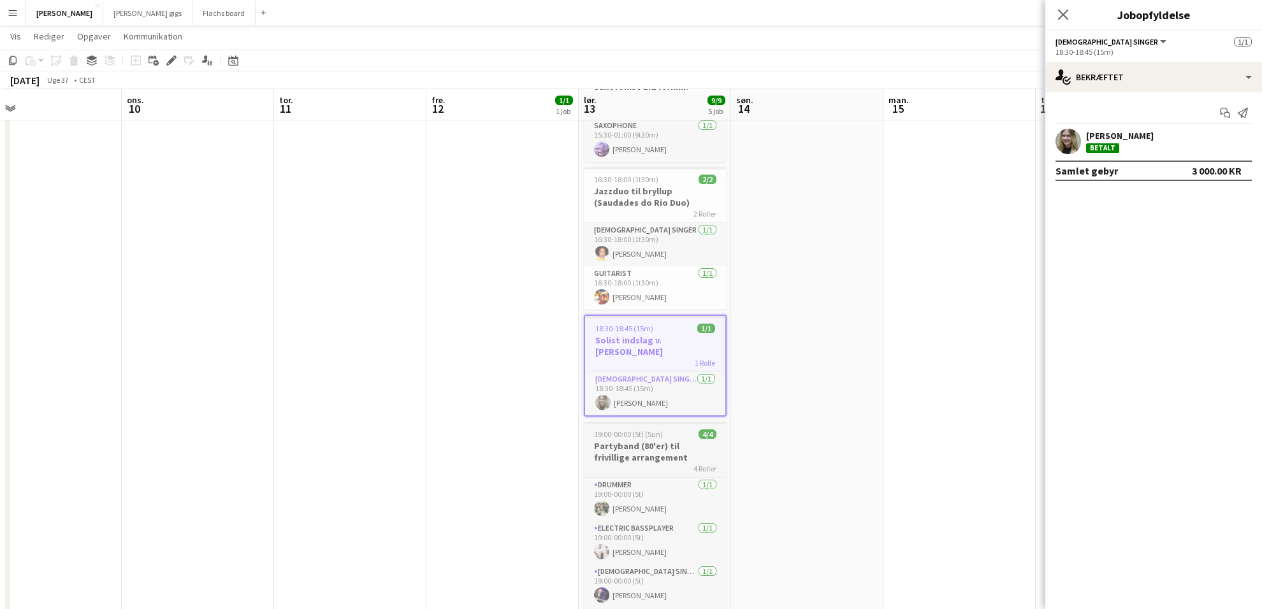
click at [667, 430] on div "19:00-00:00 (5t) (Sun) 4/4" at bounding box center [655, 435] width 143 height 10
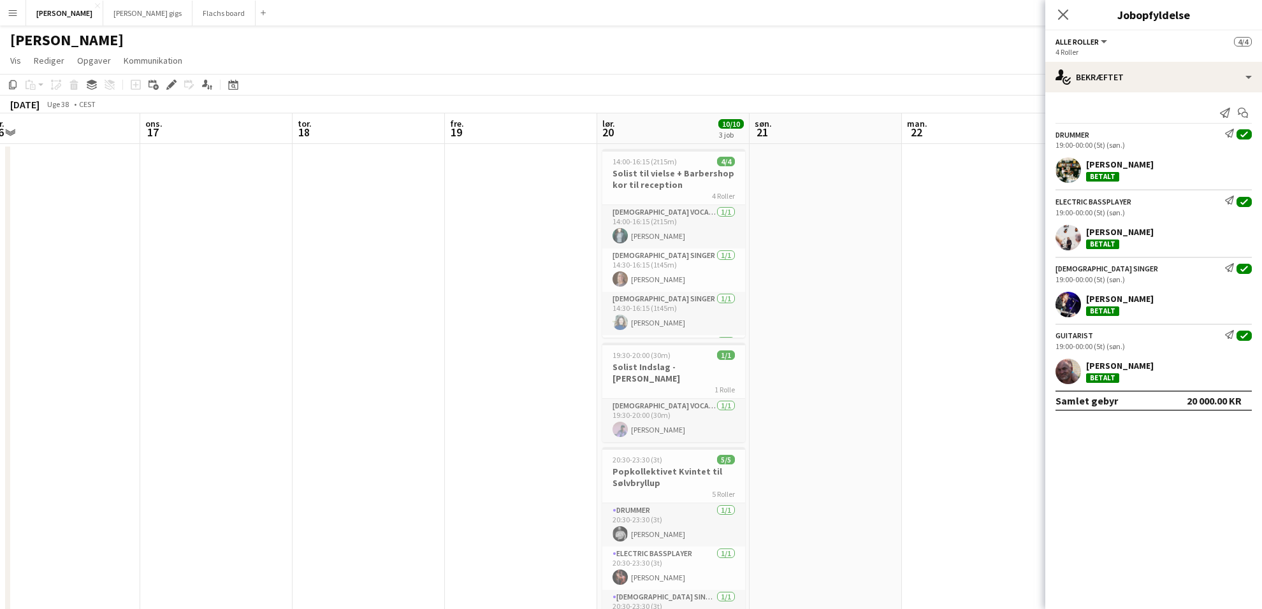
scroll to position [0, 334]
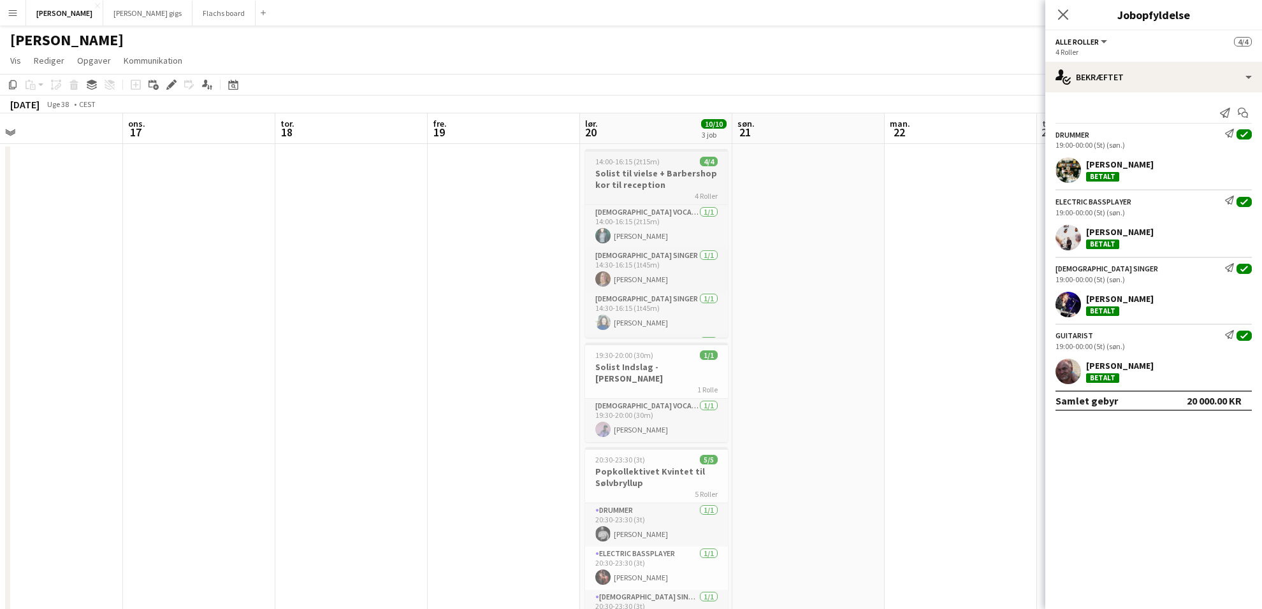
click at [663, 170] on h3 "Solist til vielse + Barbershop kor til reception" at bounding box center [656, 179] width 143 height 23
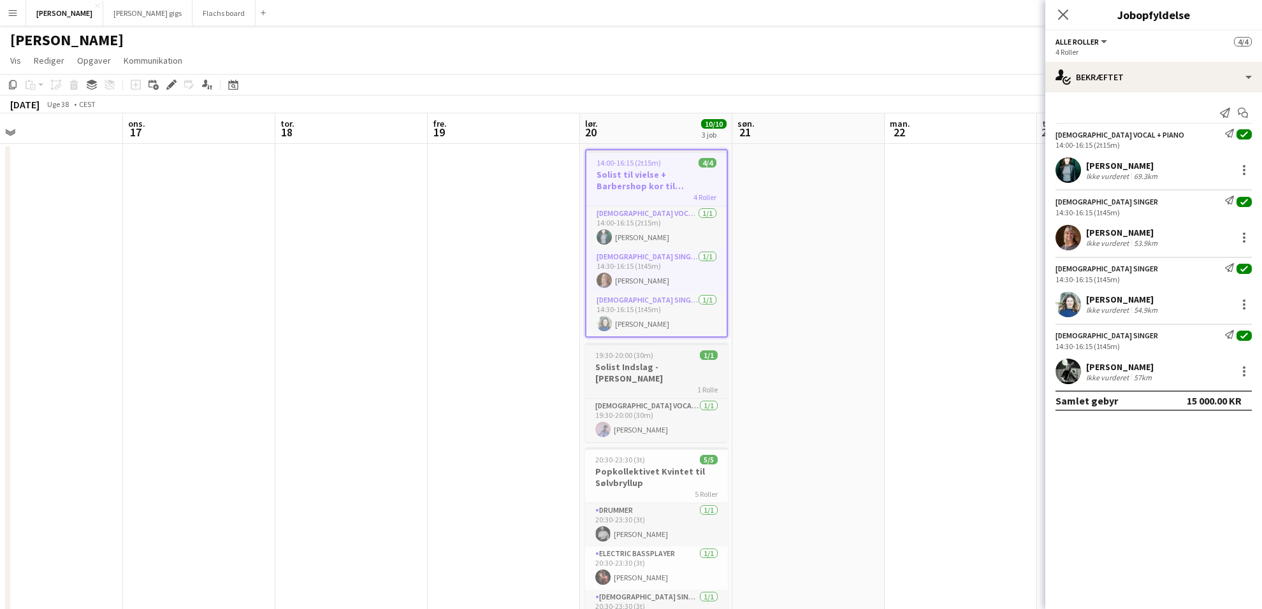
click at [678, 370] on h3 "Solist Indslag - [PERSON_NAME]" at bounding box center [656, 372] width 143 height 23
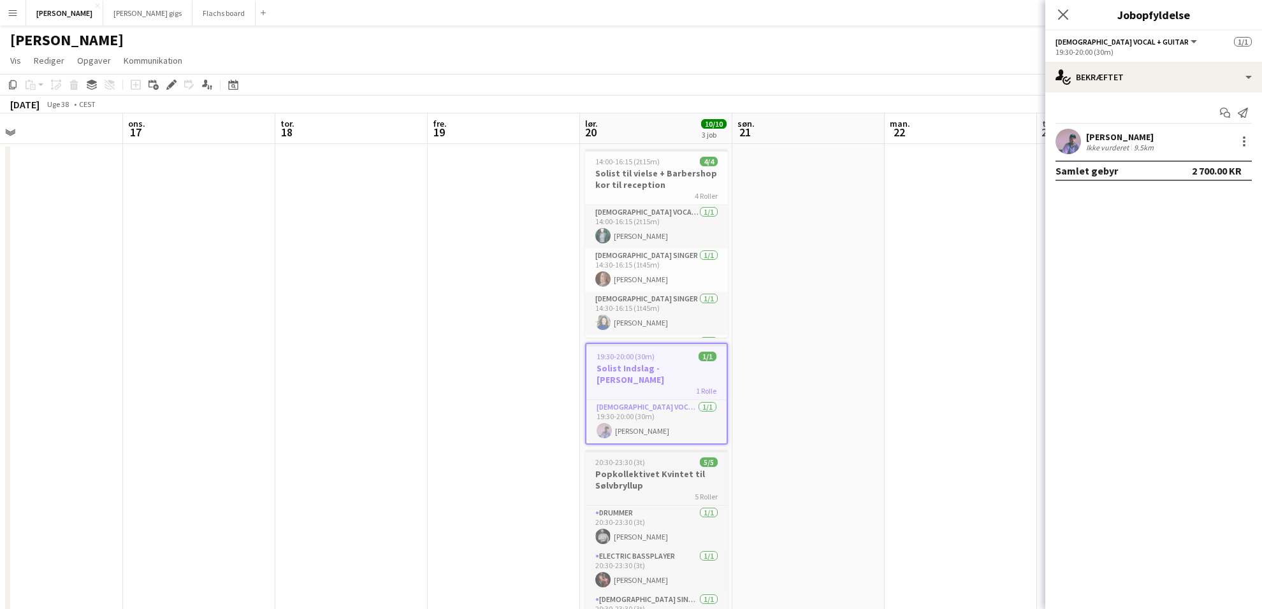
click at [686, 468] on h3 "Popkollektivet Kvintet til Sølvbryllup" at bounding box center [656, 479] width 143 height 23
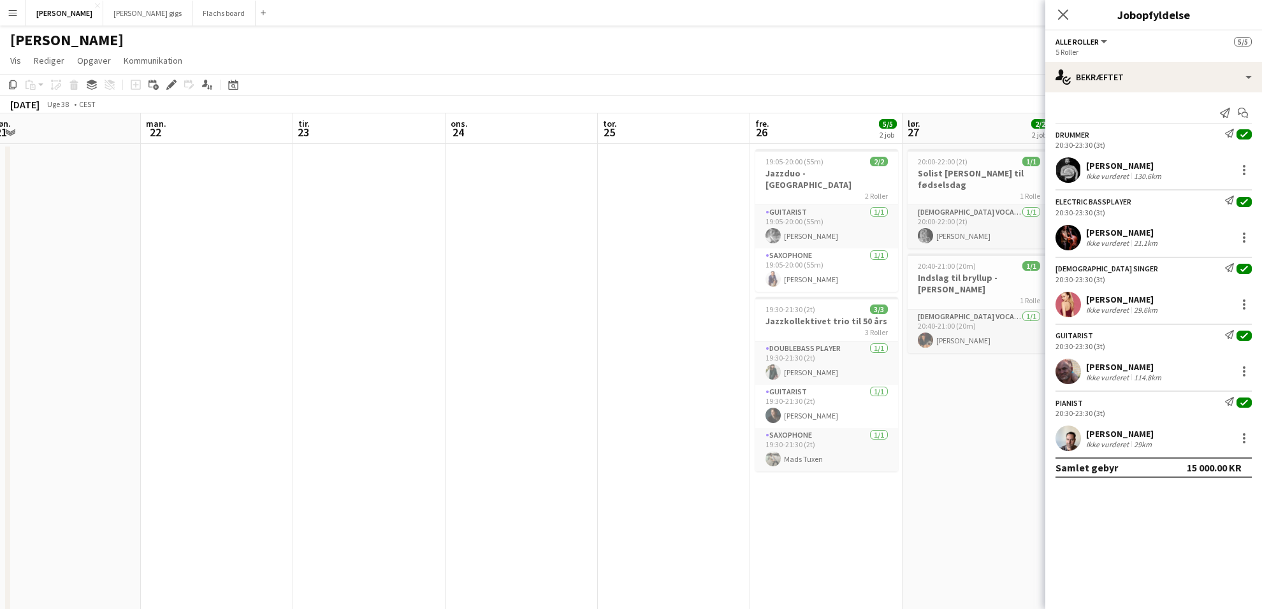
scroll to position [0, 582]
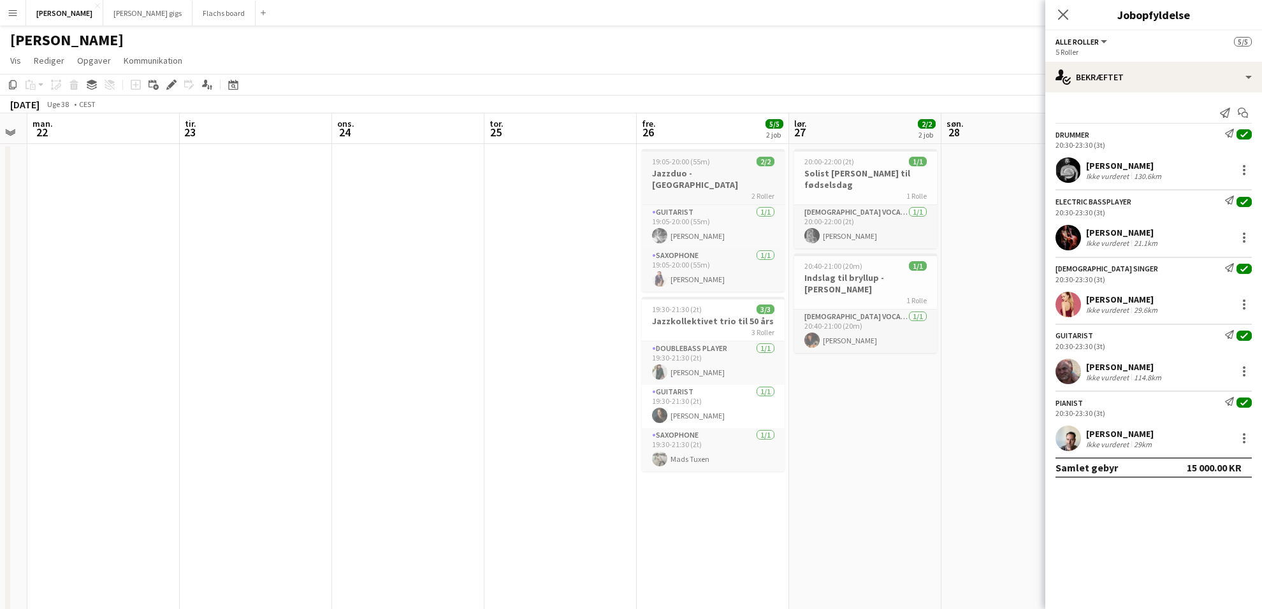
click at [726, 171] on h3 "Jazzduo - [GEOGRAPHIC_DATA]" at bounding box center [713, 179] width 143 height 23
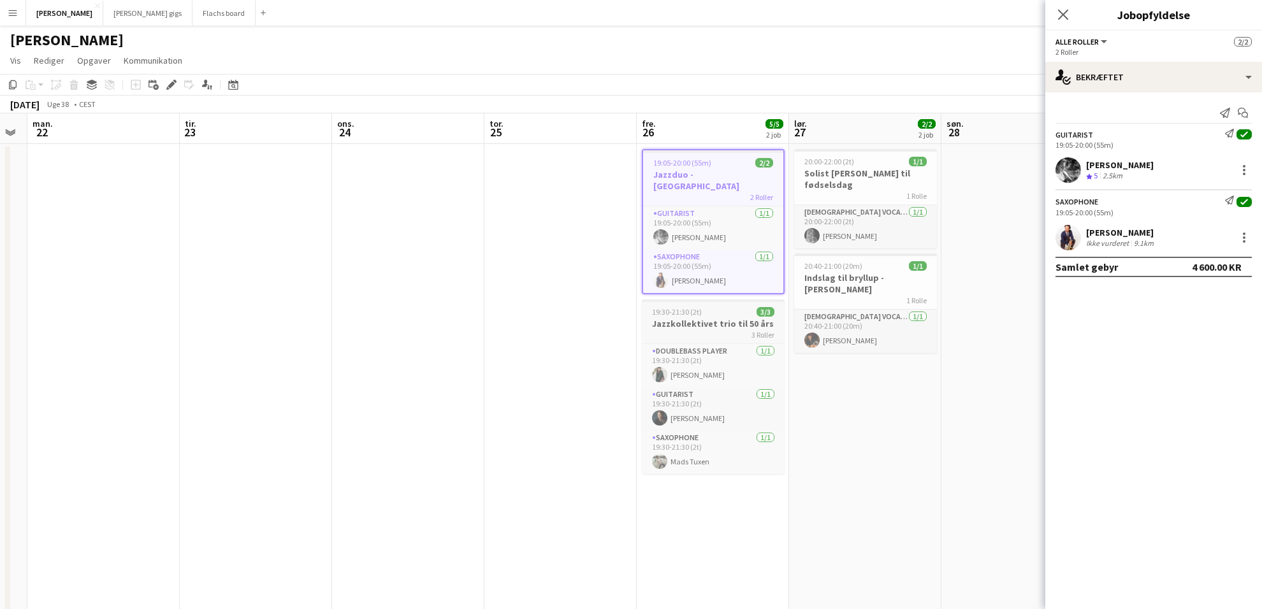
click at [744, 329] on div "3 Roller" at bounding box center [713, 334] width 143 height 10
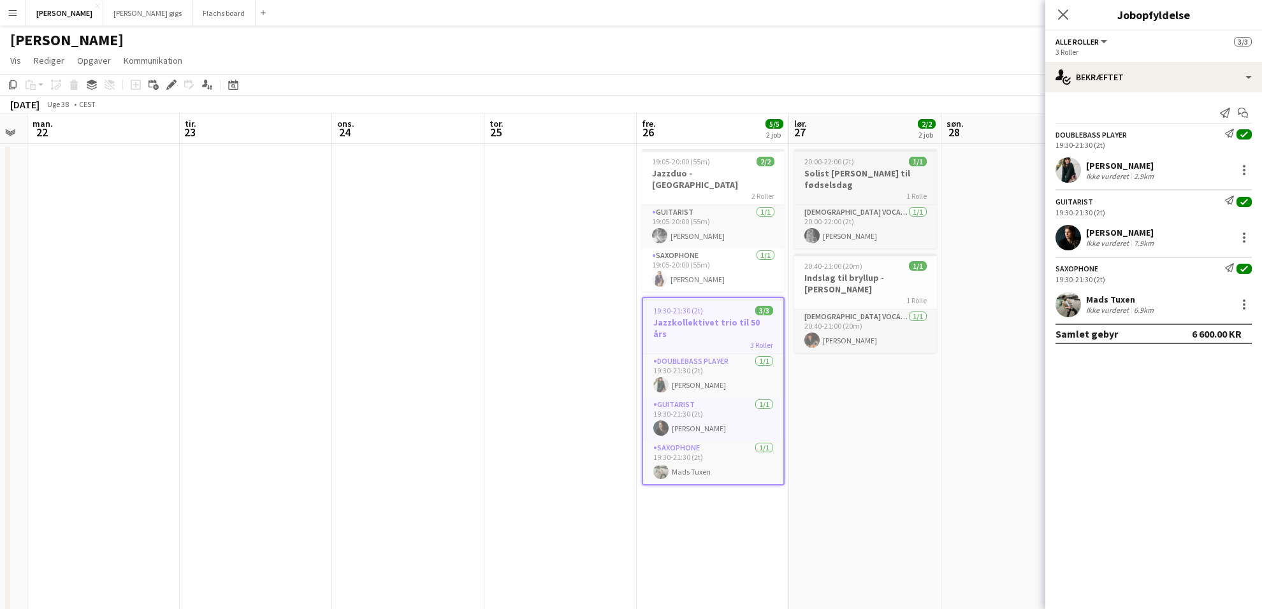
click at [855, 166] on div "20:00-22:00 (2t) 1/1" at bounding box center [865, 162] width 143 height 10
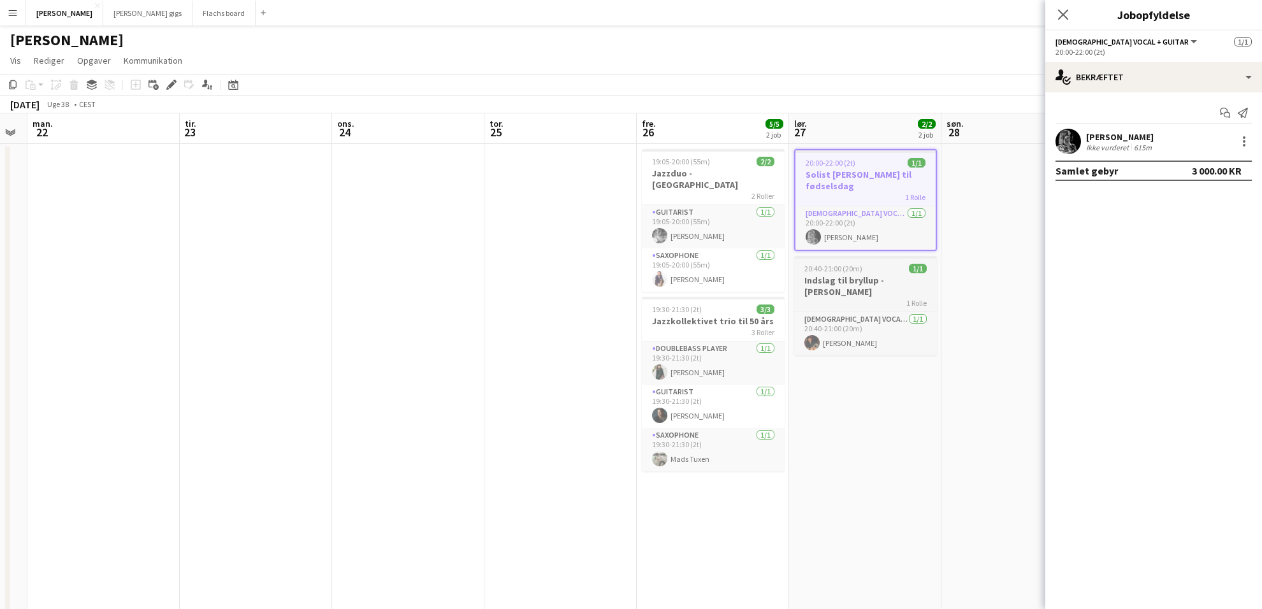
click at [870, 264] on div "20:40-21:00 (20m) 1/1" at bounding box center [865, 269] width 143 height 10
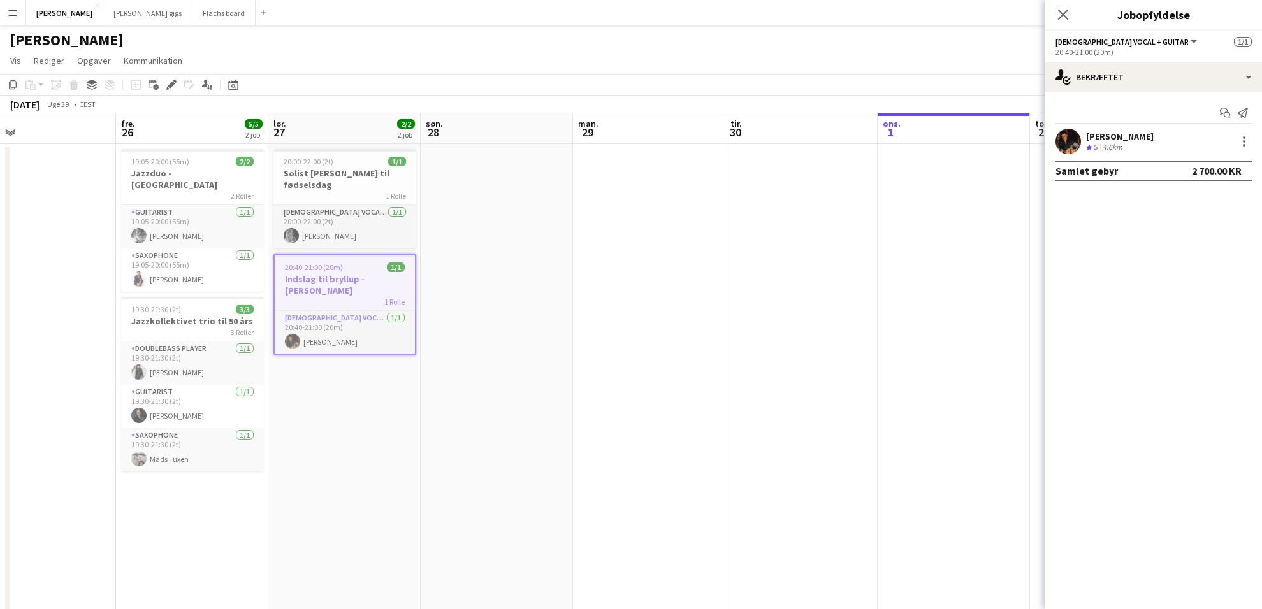
scroll to position [0, 506]
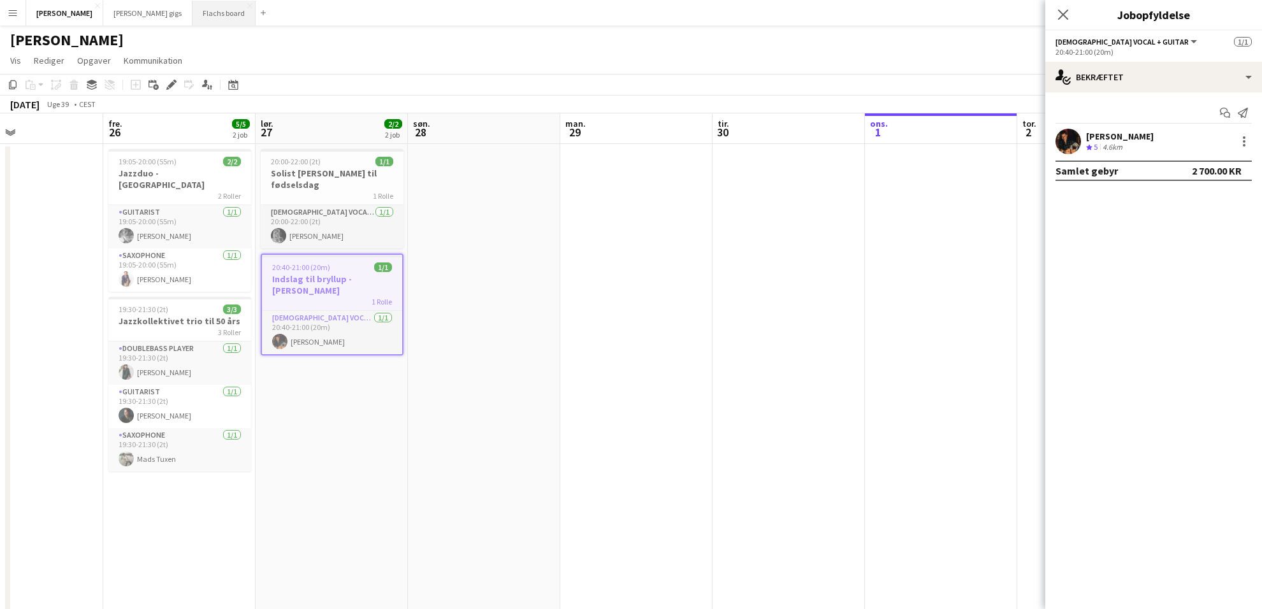
click at [192, 15] on button "Flachs board Luk" at bounding box center [223, 13] width 63 height 25
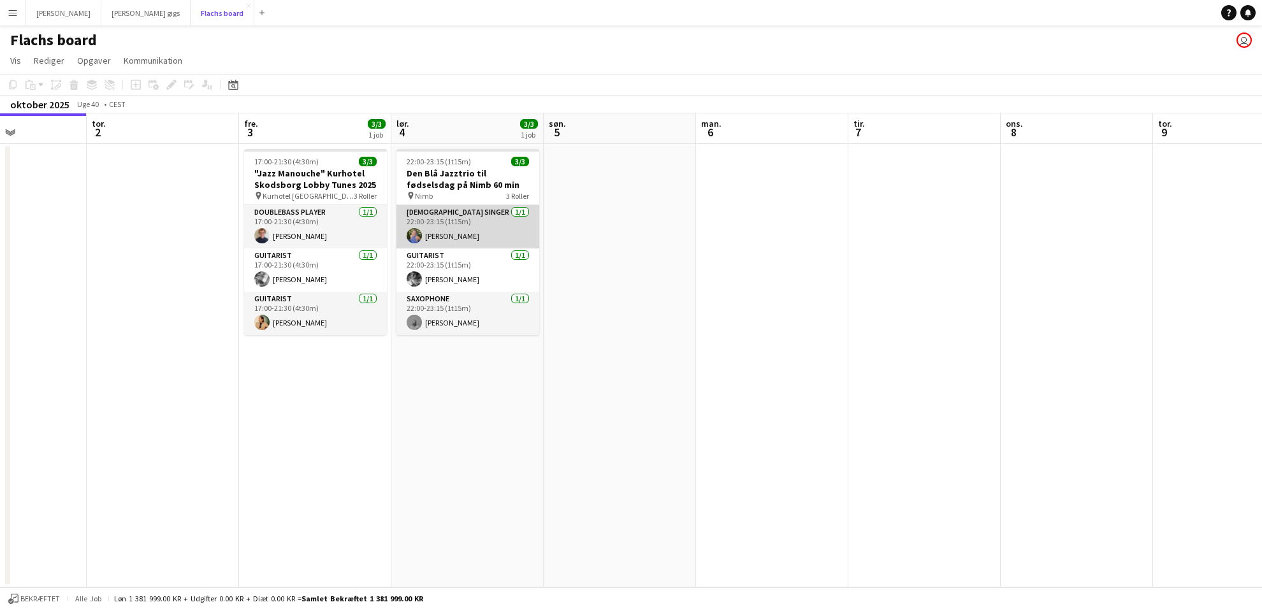
scroll to position [0, 520]
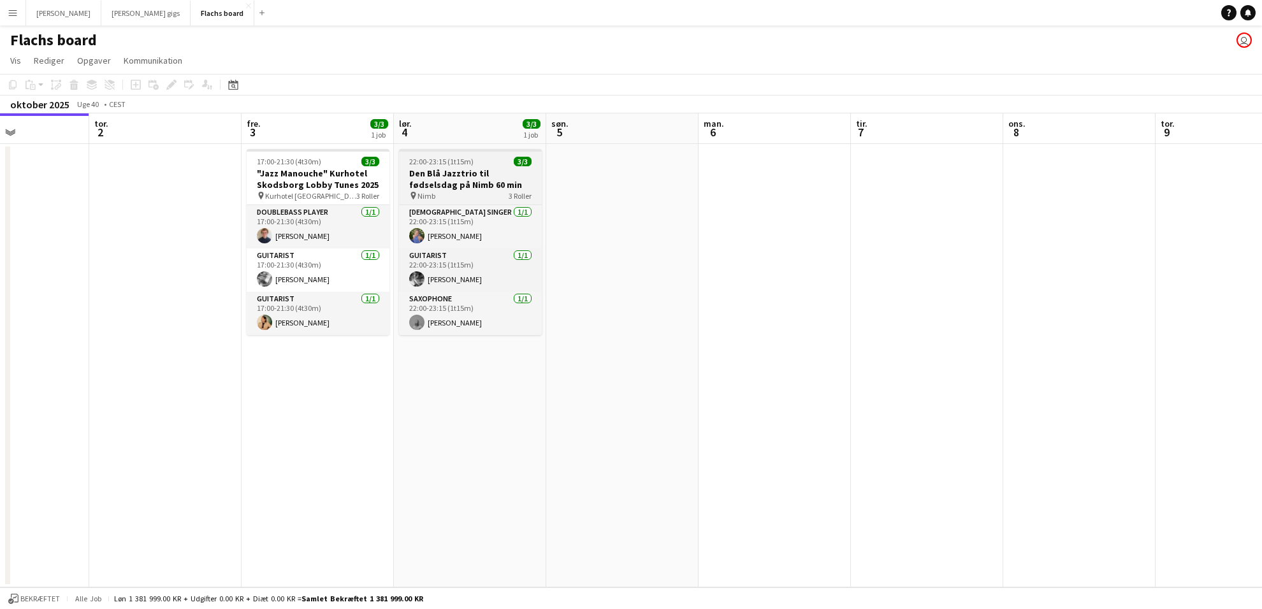
click at [470, 184] on h3 "Den Blå Jazztrio til fødselsdag på Nimb 60 min" at bounding box center [470, 179] width 143 height 23
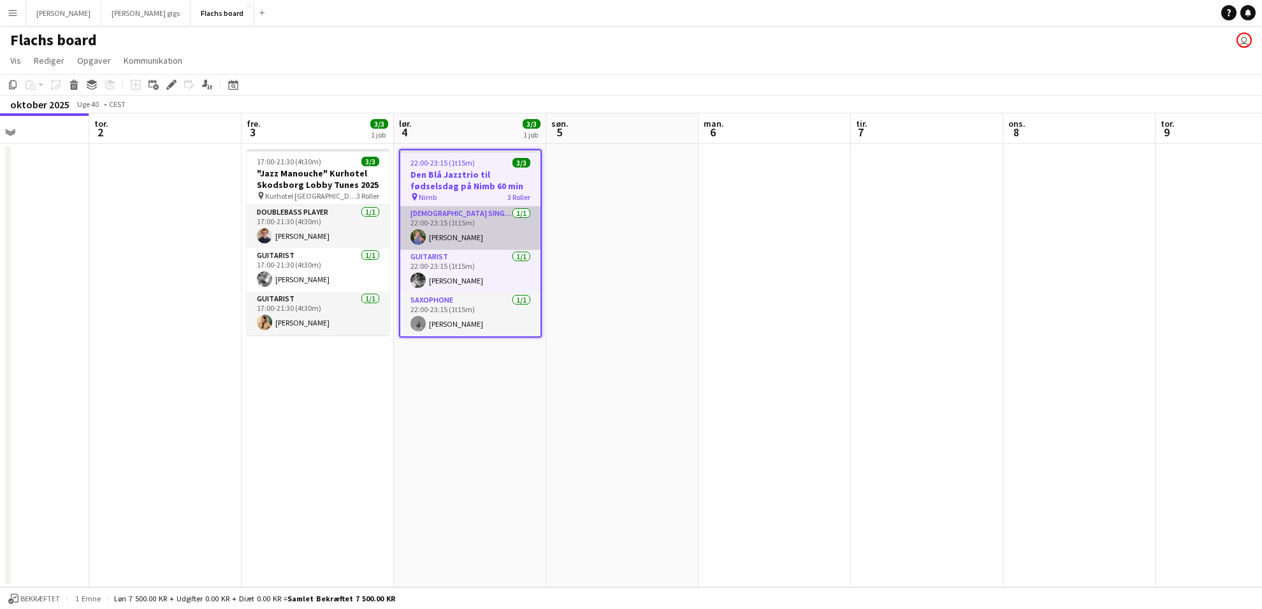
click at [471, 216] on app-card-role "[DEMOGRAPHIC_DATA] Singer [DATE] 22:00-23:15 (1t15m) [PERSON_NAME]" at bounding box center [470, 227] width 140 height 43
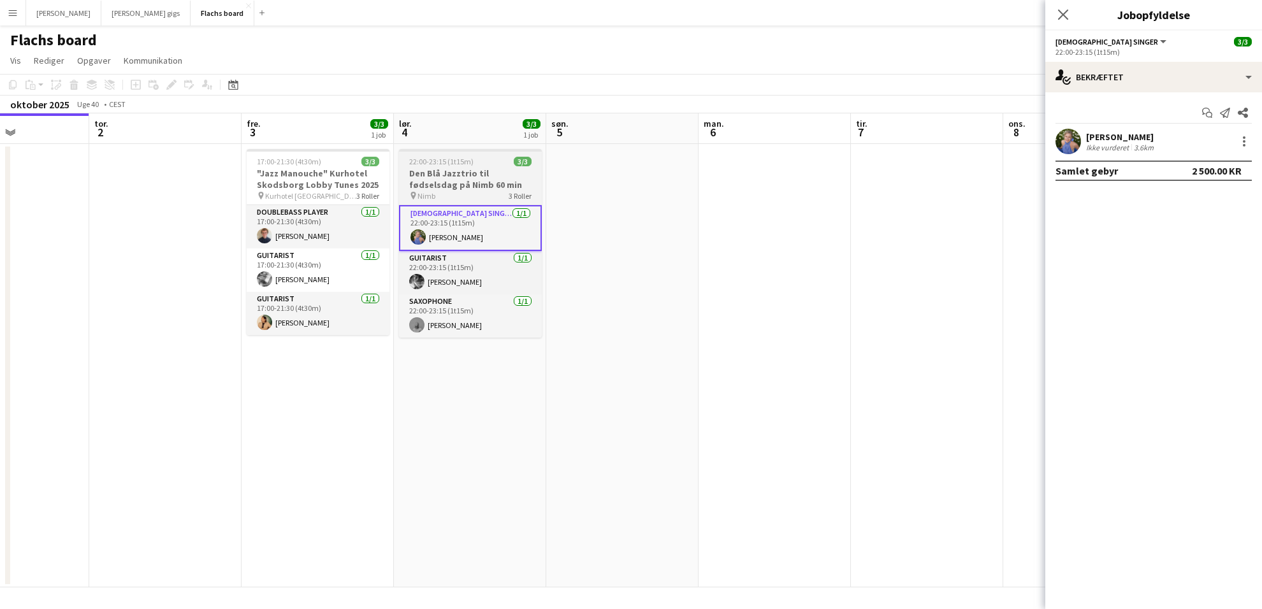
click at [467, 181] on h3 "Den Blå Jazztrio til fødselsdag på Nimb 60 min" at bounding box center [470, 179] width 143 height 23
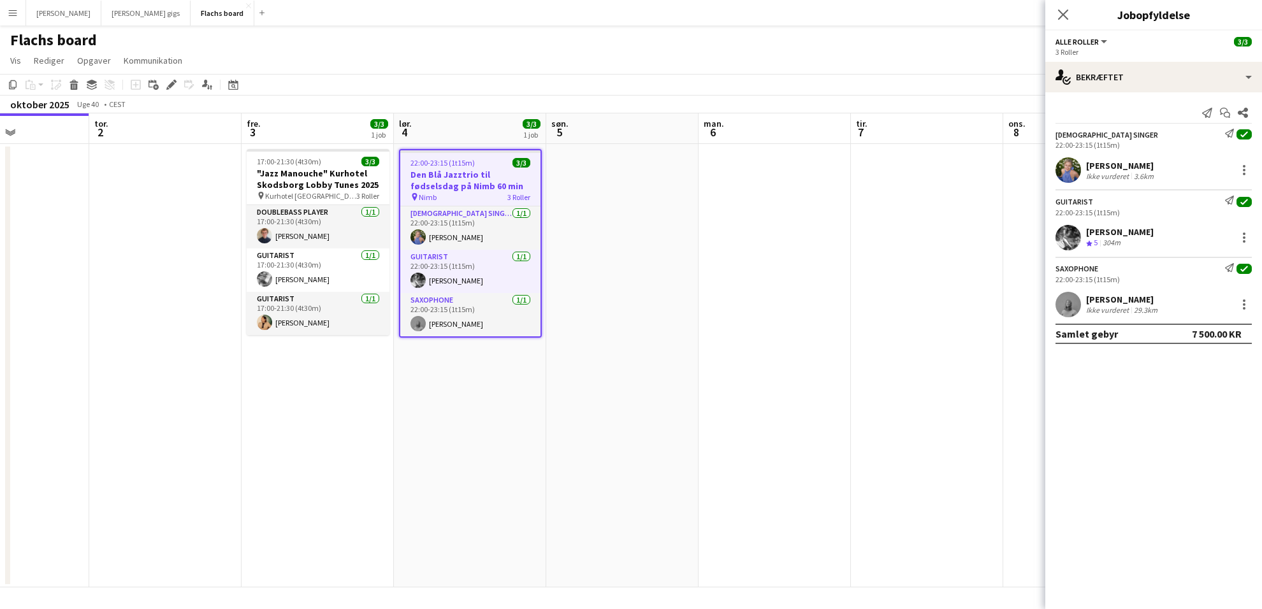
click at [709, 322] on app-date-cell at bounding box center [774, 366] width 152 height 444
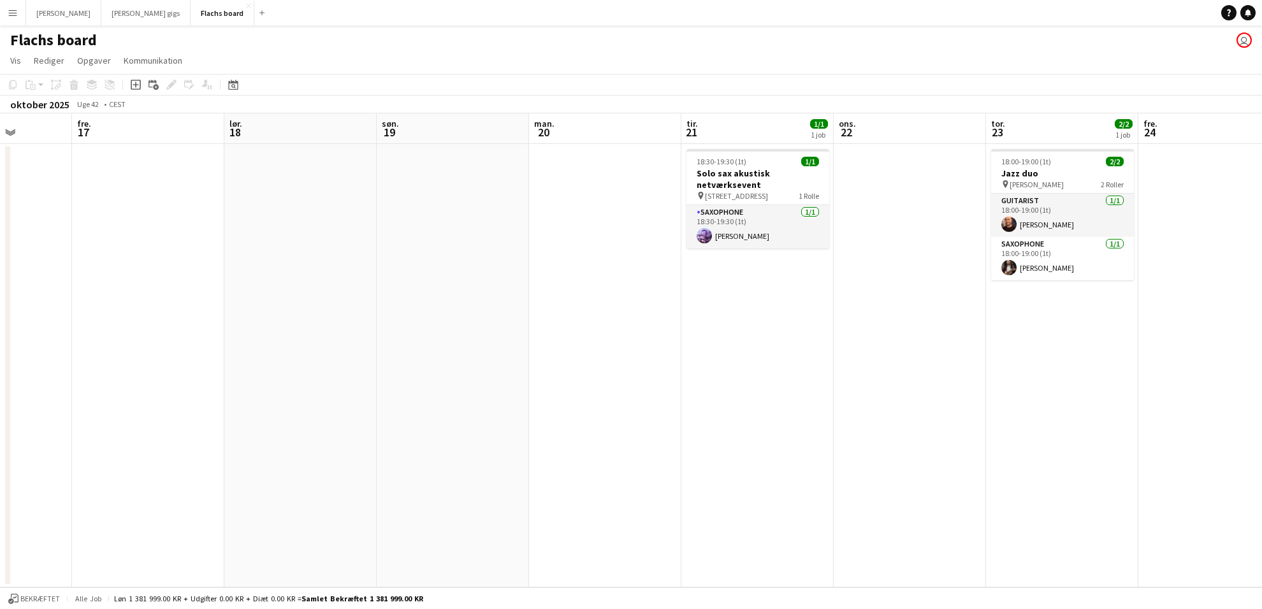
scroll to position [0, 386]
click at [731, 182] on h3 "Solo sax akustisk netværksevent" at bounding box center [756, 179] width 143 height 23
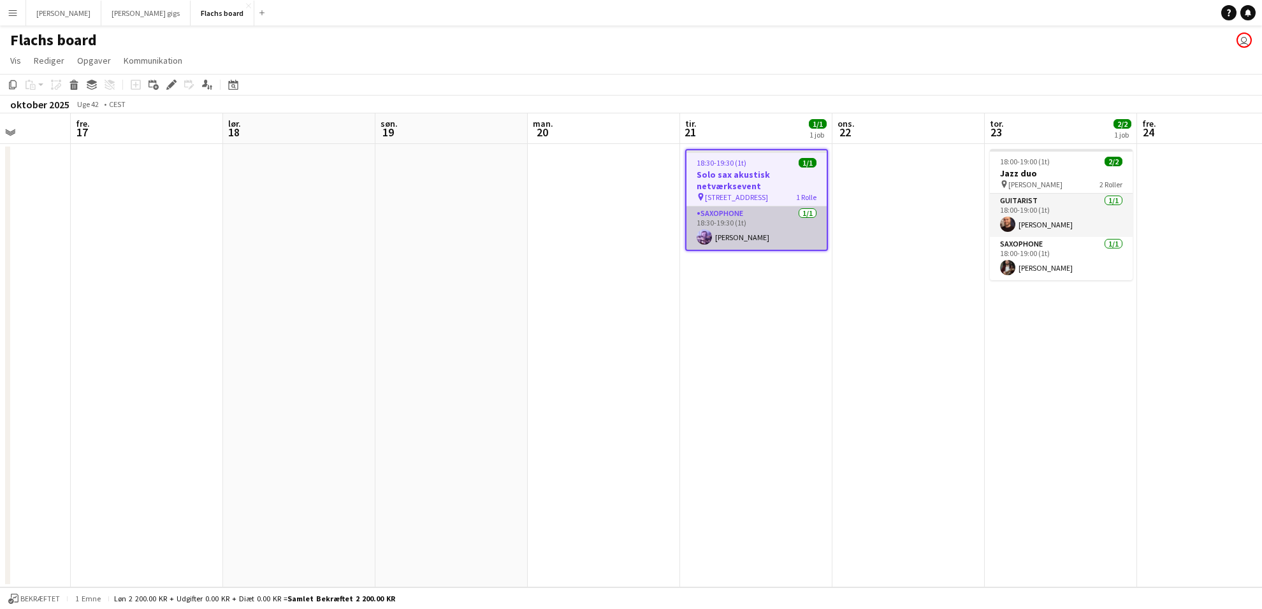
click at [737, 227] on app-card-role "Saxophone [DATE] 18:30-19:30 (1t) [PERSON_NAME]" at bounding box center [756, 227] width 140 height 43
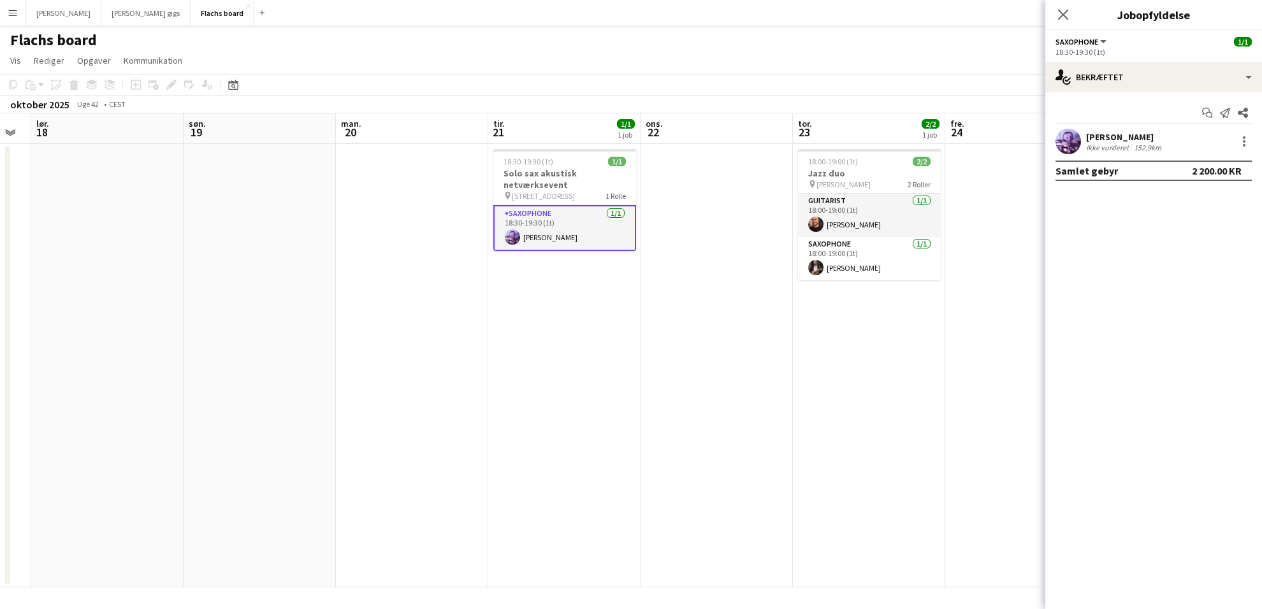
scroll to position [0, 582]
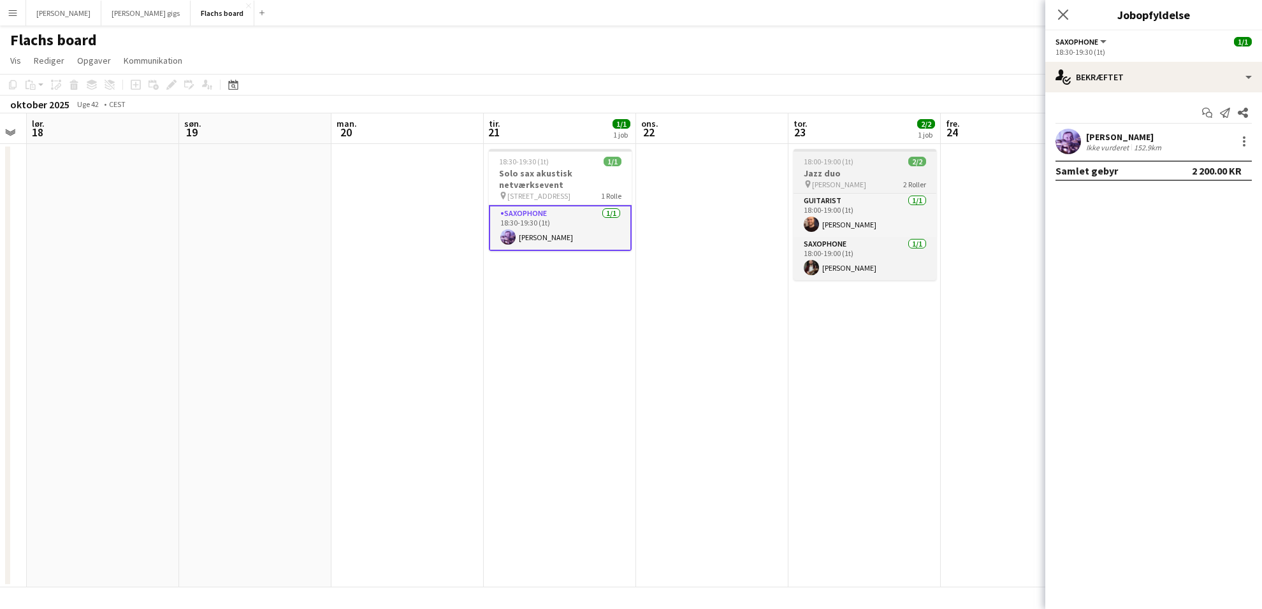
click at [824, 170] on h3 "Jazz duo" at bounding box center [864, 173] width 143 height 11
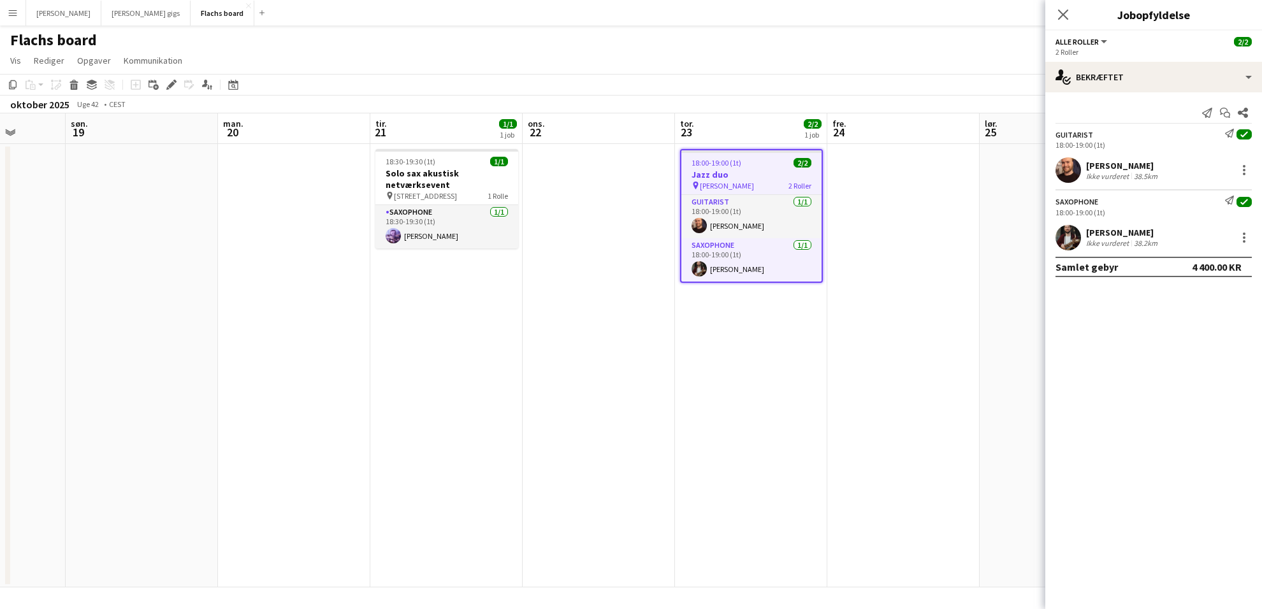
scroll to position [0, 393]
click at [779, 214] on app-card-role "Guitarist [DATE] 18:00-19:00 (1t) [PERSON_NAME]" at bounding box center [749, 216] width 140 height 43
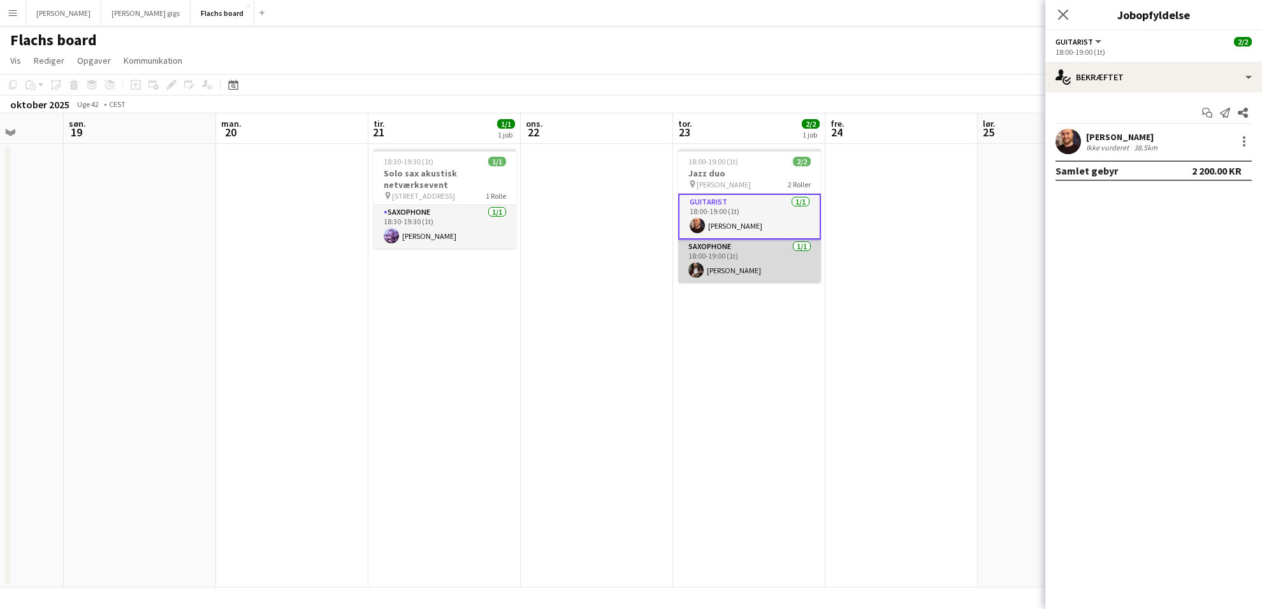
click at [781, 259] on app-card-role "Saxophone [DATE] 18:00-19:00 (1t) [PERSON_NAME]" at bounding box center [749, 261] width 143 height 43
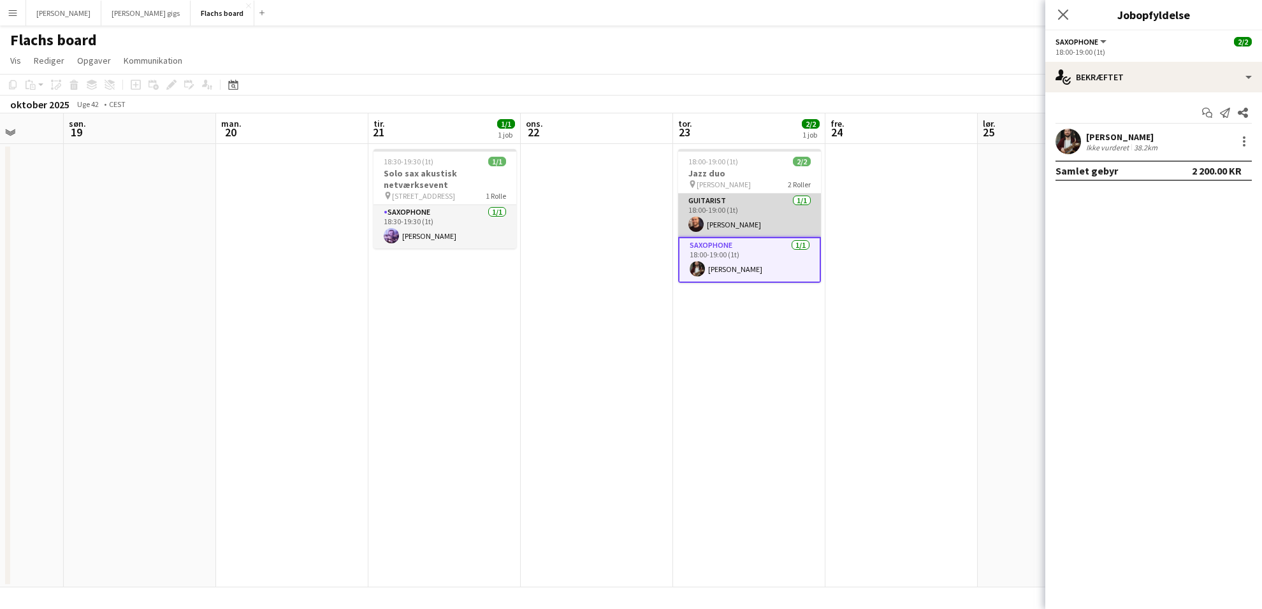
click at [761, 194] on app-card-role "Guitarist [DATE] 18:00-19:00 (1t) [PERSON_NAME]" at bounding box center [749, 215] width 143 height 43
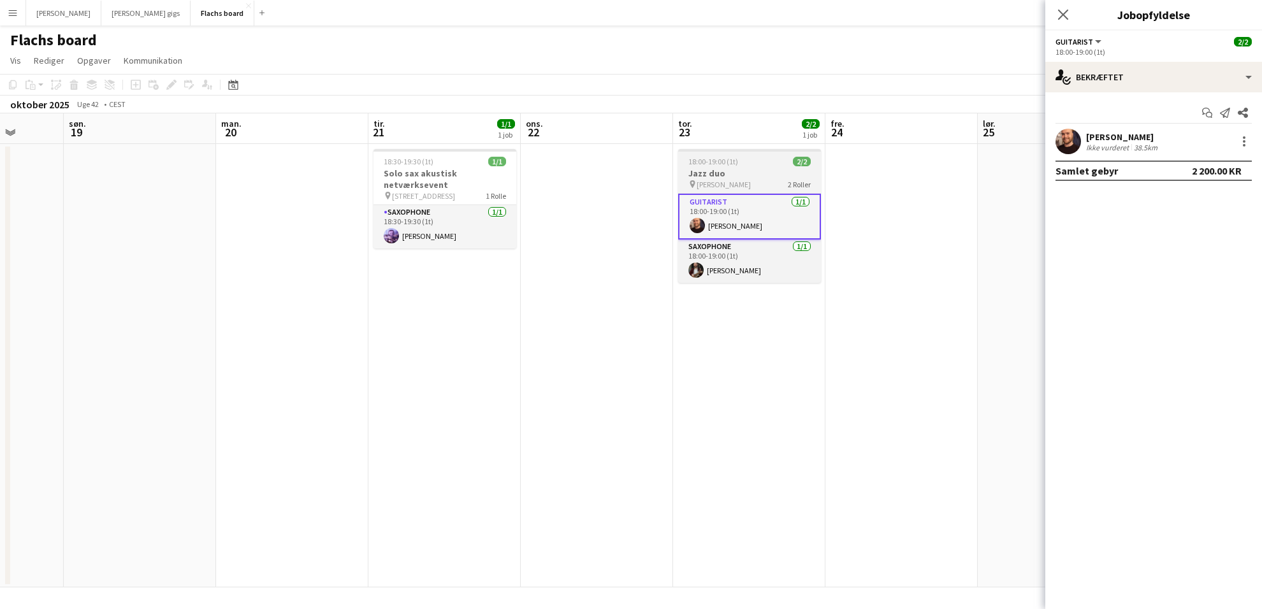
click at [749, 170] on h3 "Jazz duo" at bounding box center [749, 173] width 143 height 11
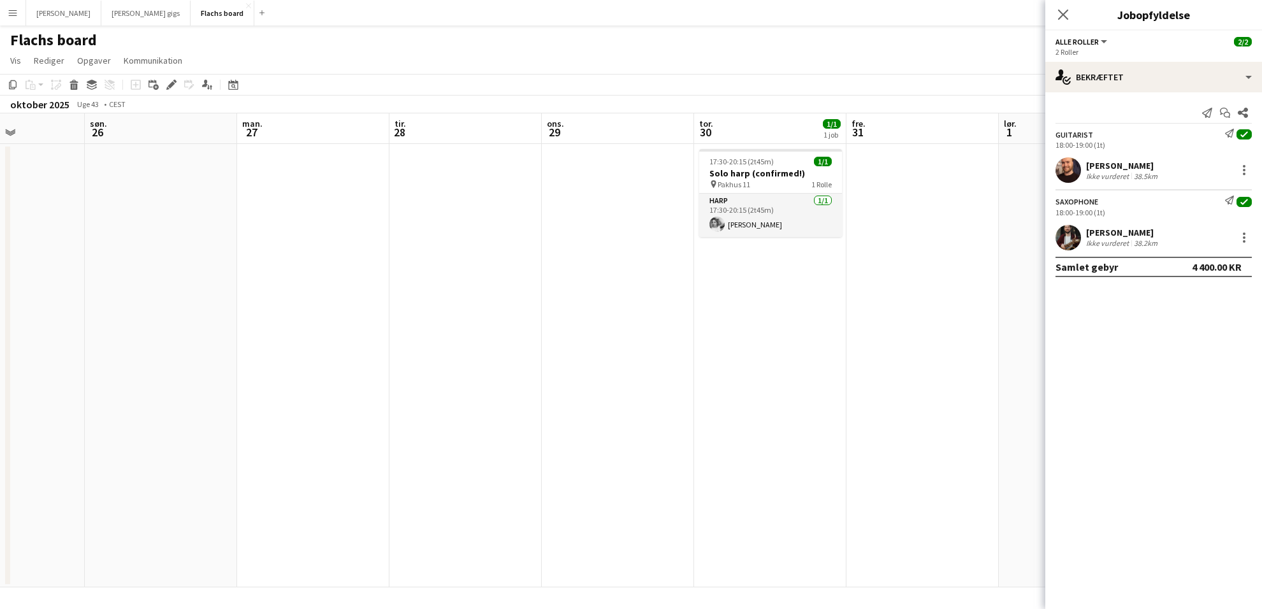
scroll to position [0, 533]
click at [755, 173] on h3 "Solo harp (confirmed!)" at bounding box center [761, 173] width 143 height 11
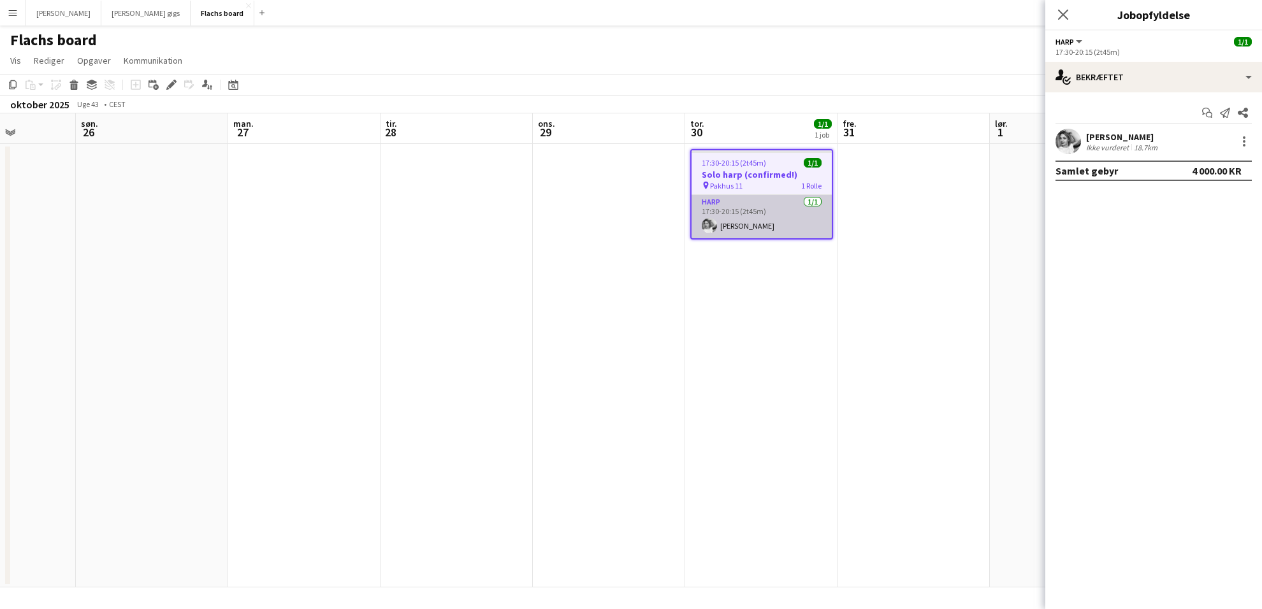
click at [758, 215] on app-card-role "Harp [DATE] 17:30-20:15 (2t45m) [PERSON_NAME]" at bounding box center [761, 216] width 140 height 43
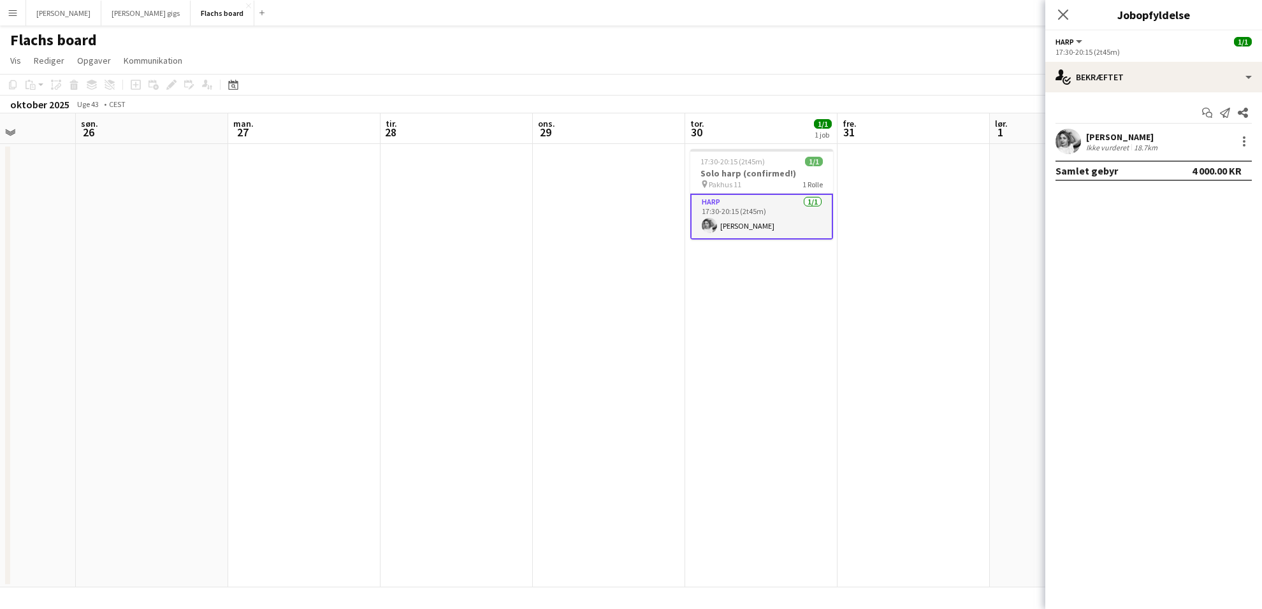
click at [804, 318] on app-date-cell "17:30-20:15 (2t45m) 1/1 Solo harp (confirmed!) pin Pakhus 11 1 Rolle Harp [DATE…" at bounding box center [761, 366] width 152 height 444
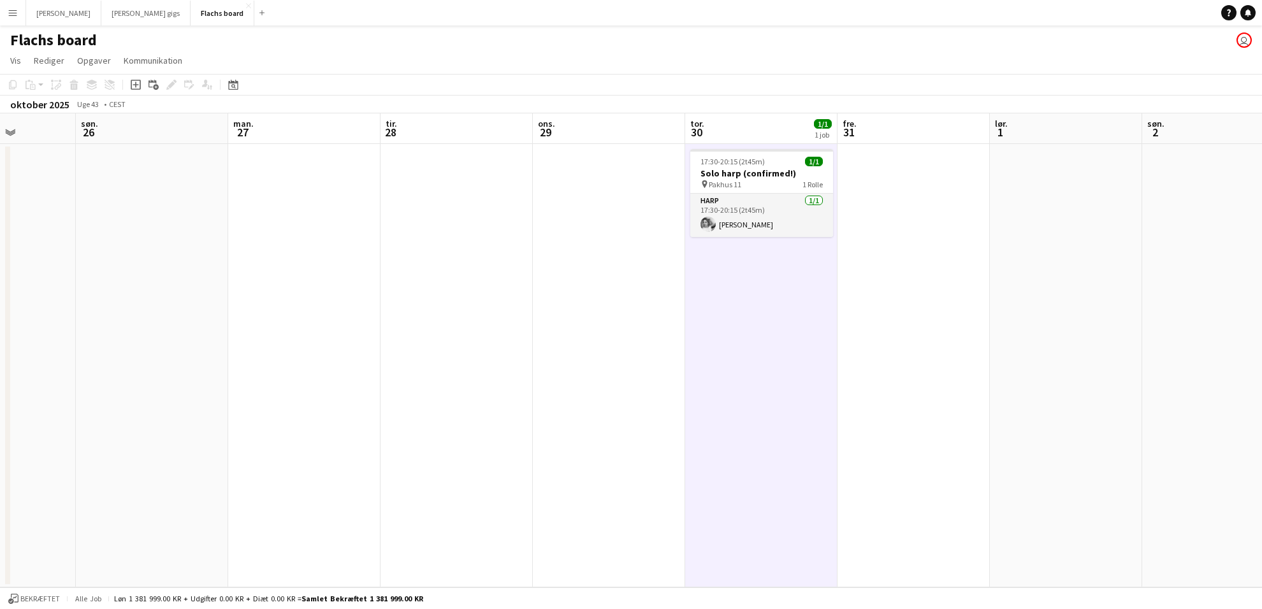
scroll to position [0, 530]
